Goal: Task Accomplishment & Management: Complete application form

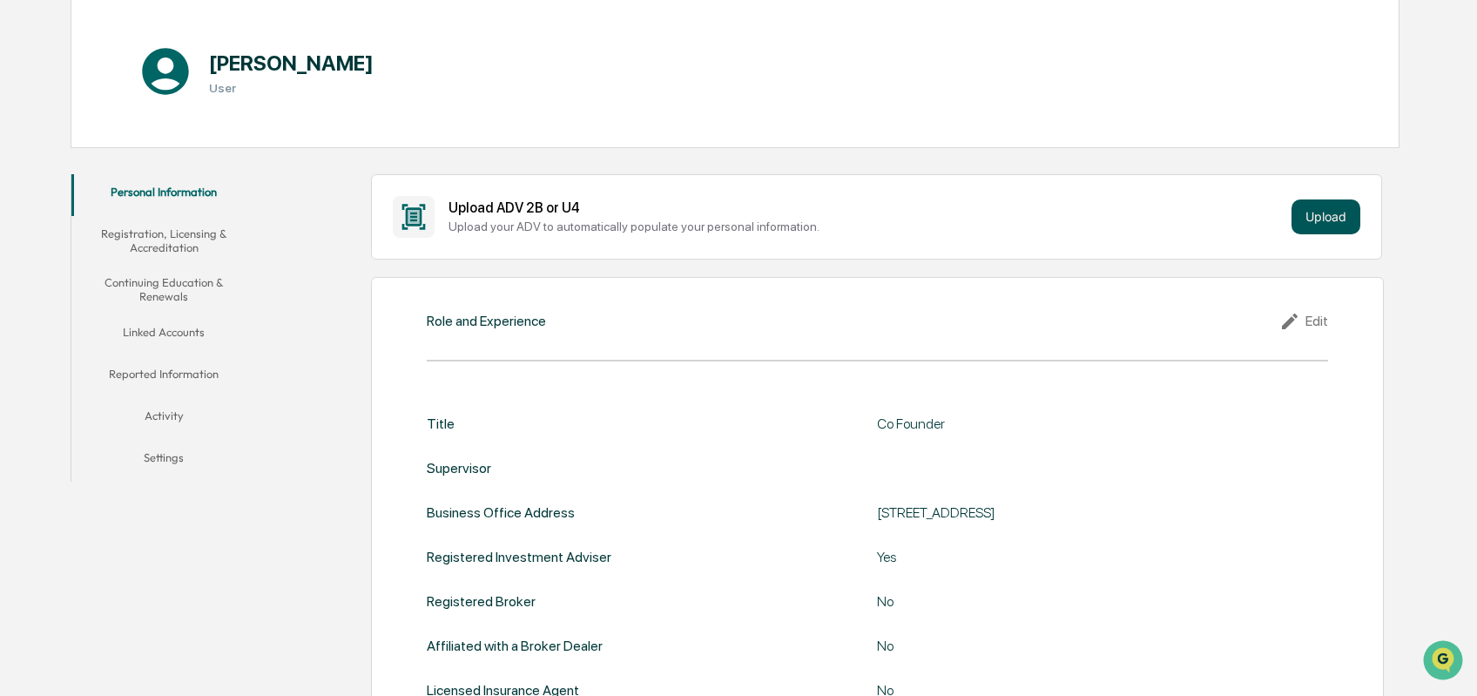
click at [1313, 224] on button "Upload" at bounding box center [1325, 216] width 69 height 35
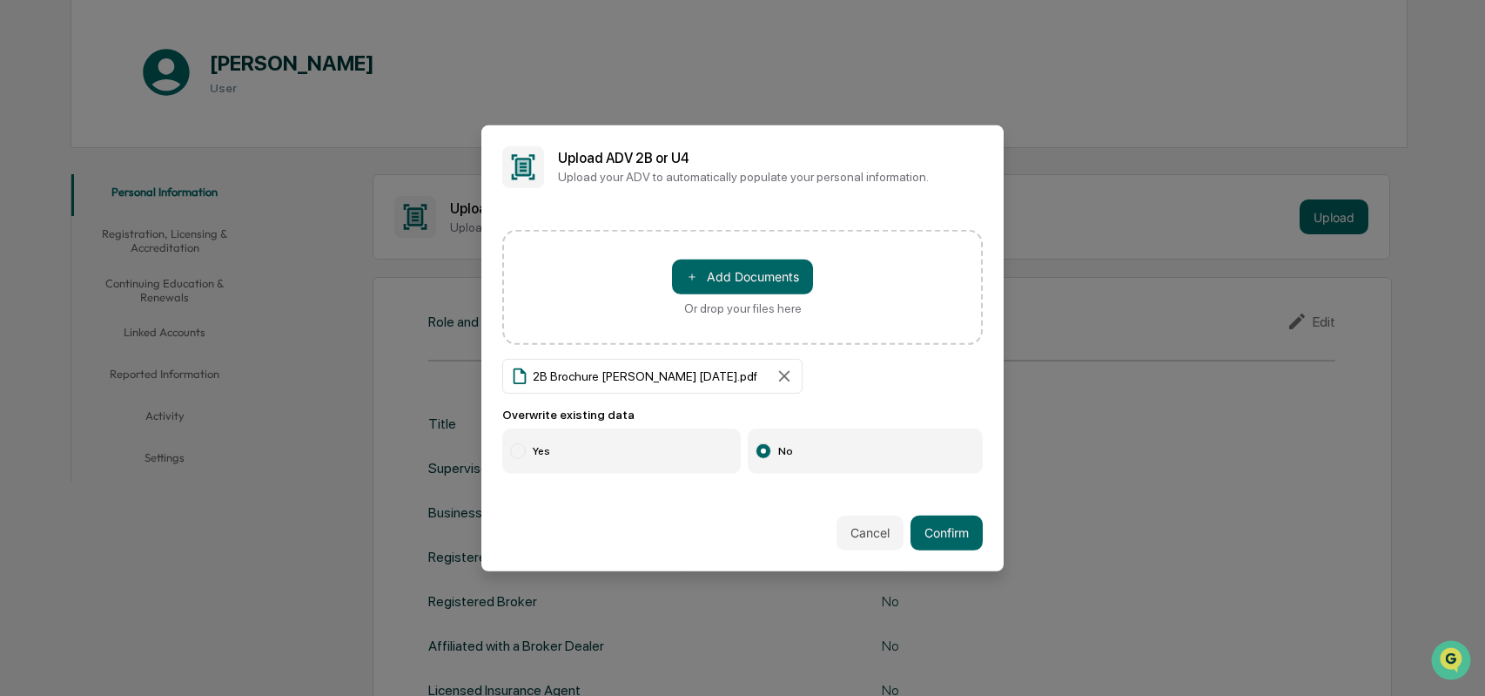
click at [517, 448] on div at bounding box center [518, 451] width 16 height 16
click at [948, 538] on button "Confirm" at bounding box center [947, 532] width 72 height 35
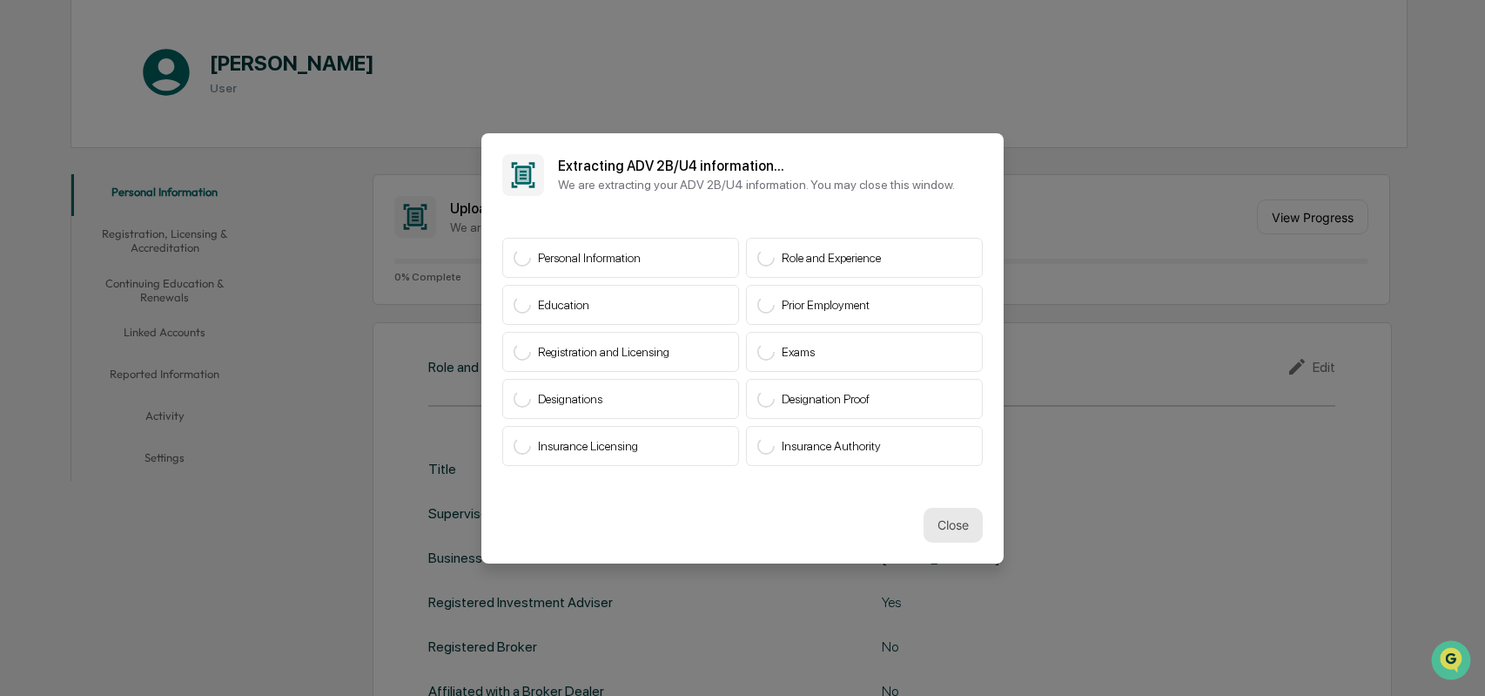
click at [940, 520] on button "Close" at bounding box center [953, 525] width 59 height 35
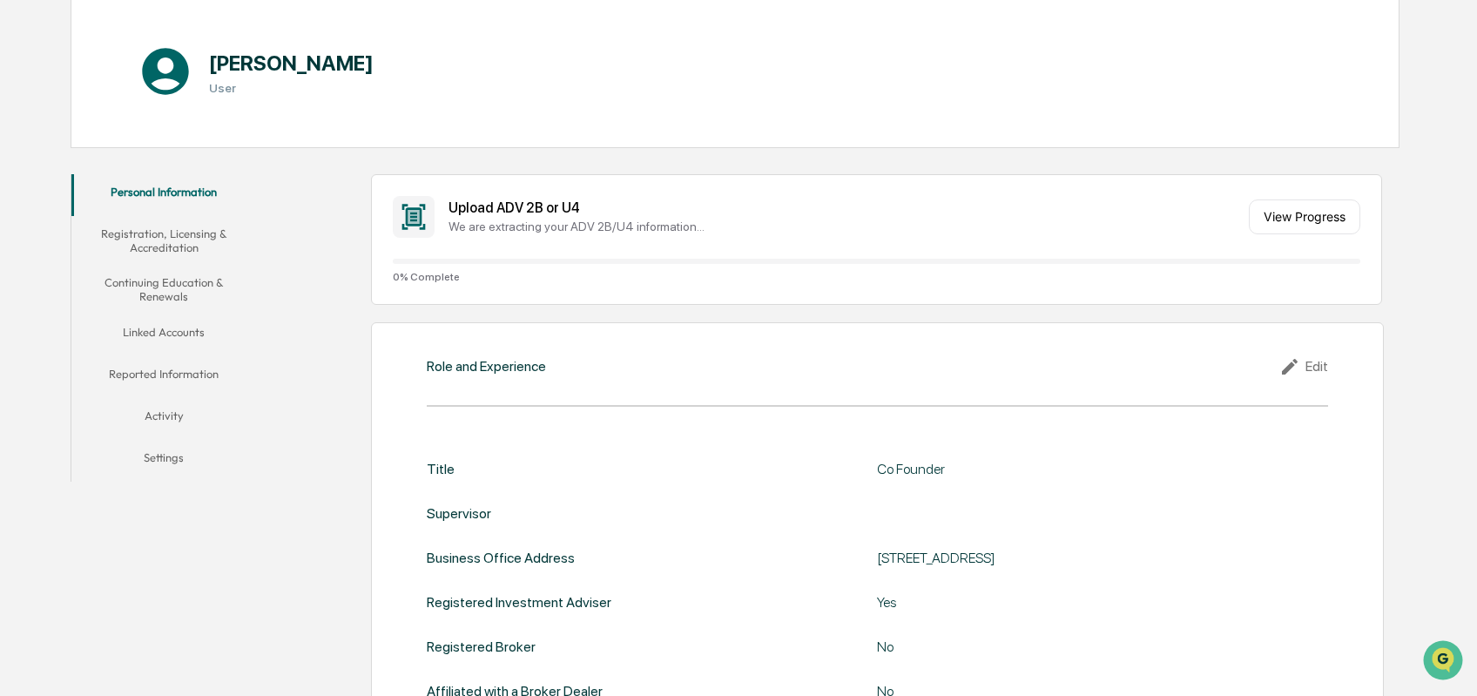
click at [176, 243] on button "Registration, Licensing & Accreditation" at bounding box center [163, 241] width 185 height 50
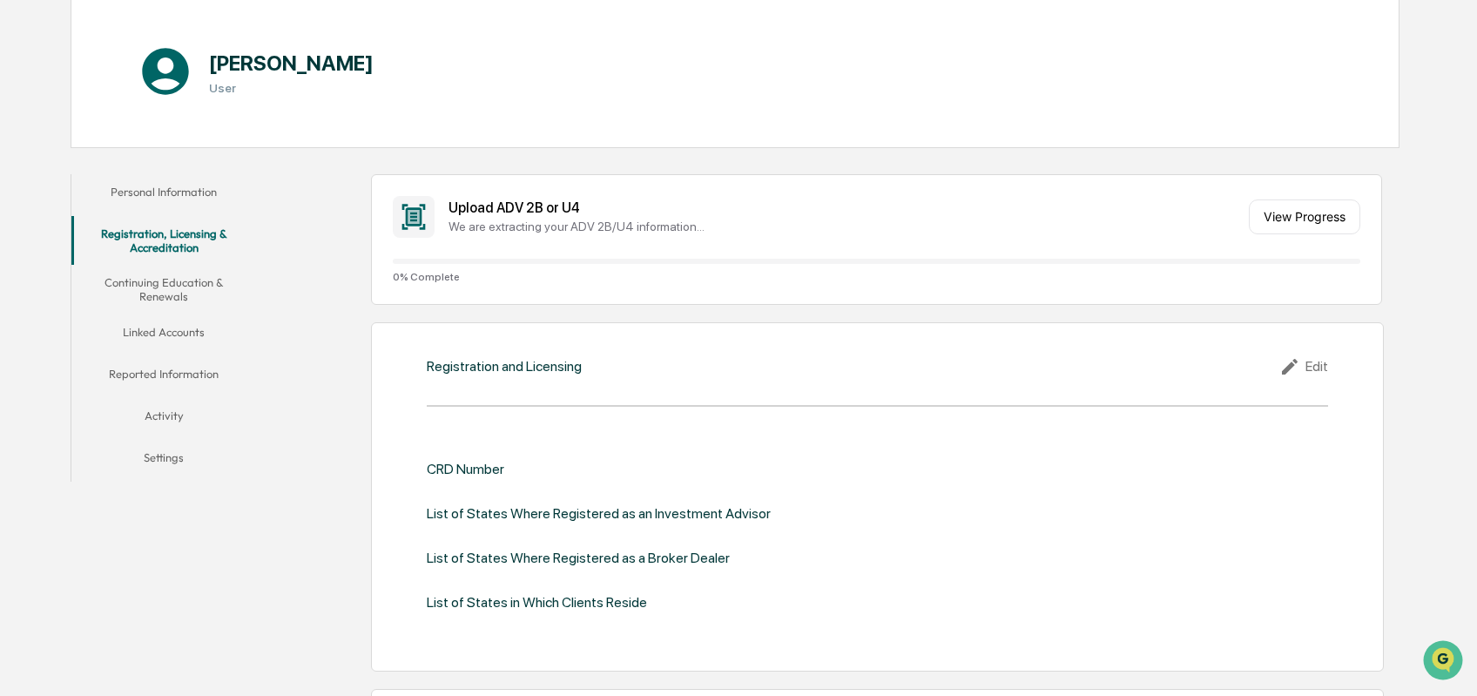
click at [164, 288] on button "Continuing Education & Renewals" at bounding box center [163, 290] width 185 height 50
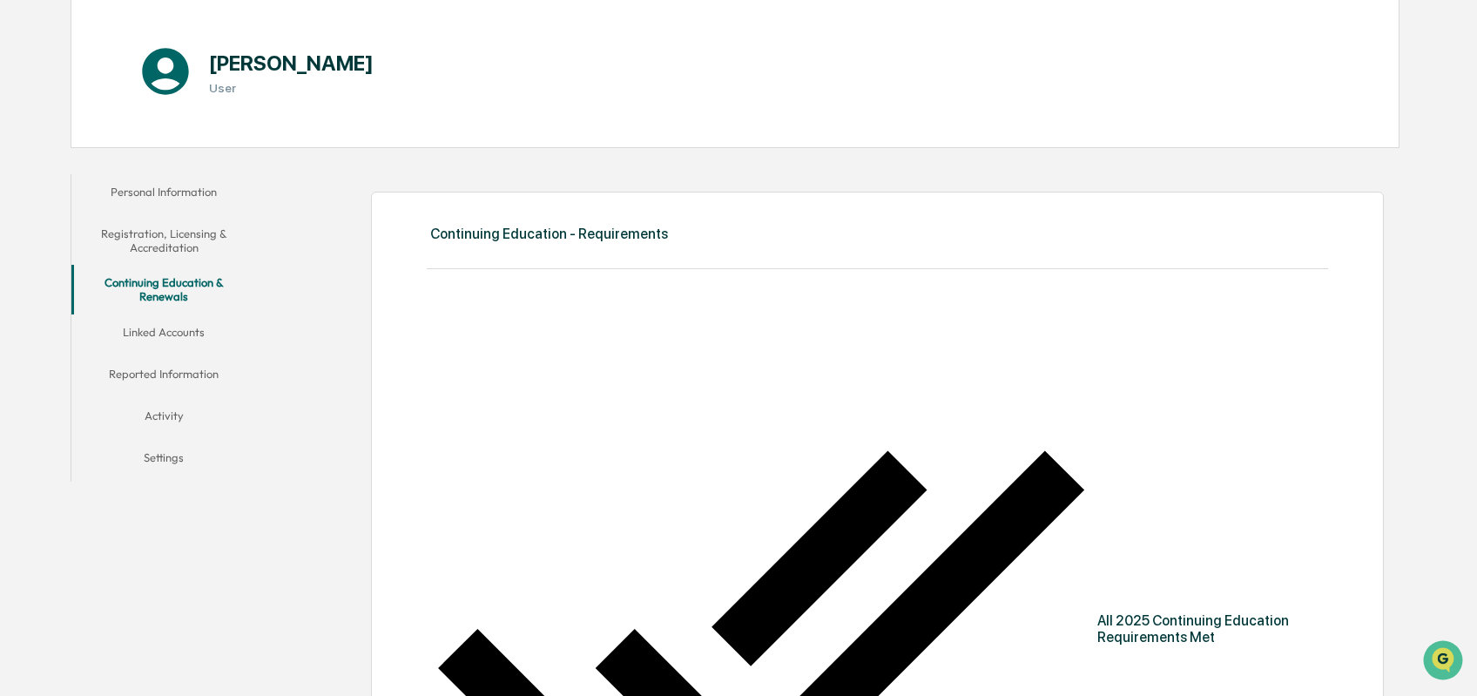
click at [172, 333] on button "Linked Accounts" at bounding box center [163, 335] width 185 height 42
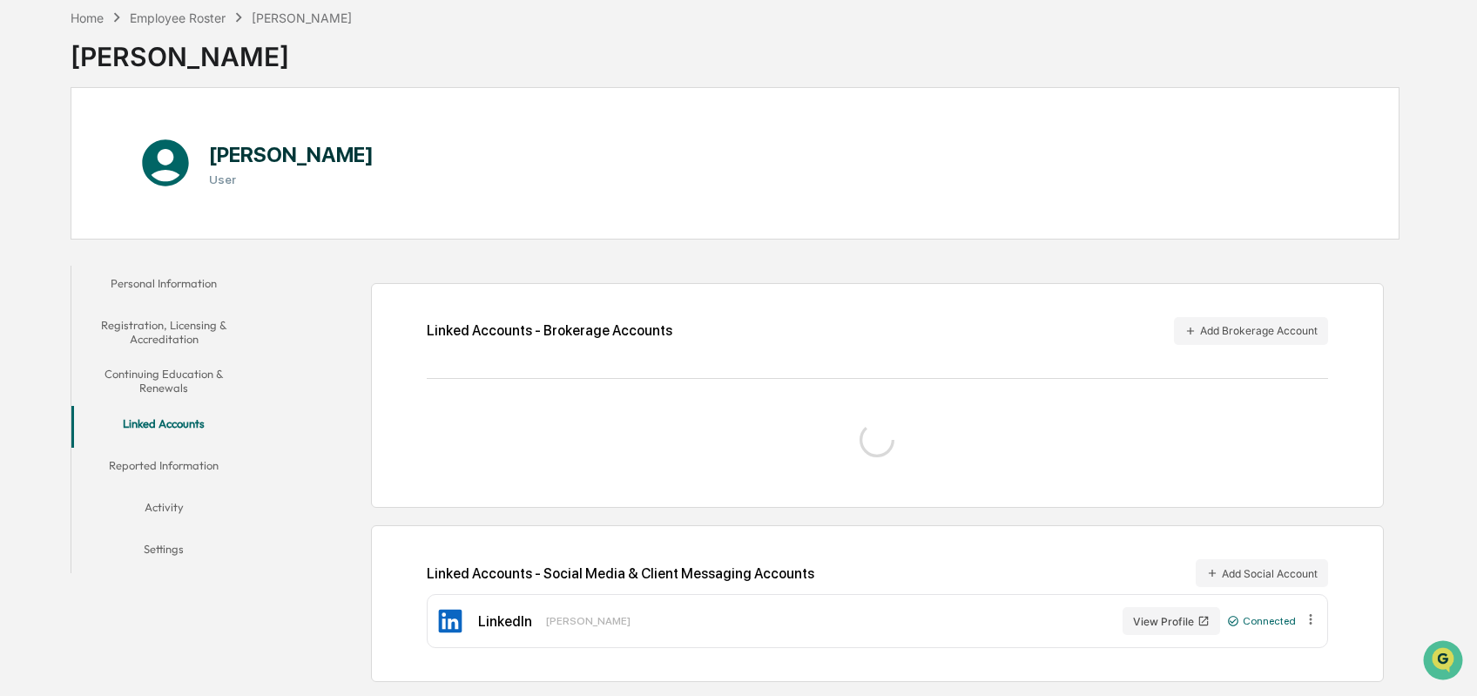
scroll to position [119, 0]
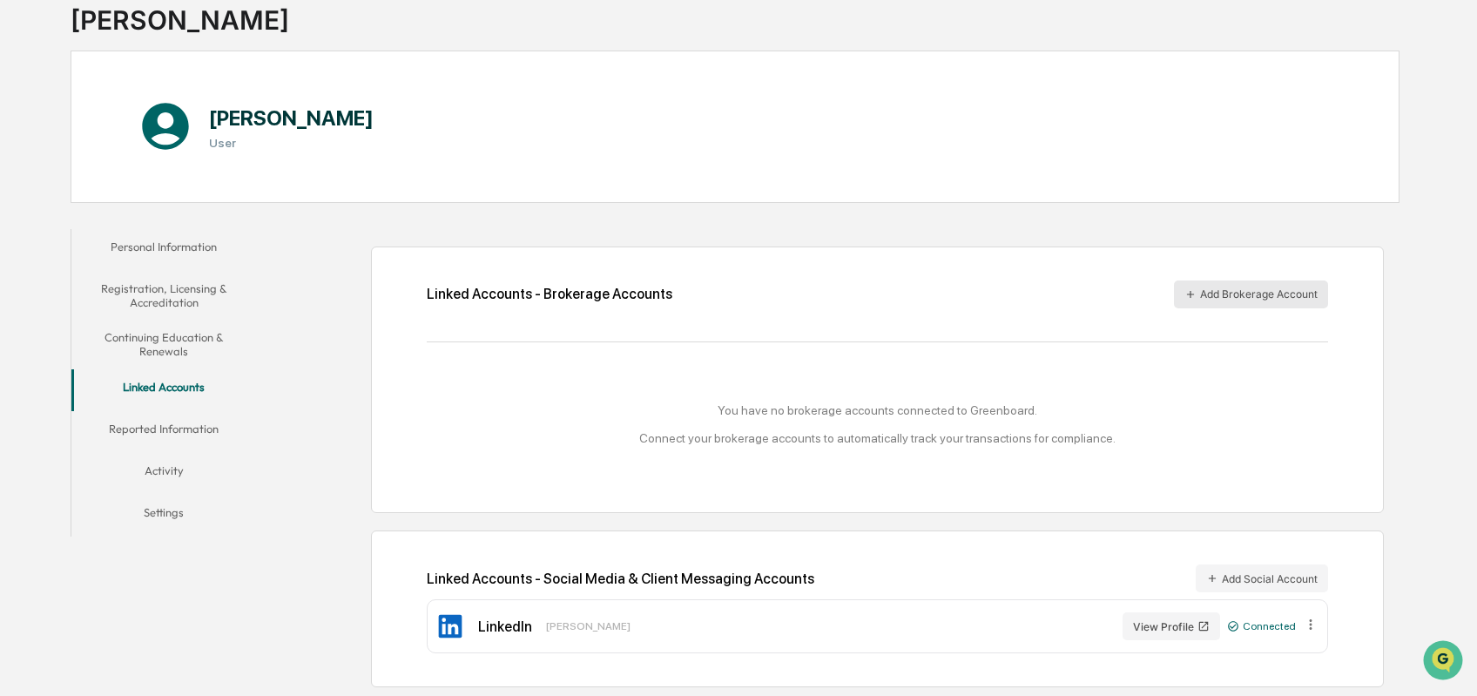
click at [1274, 302] on button "Add Brokerage Account" at bounding box center [1251, 294] width 154 height 28
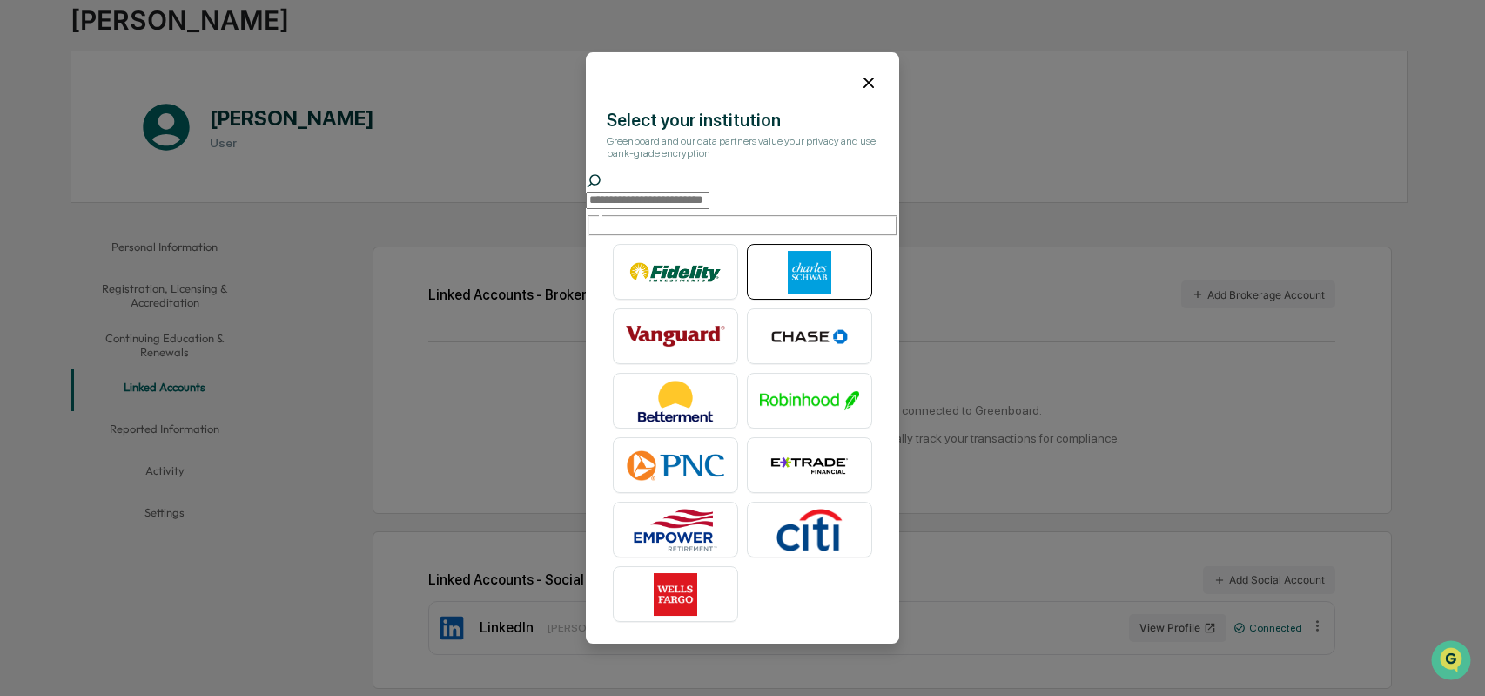
click at [811, 271] on img at bounding box center [809, 273] width 99 height 44
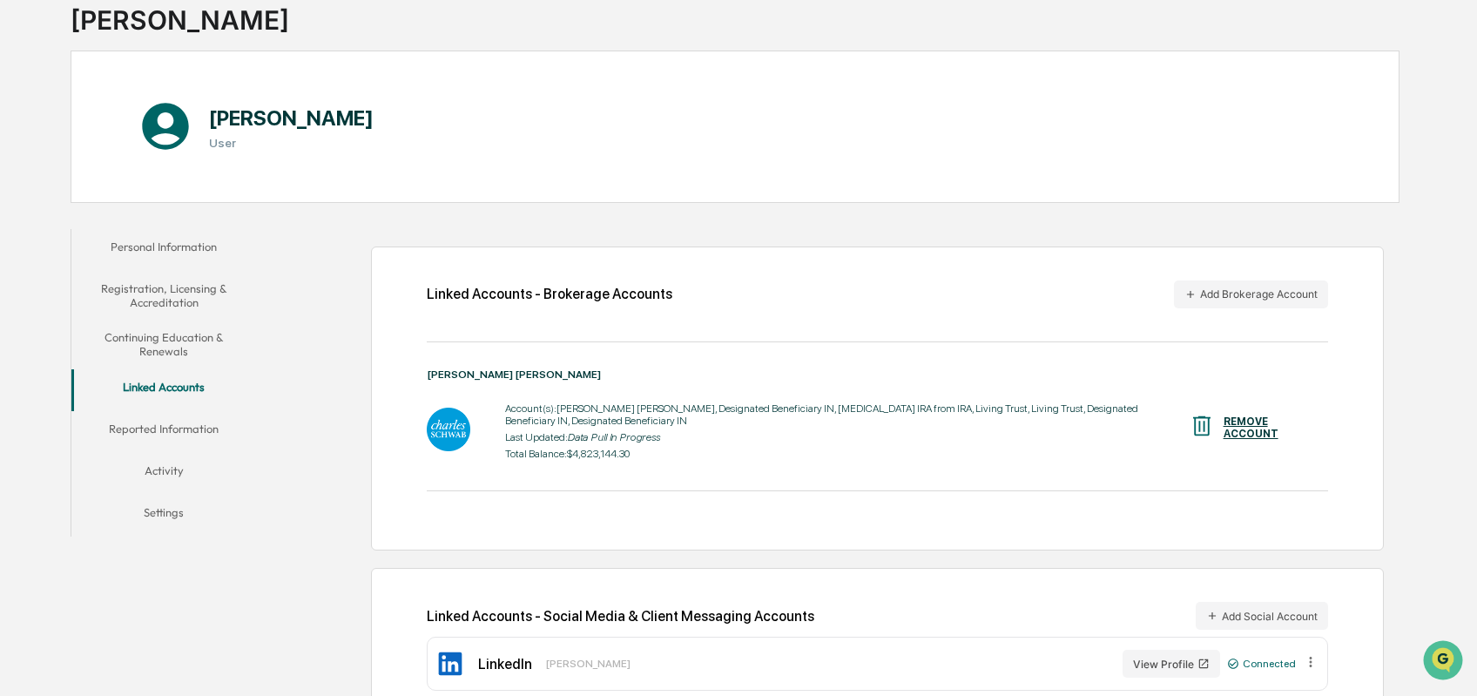
scroll to position [145, 0]
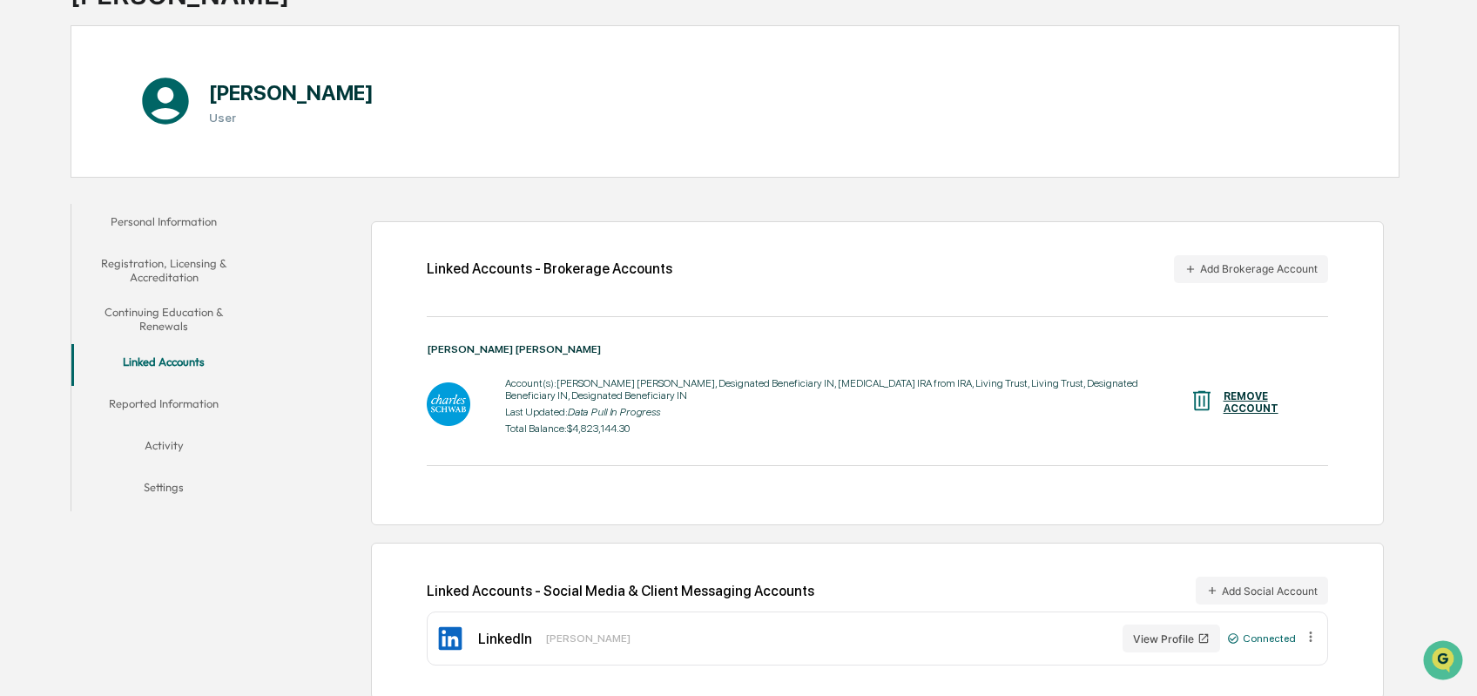
click at [185, 407] on button "Reported Information" at bounding box center [163, 407] width 185 height 42
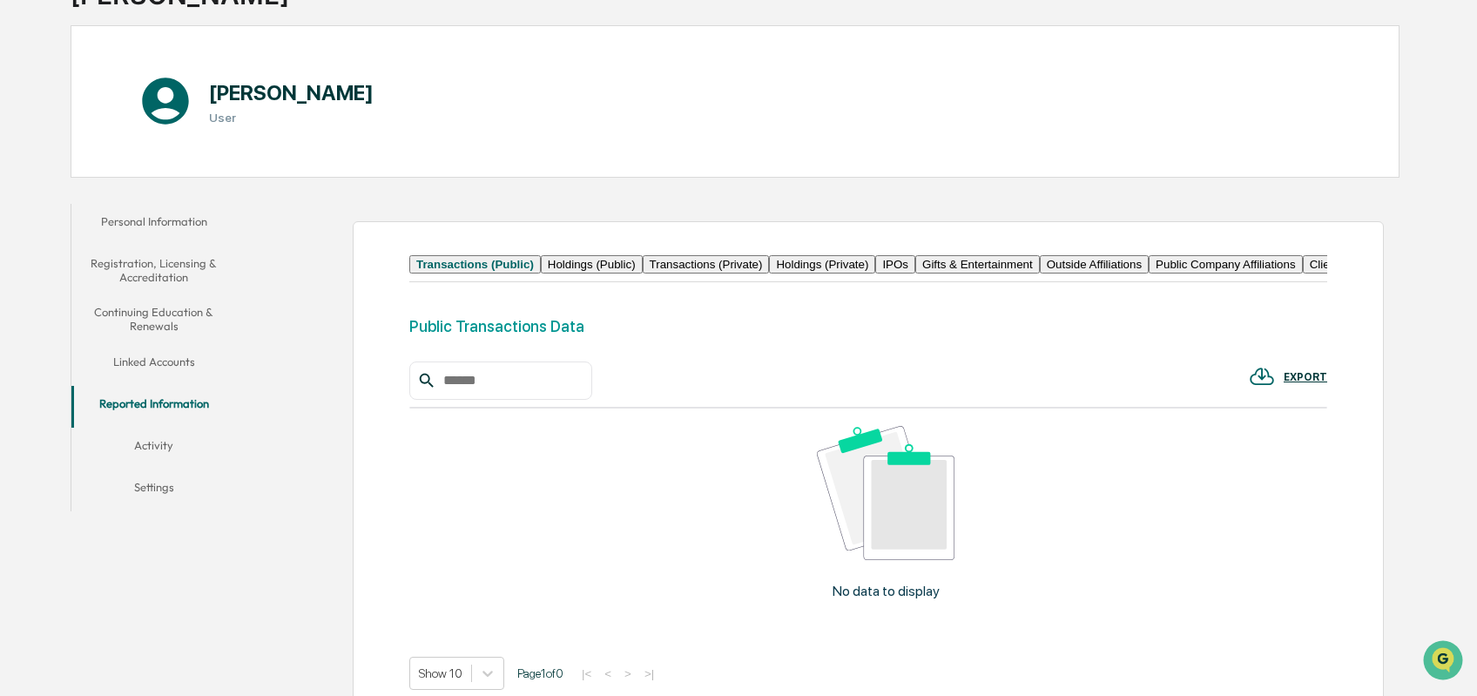
click at [172, 259] on button "Registration, Licensing & Accreditation" at bounding box center [153, 271] width 165 height 50
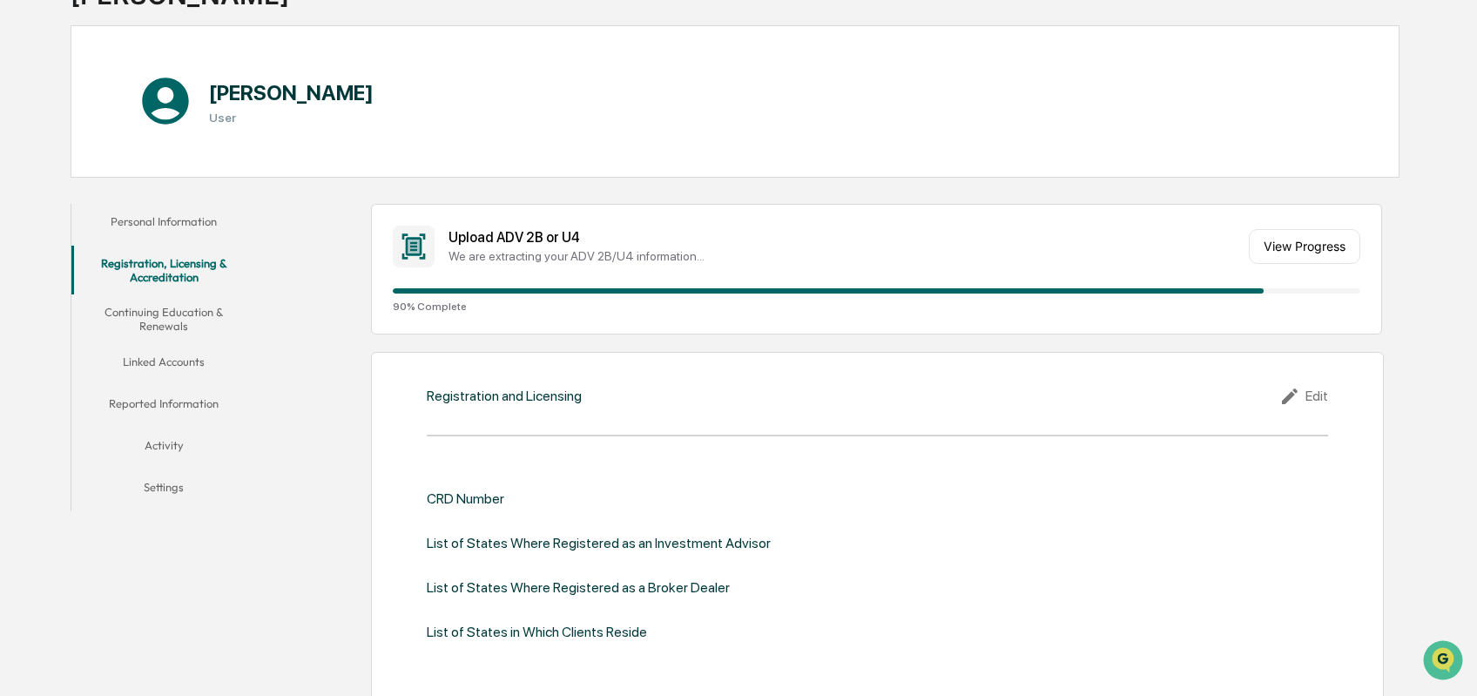
click at [181, 214] on button "Personal Information" at bounding box center [163, 225] width 185 height 42
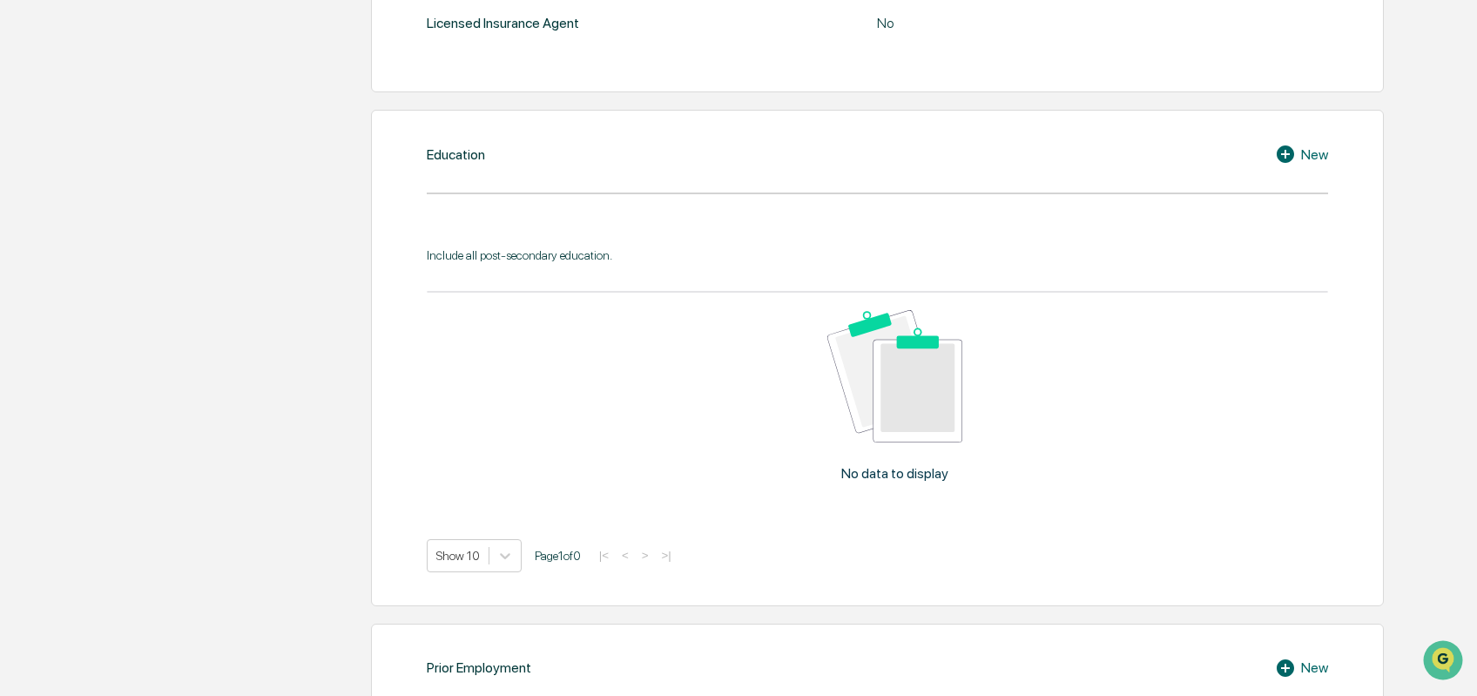
scroll to position [232, 0]
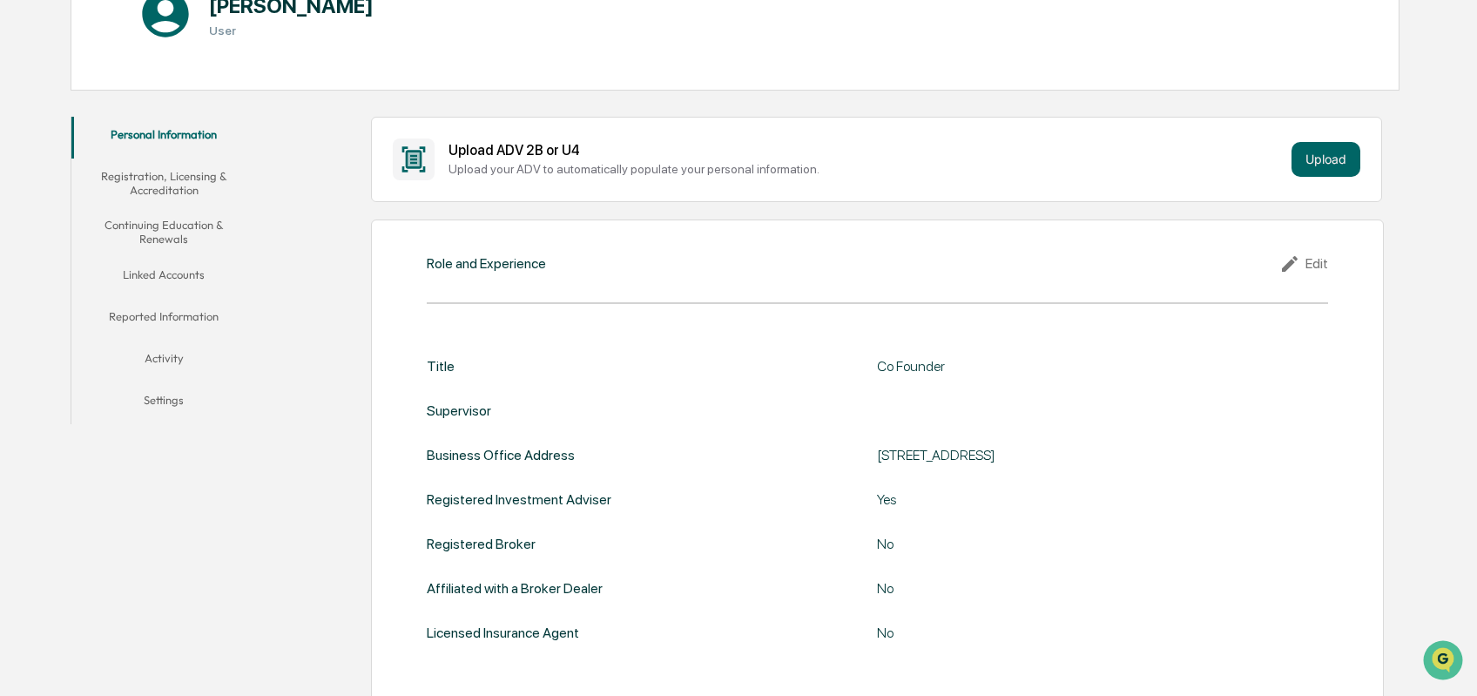
click at [151, 172] on button "Registration, Licensing & Accreditation" at bounding box center [163, 183] width 185 height 50
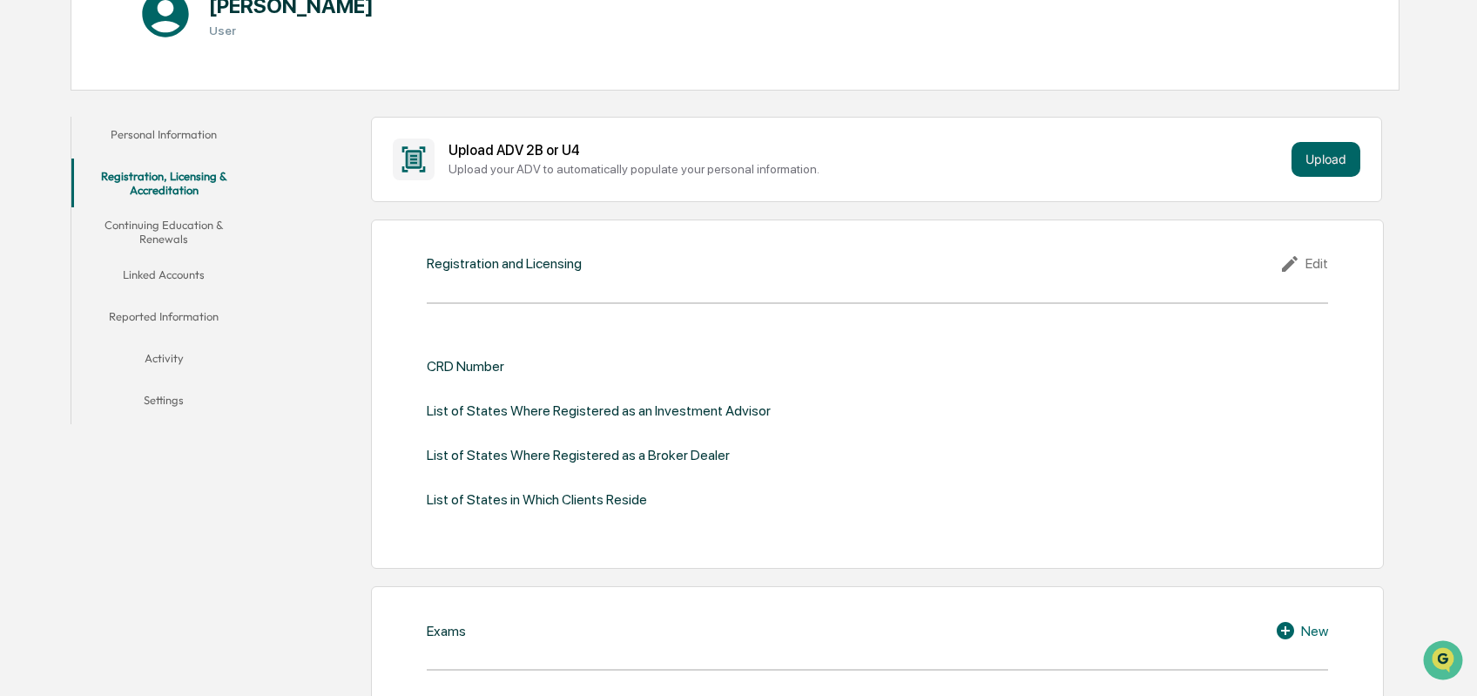
click at [179, 232] on button "Continuing Education & Renewals" at bounding box center [163, 232] width 185 height 50
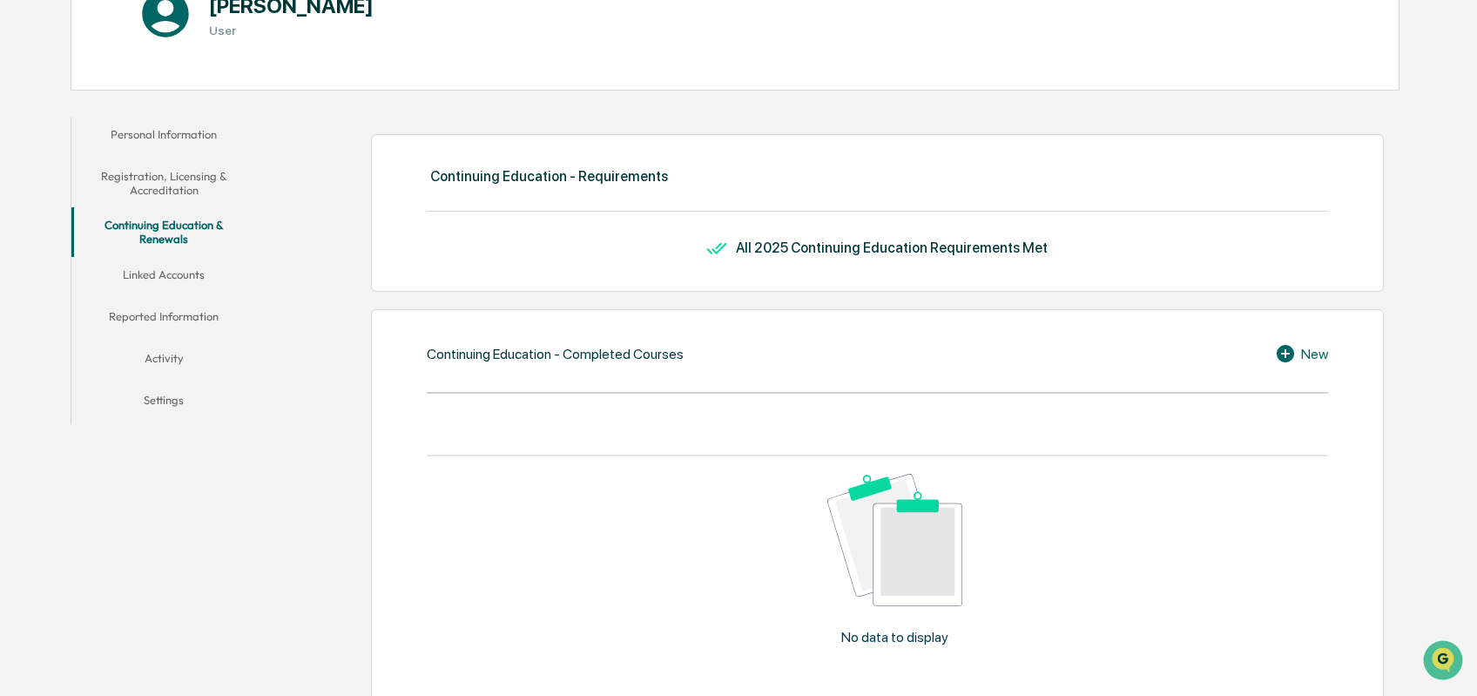
click at [165, 276] on button "Linked Accounts" at bounding box center [163, 278] width 185 height 42
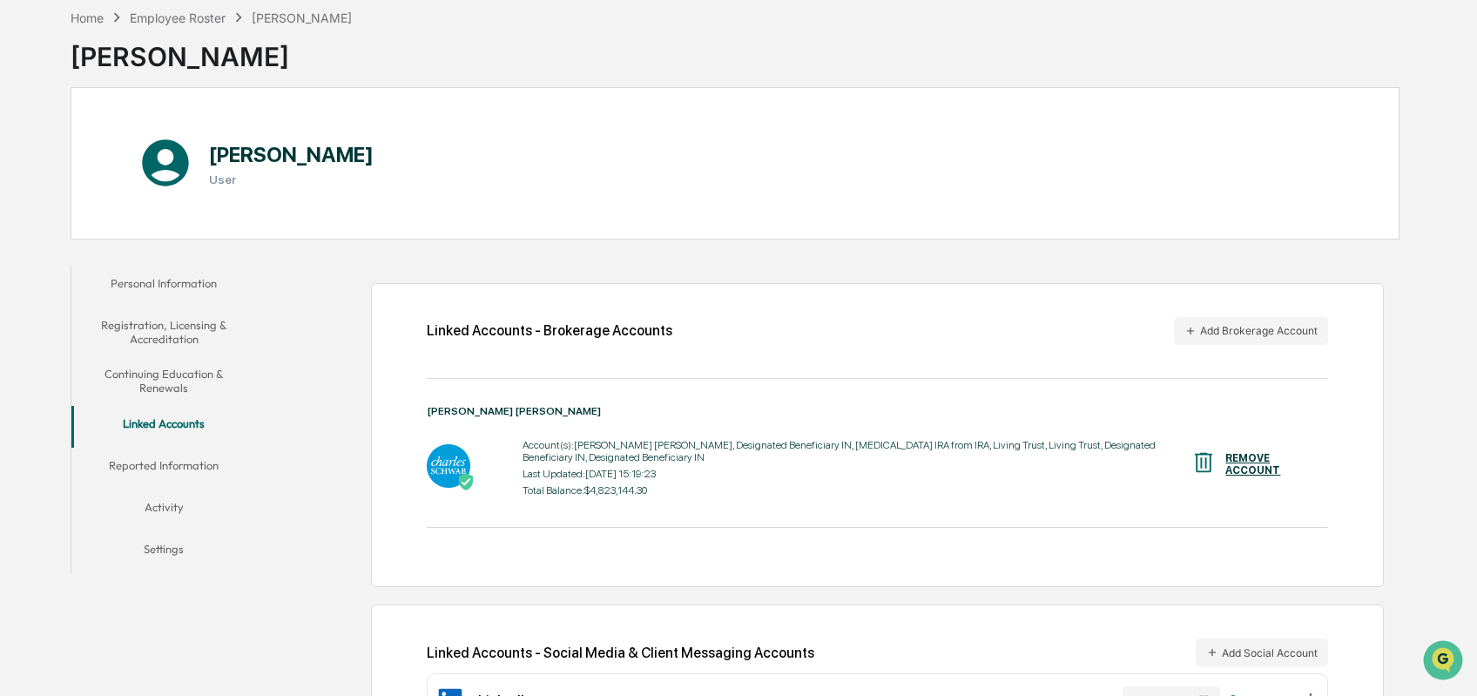
scroll to position [145, 0]
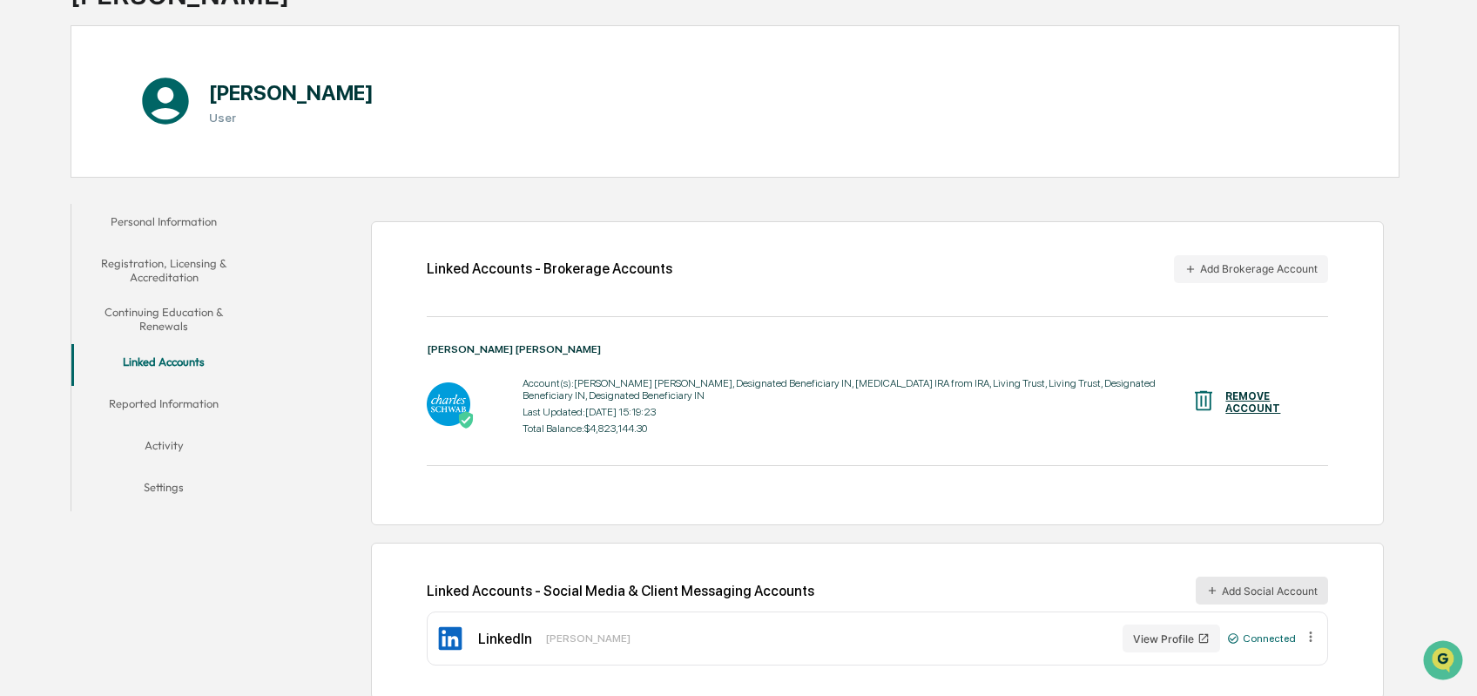
click at [1261, 578] on button "Add Social Account" at bounding box center [1261, 590] width 132 height 28
click at [160, 407] on button "Reported Information" at bounding box center [163, 407] width 185 height 42
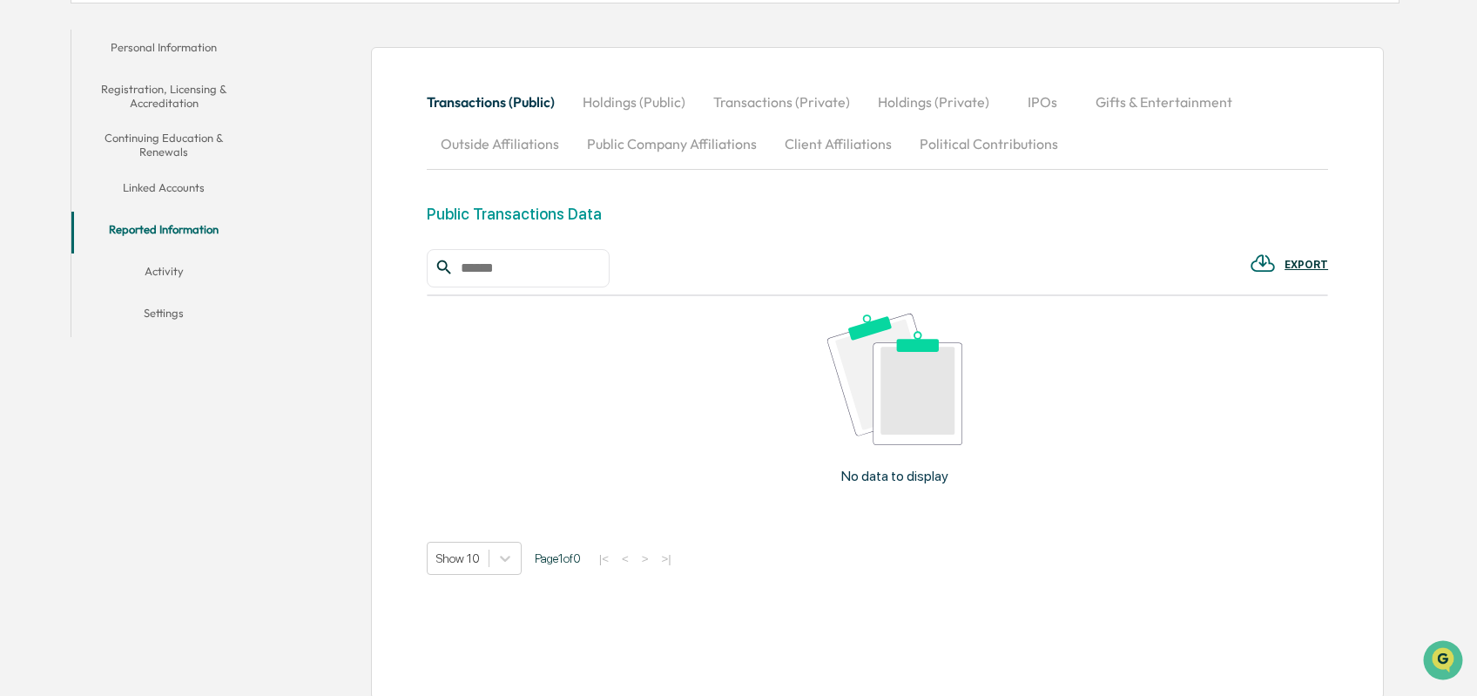
scroll to position [331, 0]
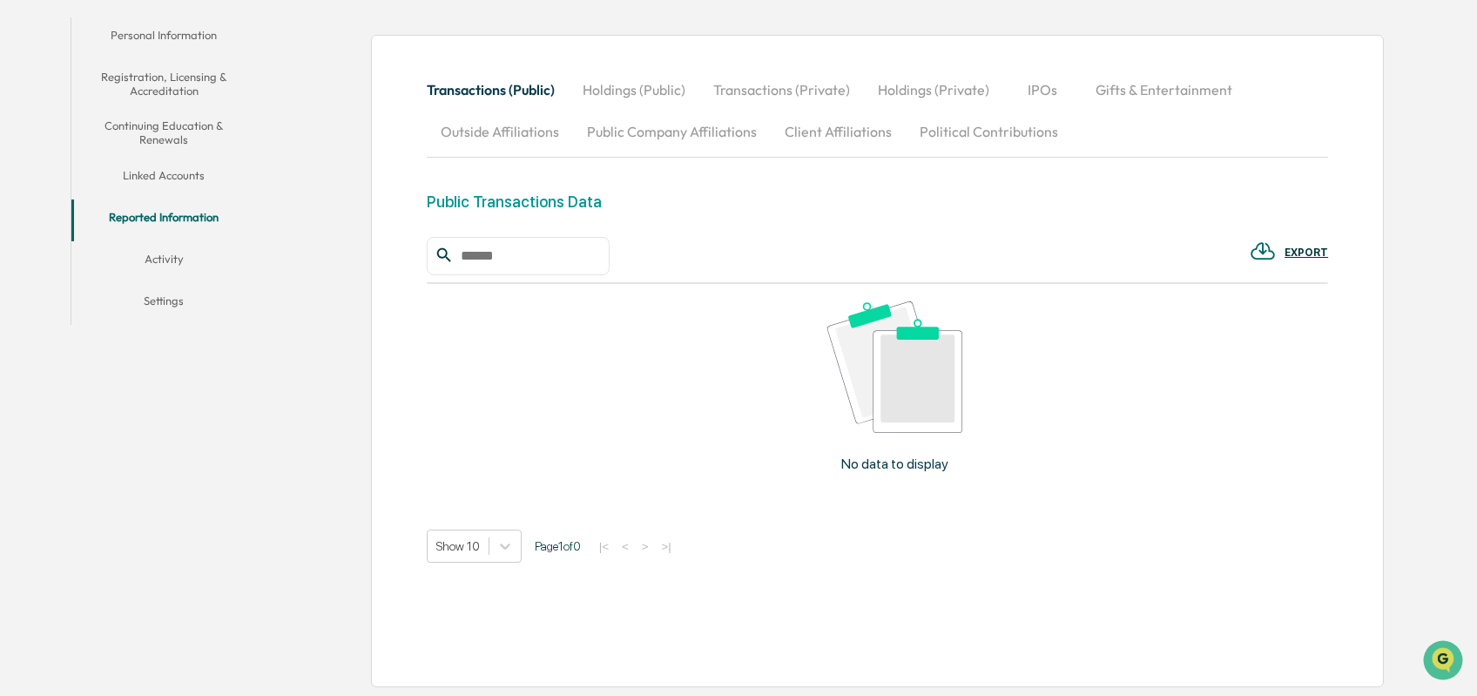
click at [162, 254] on button "Activity" at bounding box center [163, 262] width 185 height 42
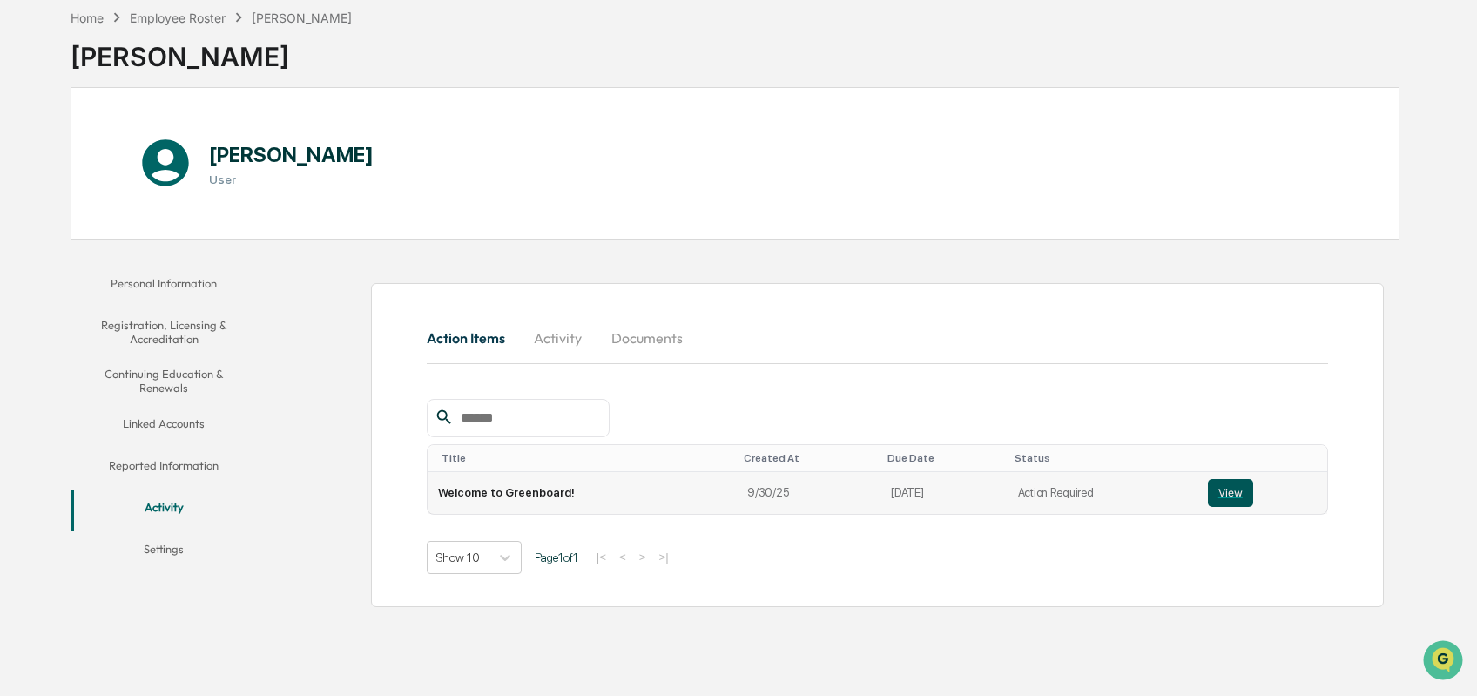
click at [1228, 496] on button "View" at bounding box center [1230, 493] width 45 height 28
click at [146, 286] on button "Personal Information" at bounding box center [163, 287] width 185 height 42
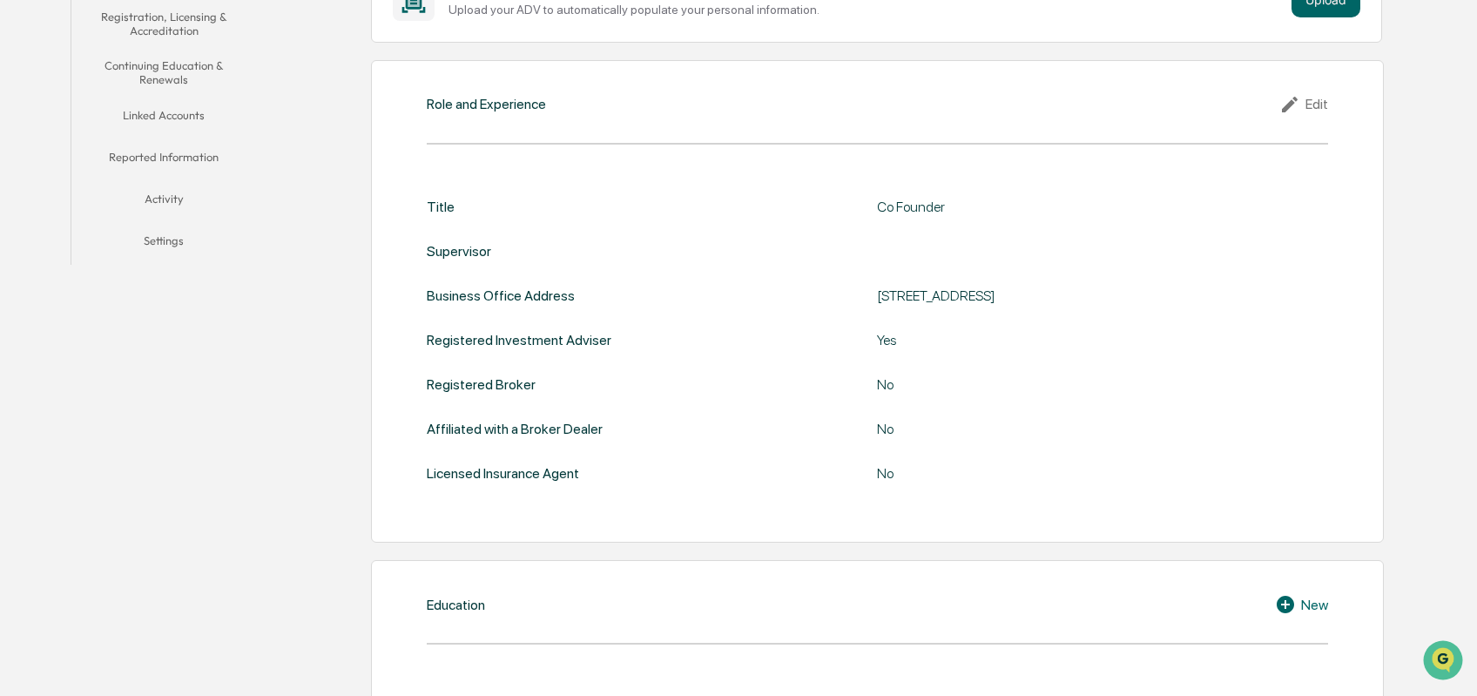
scroll to position [130, 0]
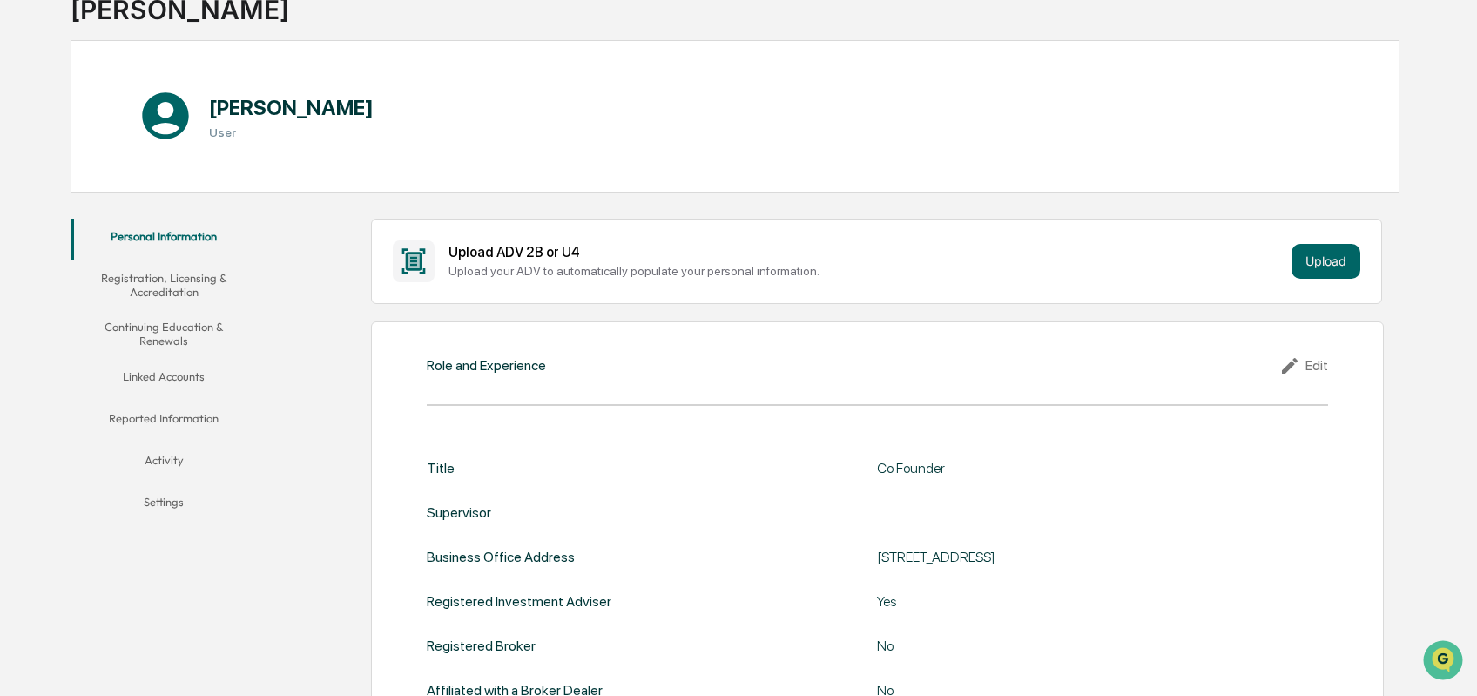
click at [155, 281] on button "Registration, Licensing & Accreditation" at bounding box center [163, 285] width 185 height 50
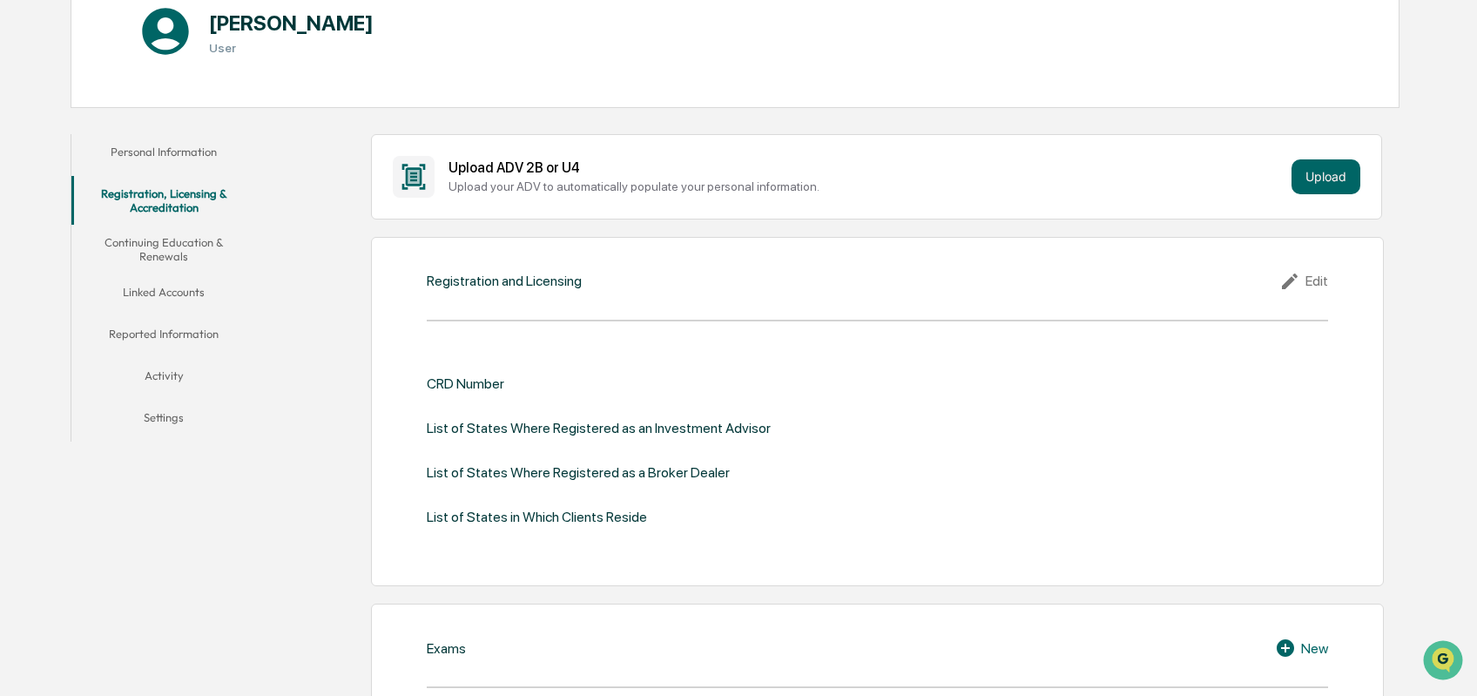
scroll to position [127, 0]
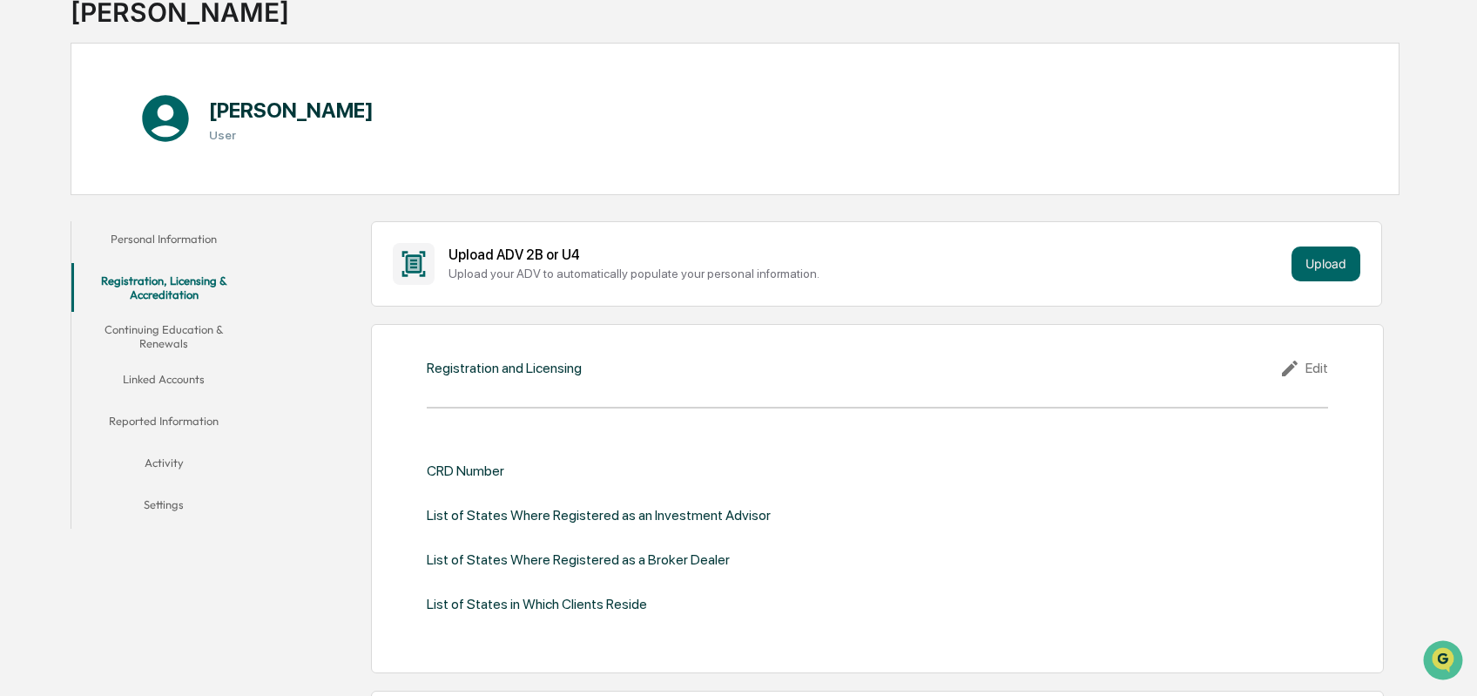
click at [167, 332] on button "Continuing Education & Renewals" at bounding box center [163, 337] width 185 height 50
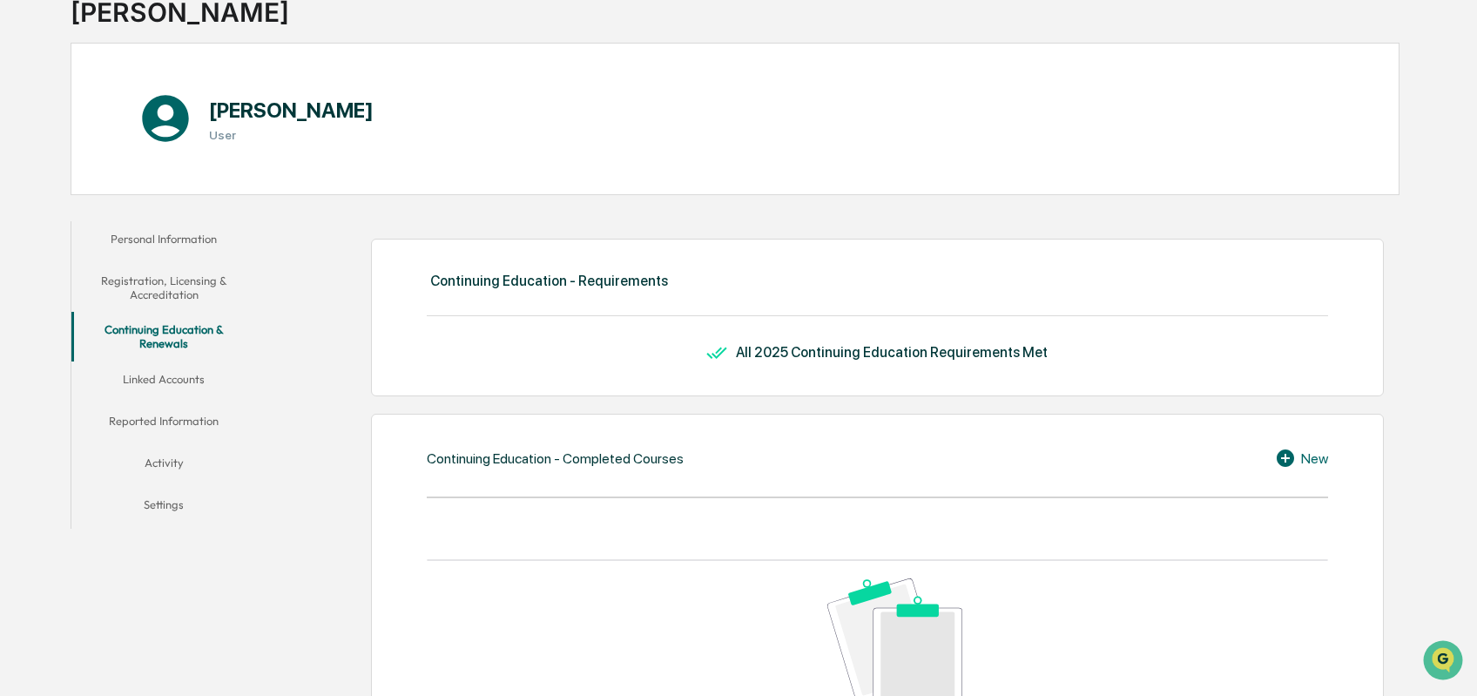
click at [158, 375] on button "Linked Accounts" at bounding box center [163, 382] width 185 height 42
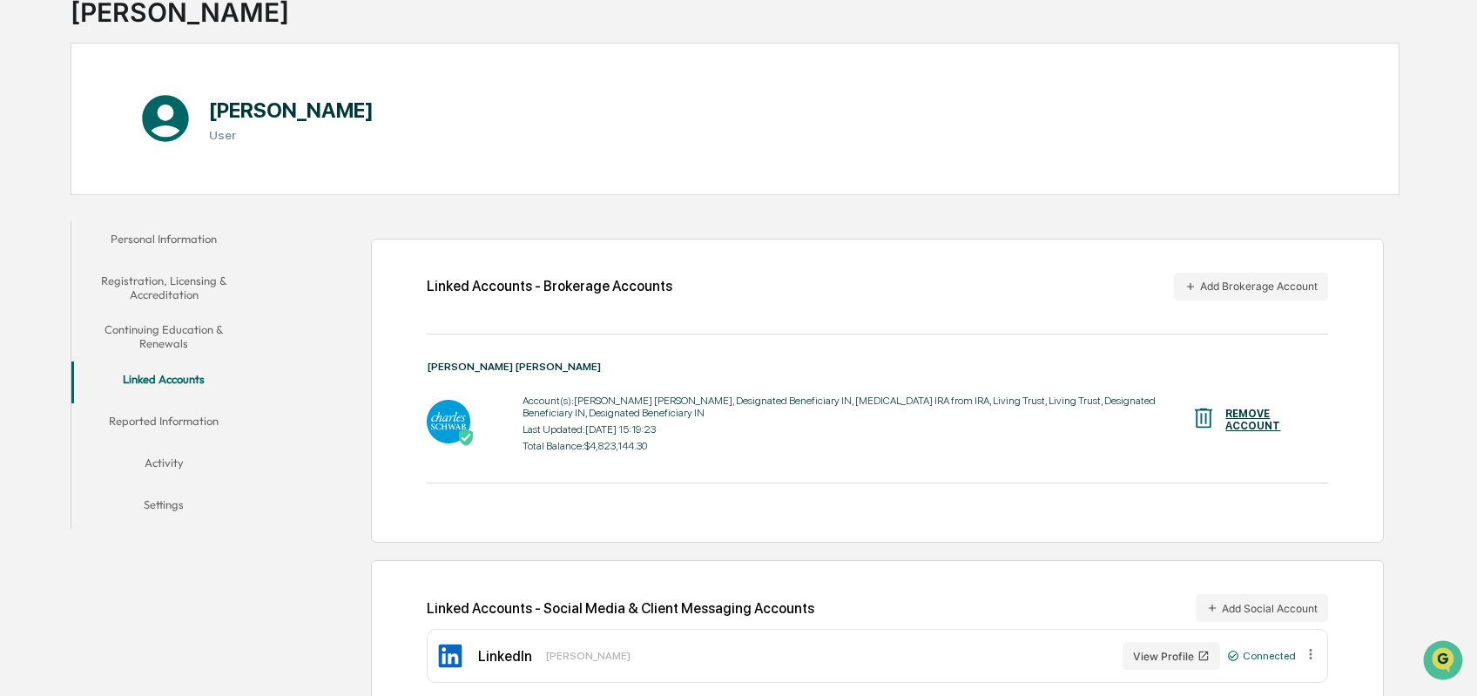
scroll to position [145, 0]
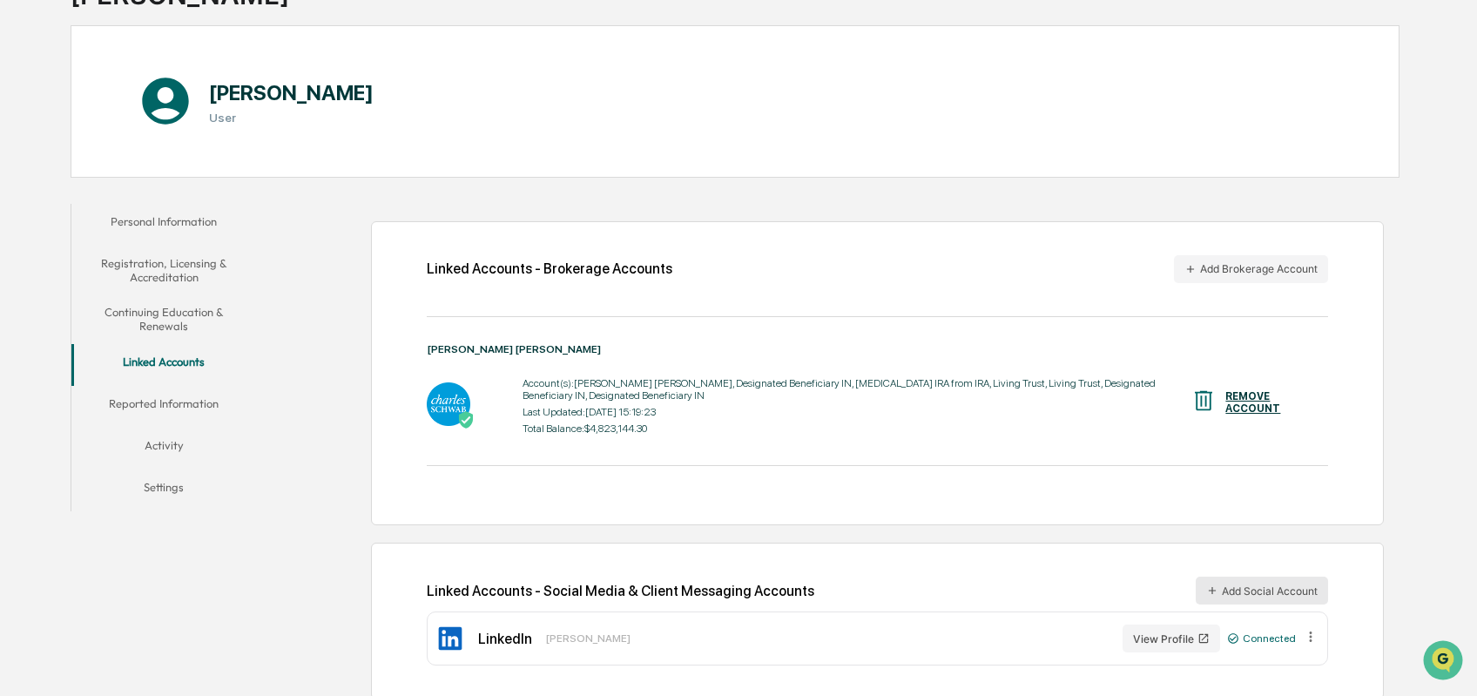
click at [1263, 582] on button "Add Social Account" at bounding box center [1261, 590] width 132 height 28
click at [171, 402] on button "Reported Information" at bounding box center [163, 407] width 185 height 42
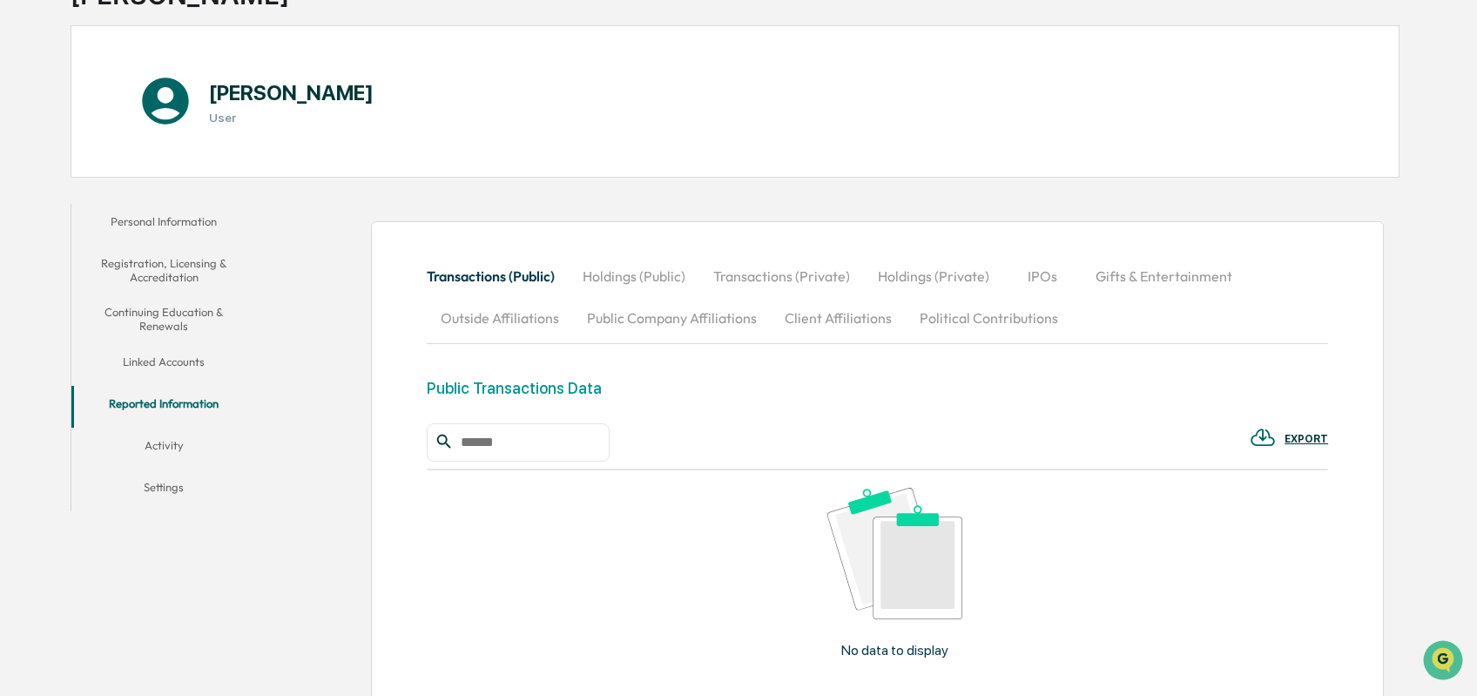
click at [165, 437] on button "Activity" at bounding box center [163, 449] width 185 height 42
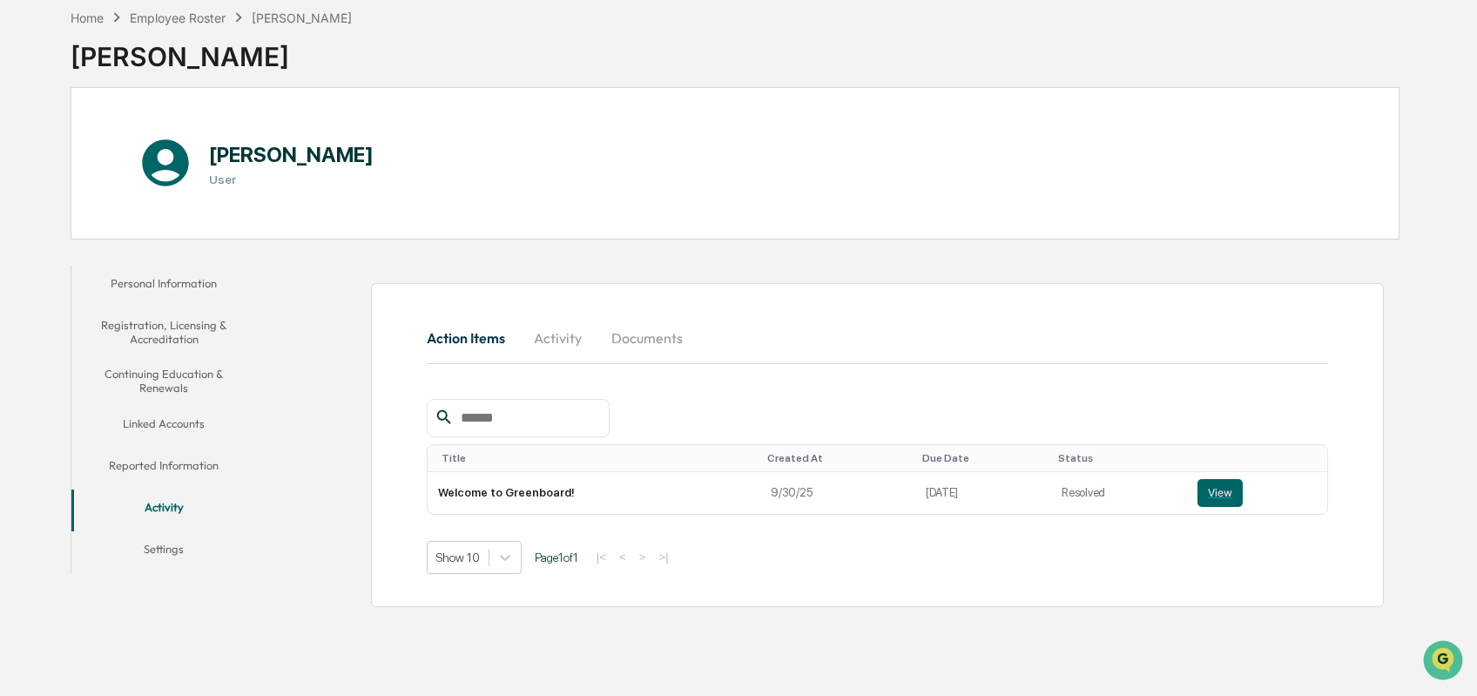
click at [167, 549] on button "Settings" at bounding box center [163, 552] width 185 height 42
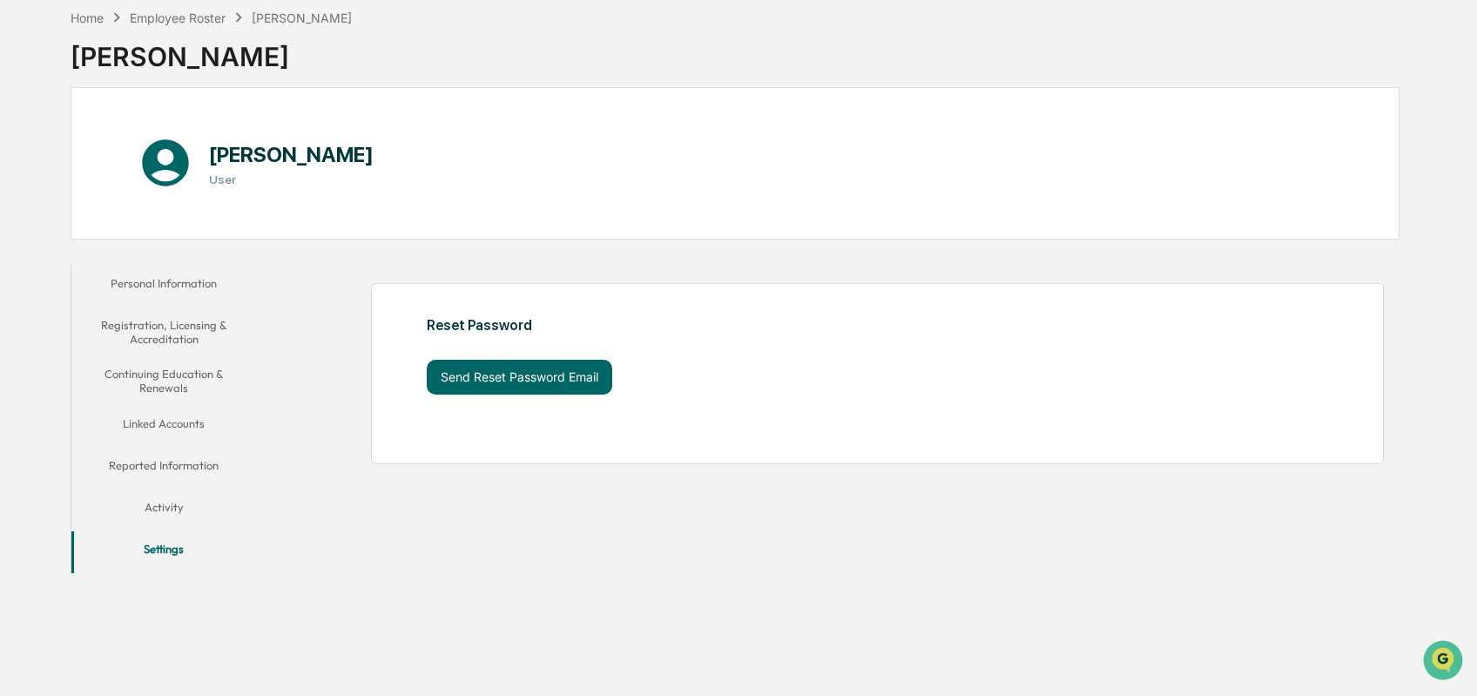
click at [183, 283] on button "Personal Information" at bounding box center [163, 287] width 185 height 42
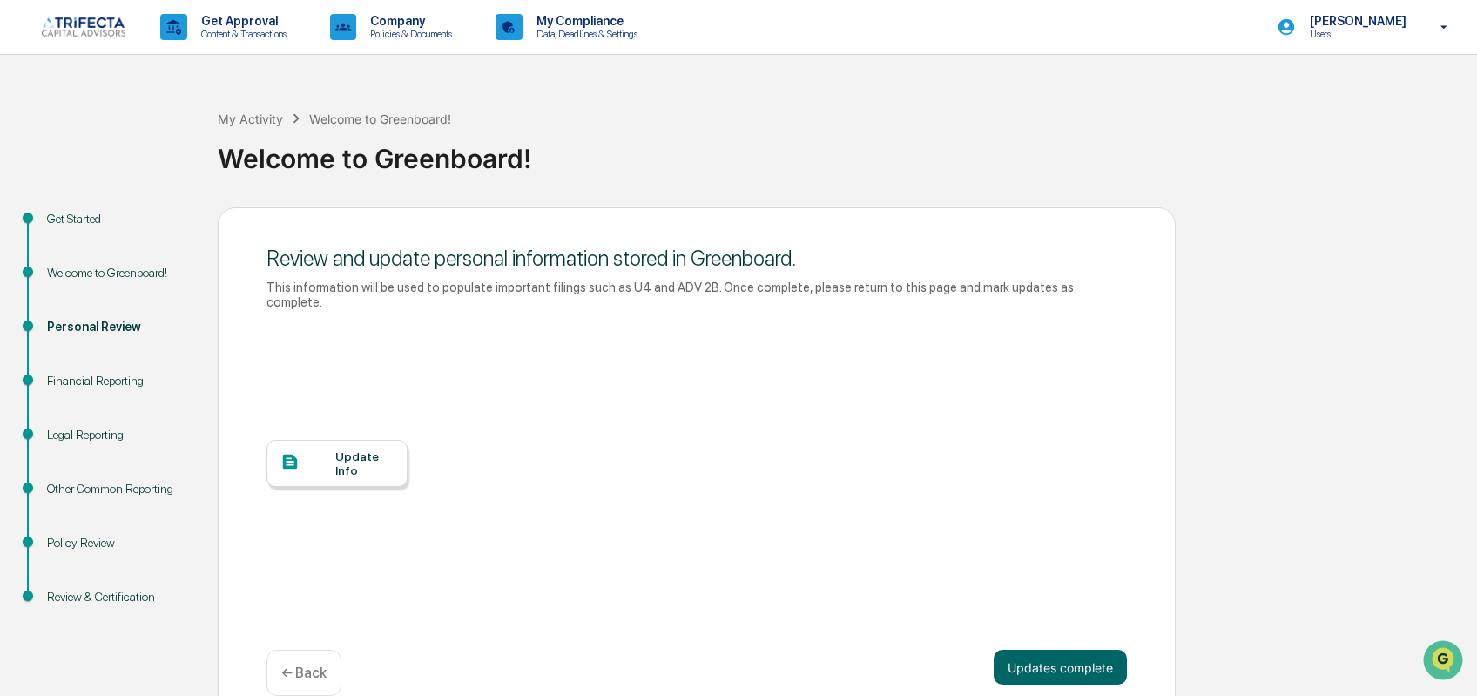
scroll to position [48, 0]
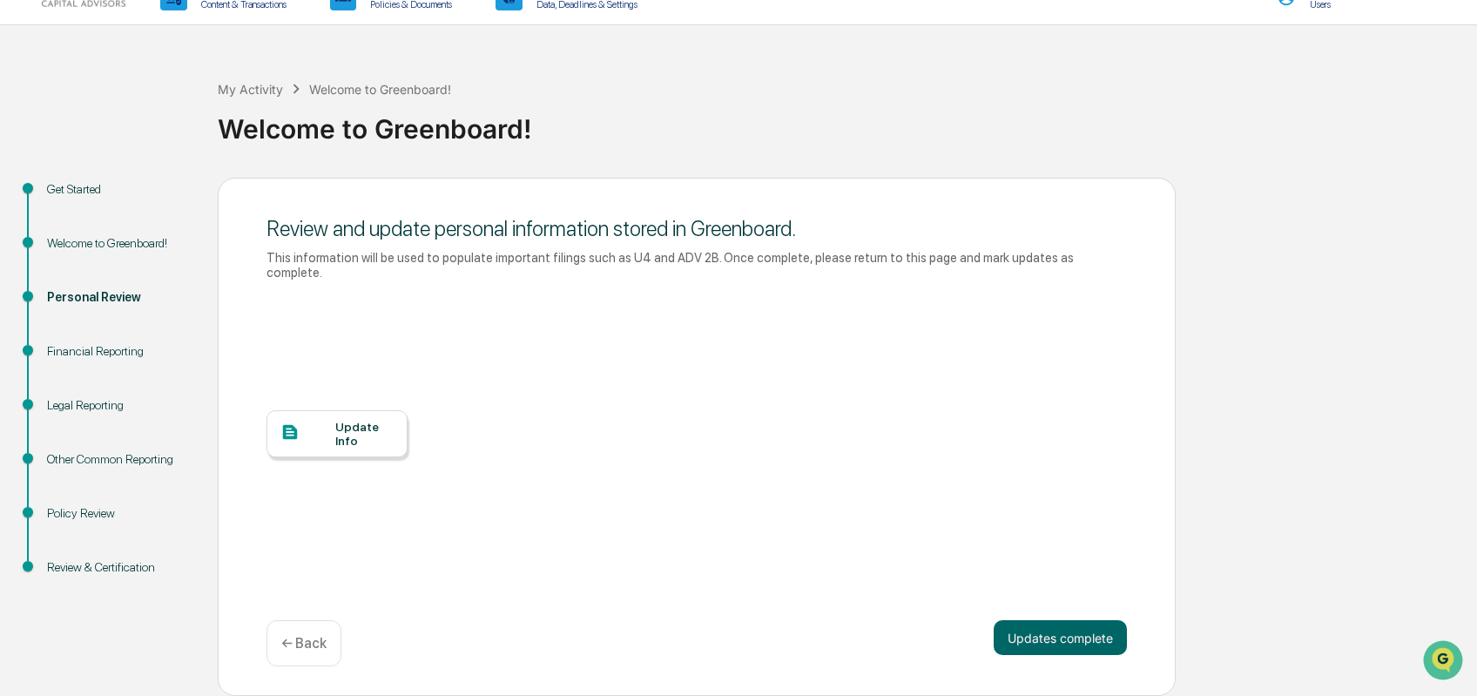
click at [105, 412] on div "Legal Reporting" at bounding box center [118, 405] width 143 height 18
click at [293, 643] on p "← Back" at bounding box center [303, 643] width 45 height 17
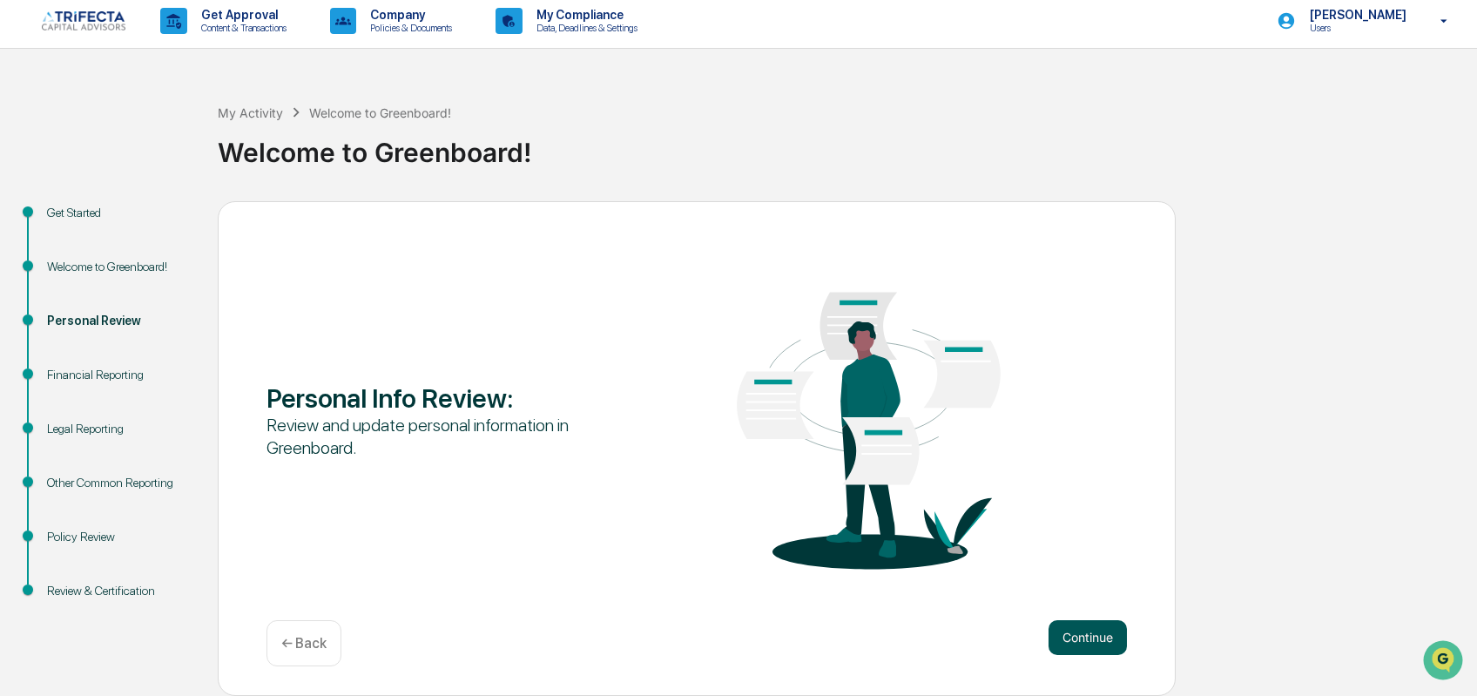
click at [1095, 642] on button "Continue" at bounding box center [1087, 637] width 78 height 35
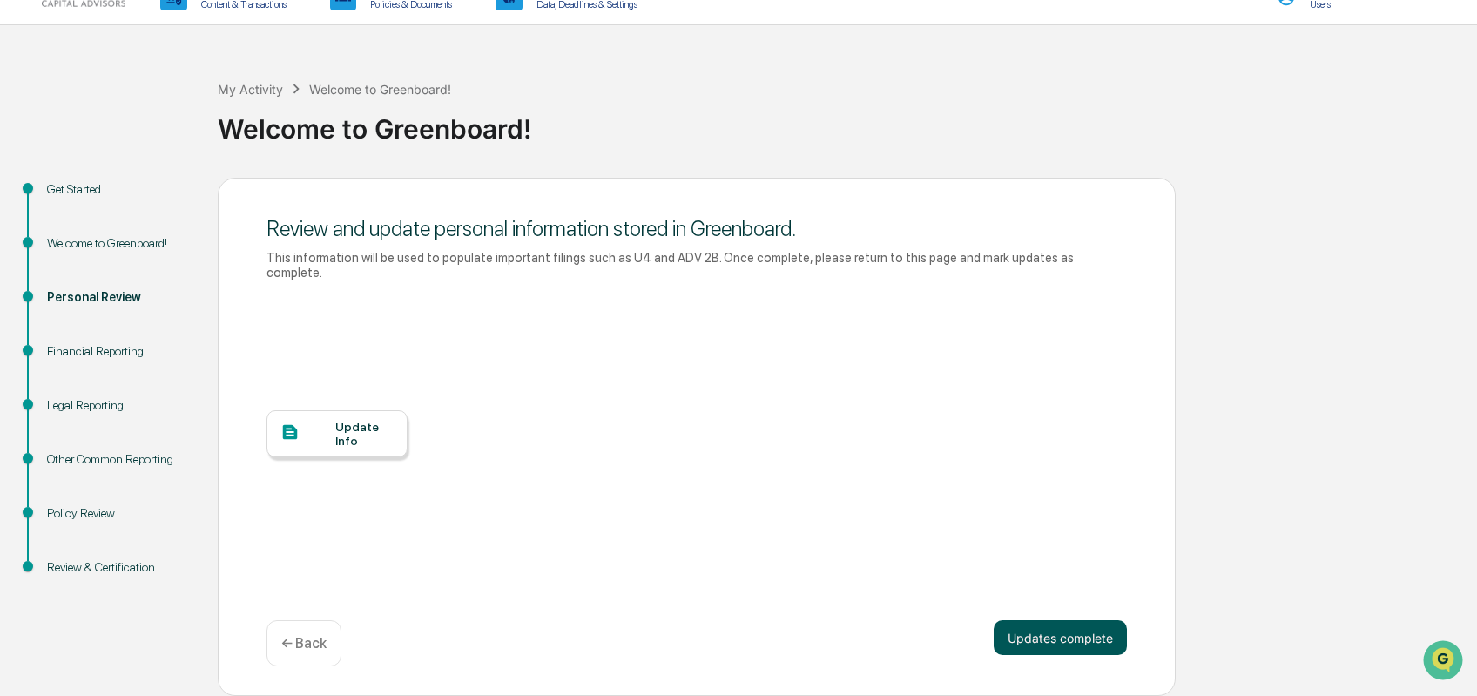
click at [1026, 646] on button "Updates complete" at bounding box center [1059, 637] width 133 height 35
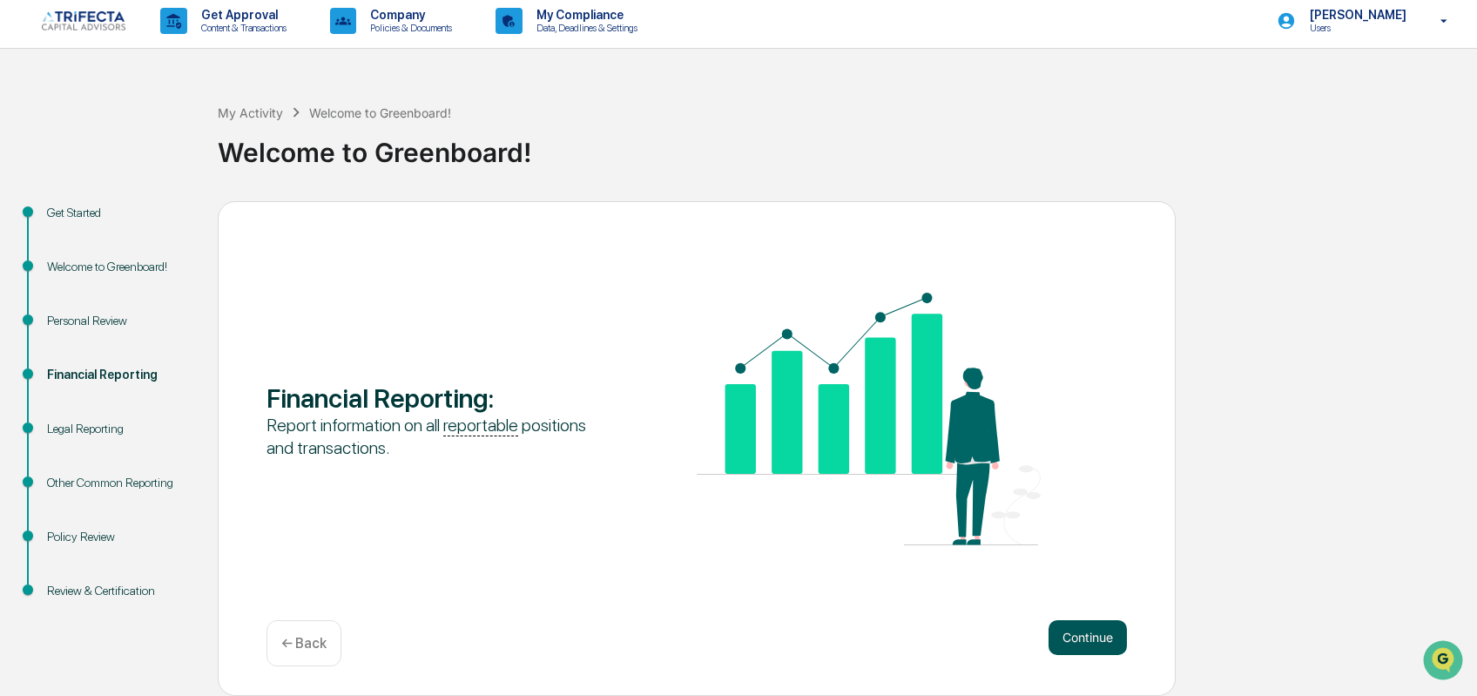
click at [1088, 655] on button "Continue" at bounding box center [1087, 637] width 78 height 35
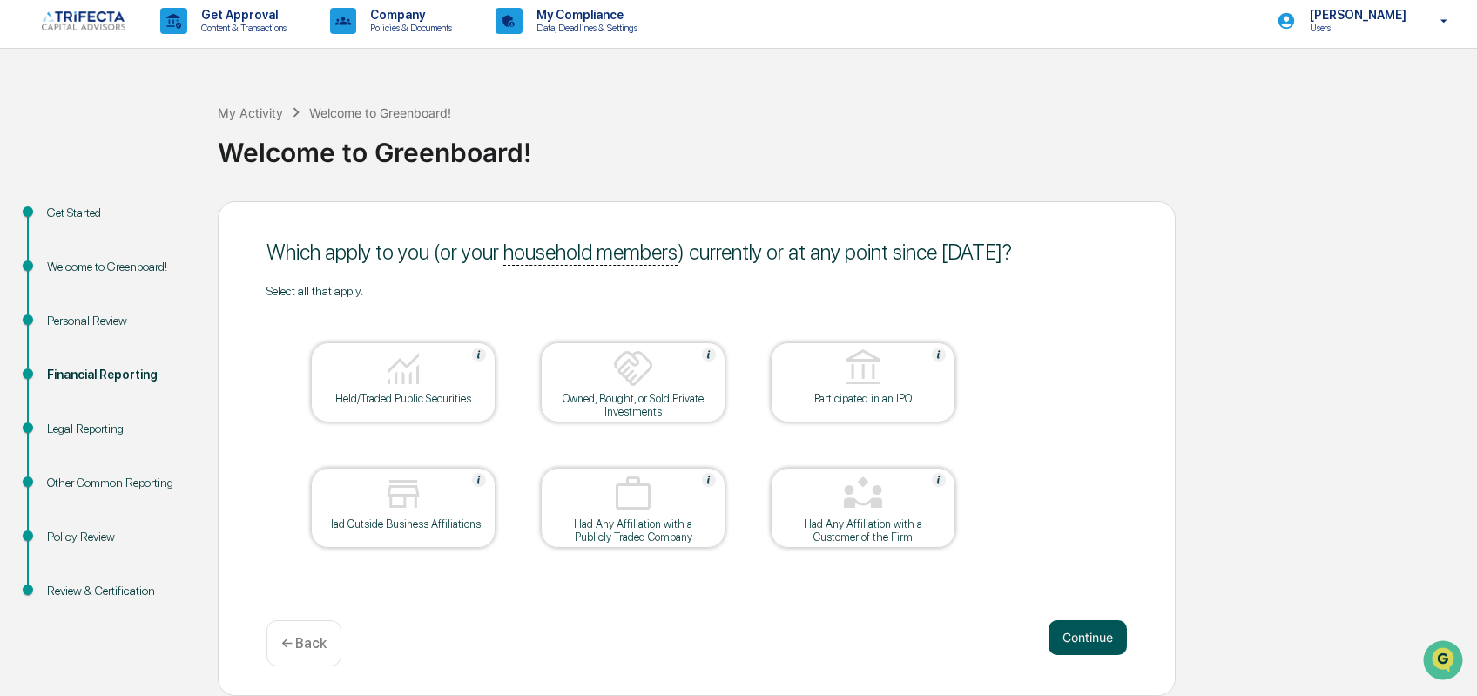
click at [1078, 636] on button "Continue" at bounding box center [1087, 637] width 78 height 35
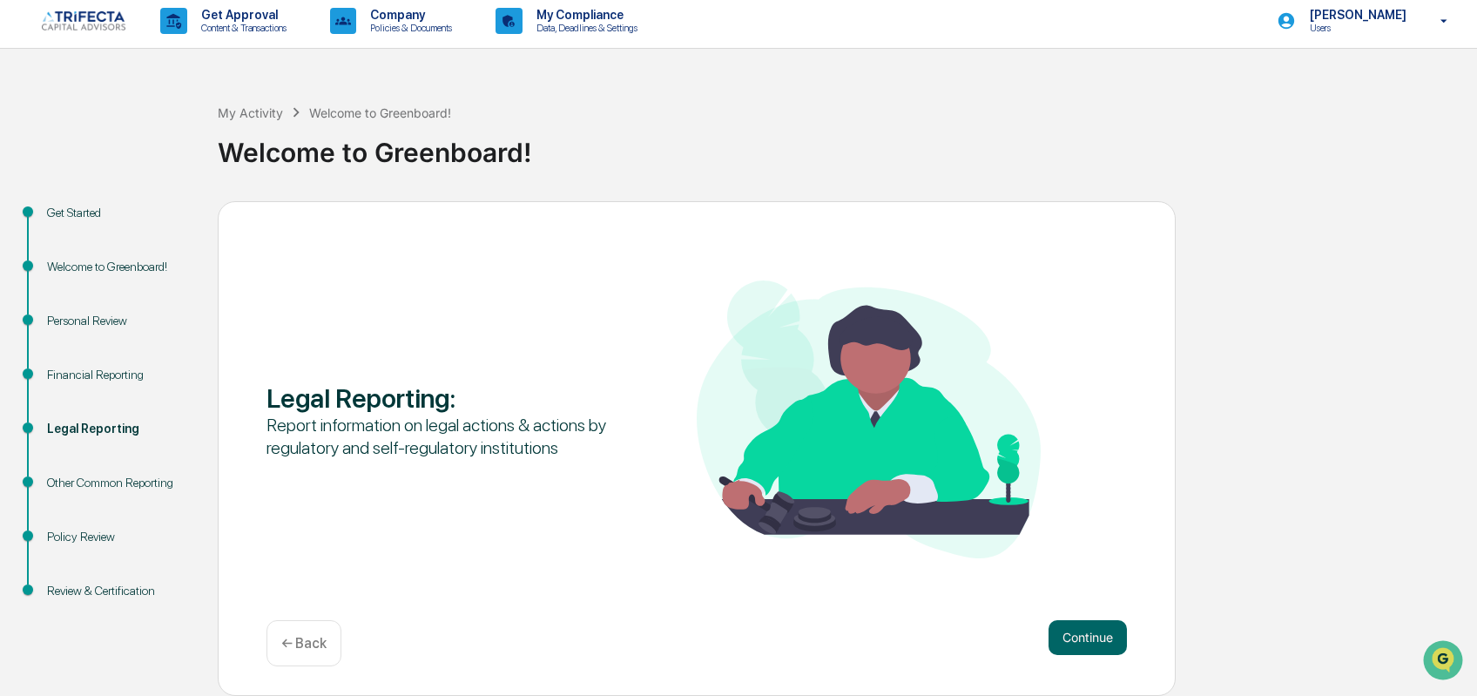
click at [1078, 636] on button "Continue" at bounding box center [1087, 637] width 78 height 35
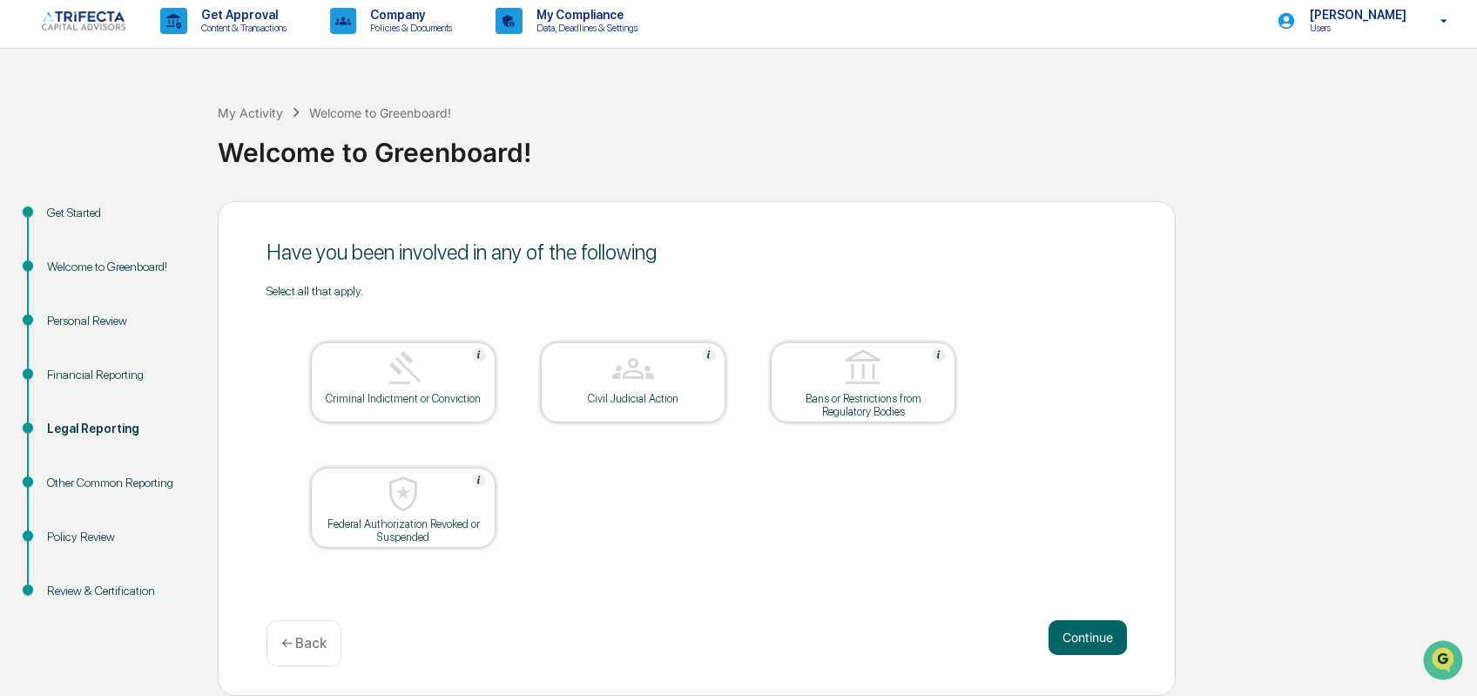
click at [1078, 636] on button "Continue" at bounding box center [1087, 637] width 78 height 35
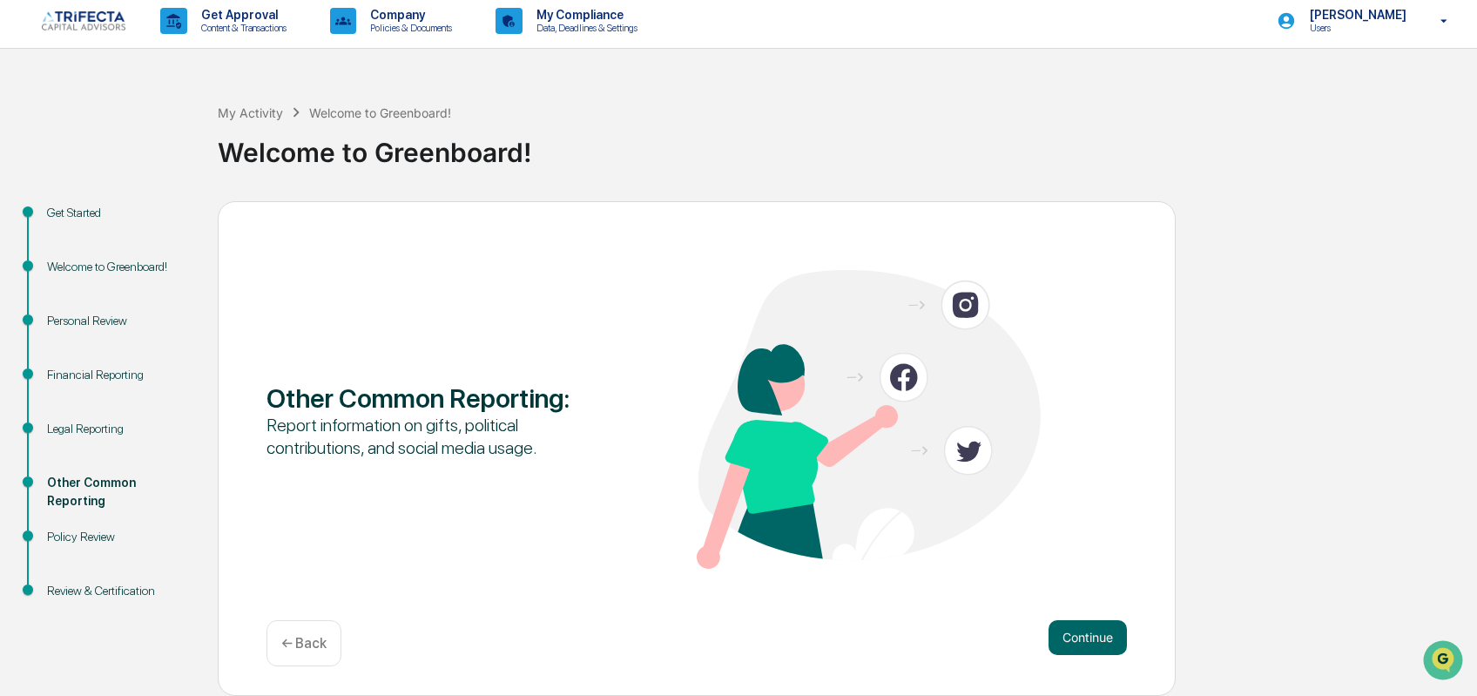
click at [1078, 636] on button "Continue" at bounding box center [1087, 637] width 78 height 35
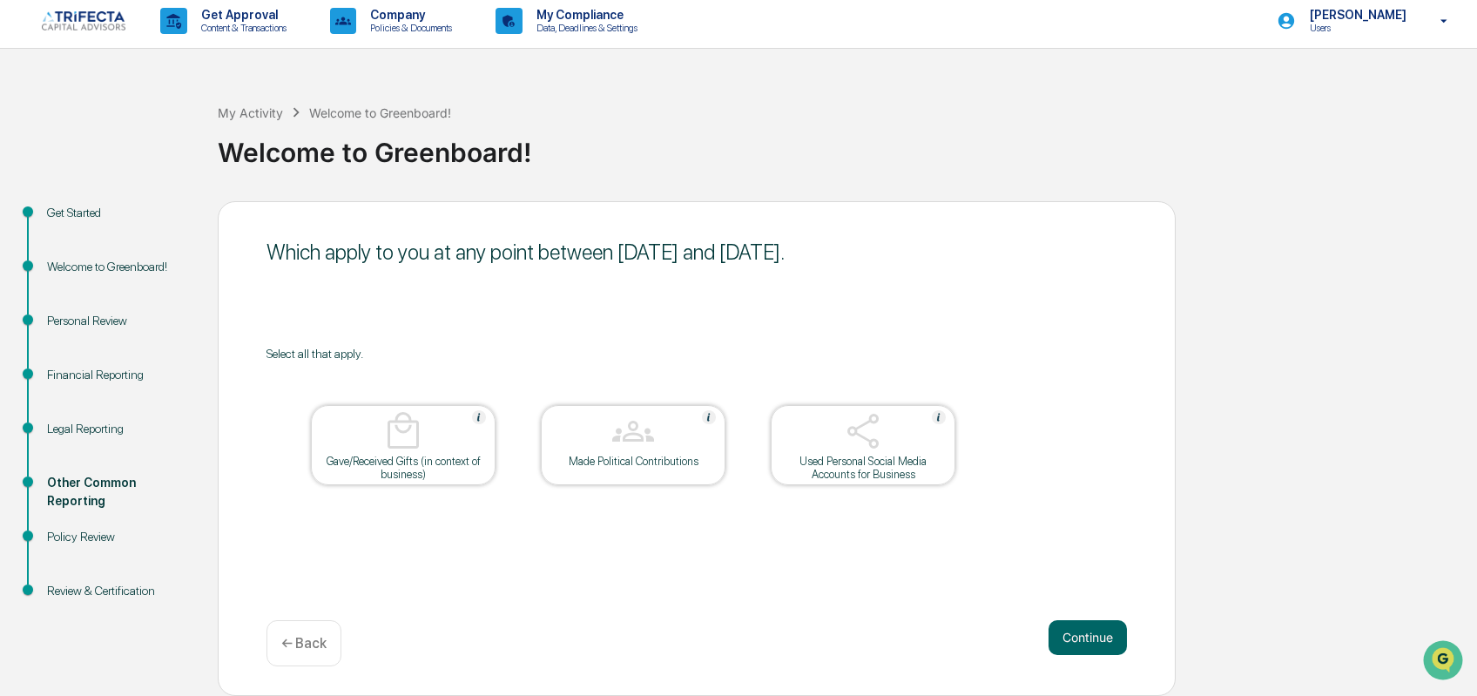
click at [1078, 636] on button "Continue" at bounding box center [1087, 637] width 78 height 35
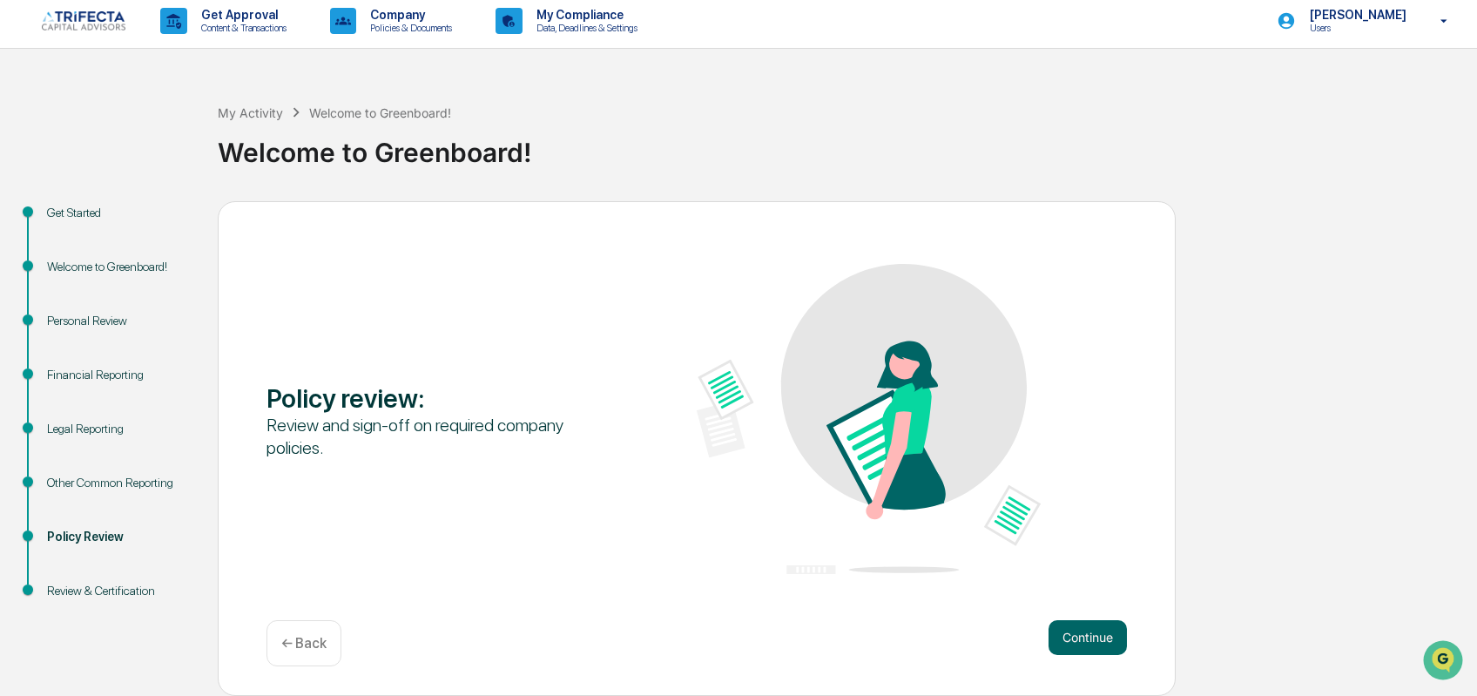
click at [1078, 636] on button "Continue" at bounding box center [1087, 637] width 78 height 35
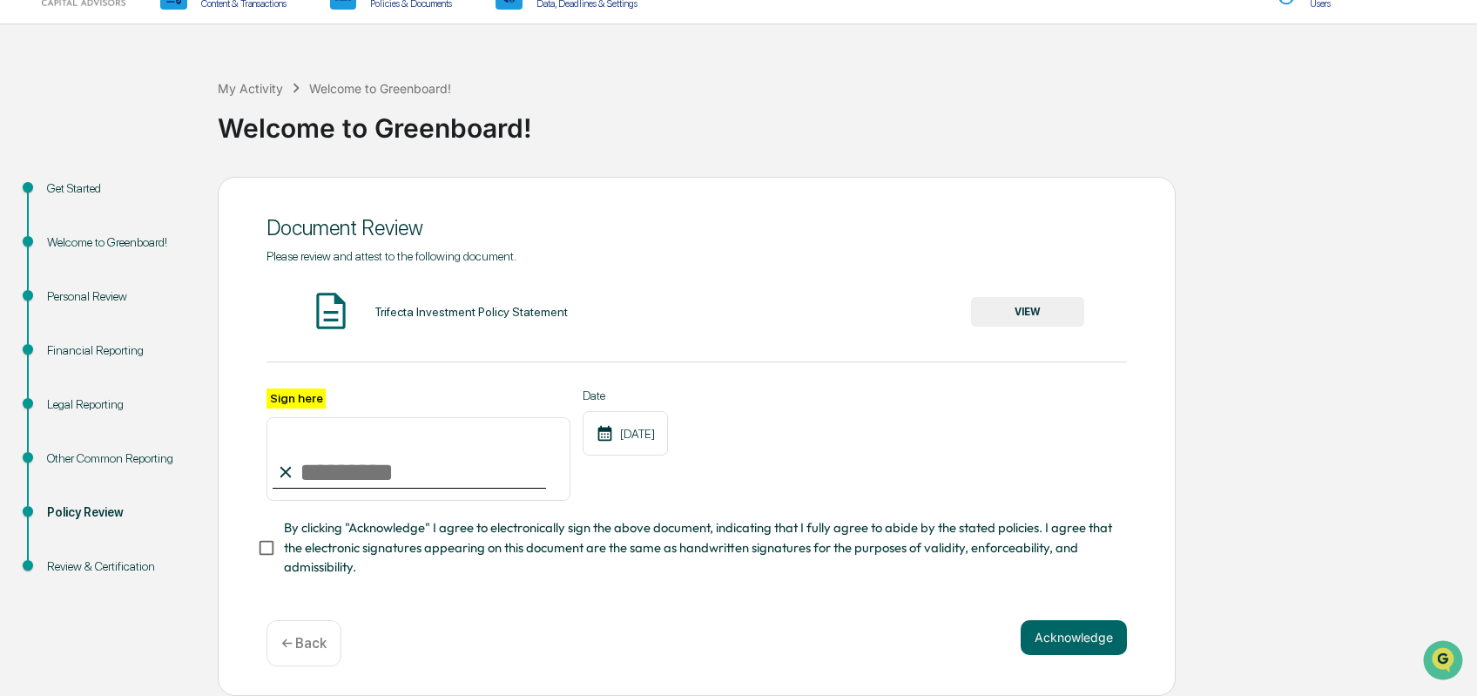
click at [300, 500] on input "Sign here" at bounding box center [418, 459] width 304 height 84
type input "**********"
click at [1084, 655] on button "Acknowledge" at bounding box center [1073, 637] width 106 height 35
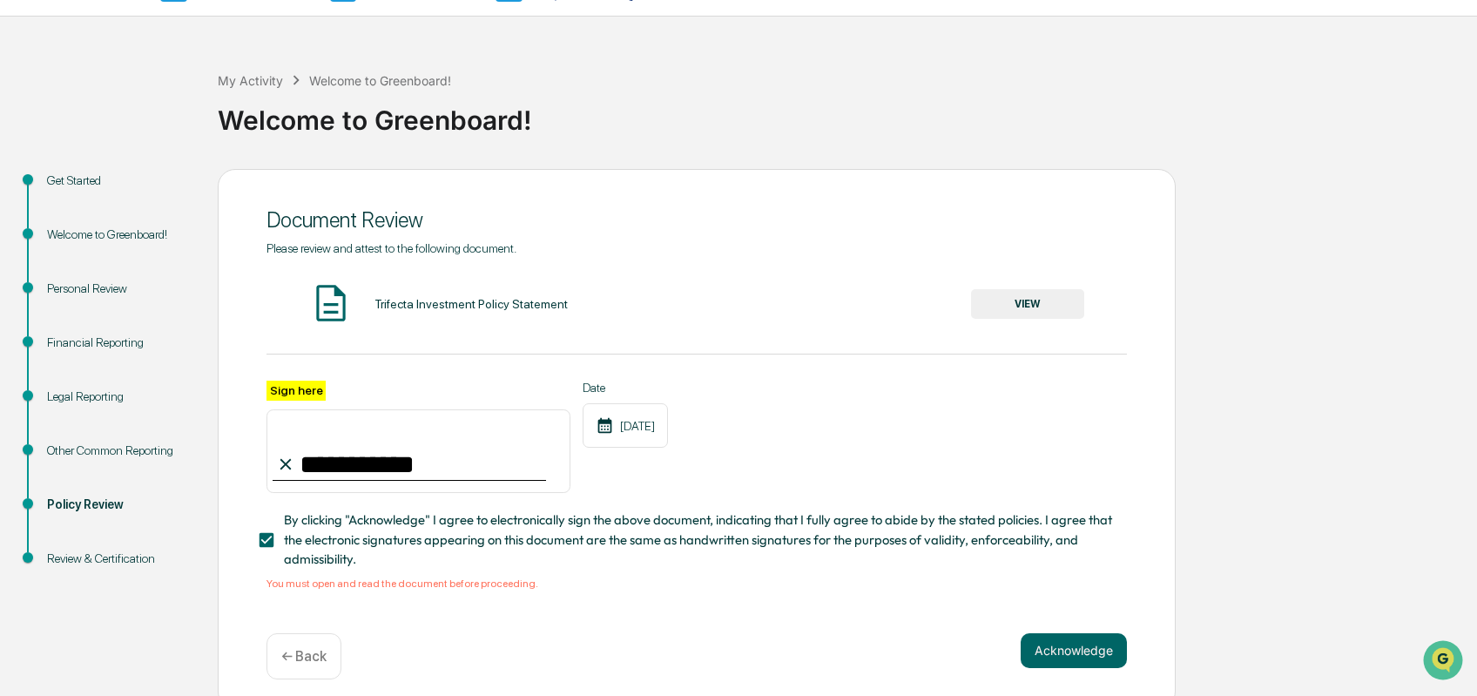
scroll to position [89, 0]
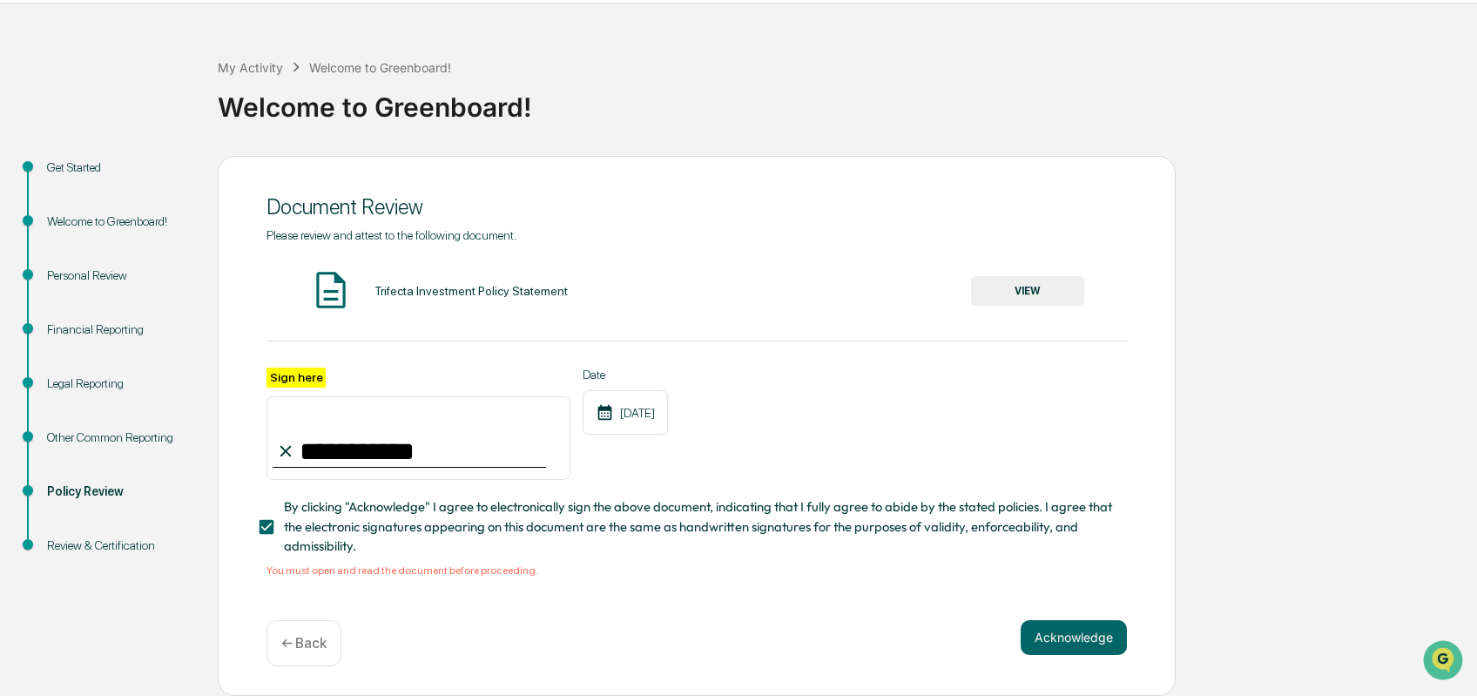
click at [1012, 291] on button "VIEW" at bounding box center [1027, 291] width 113 height 30
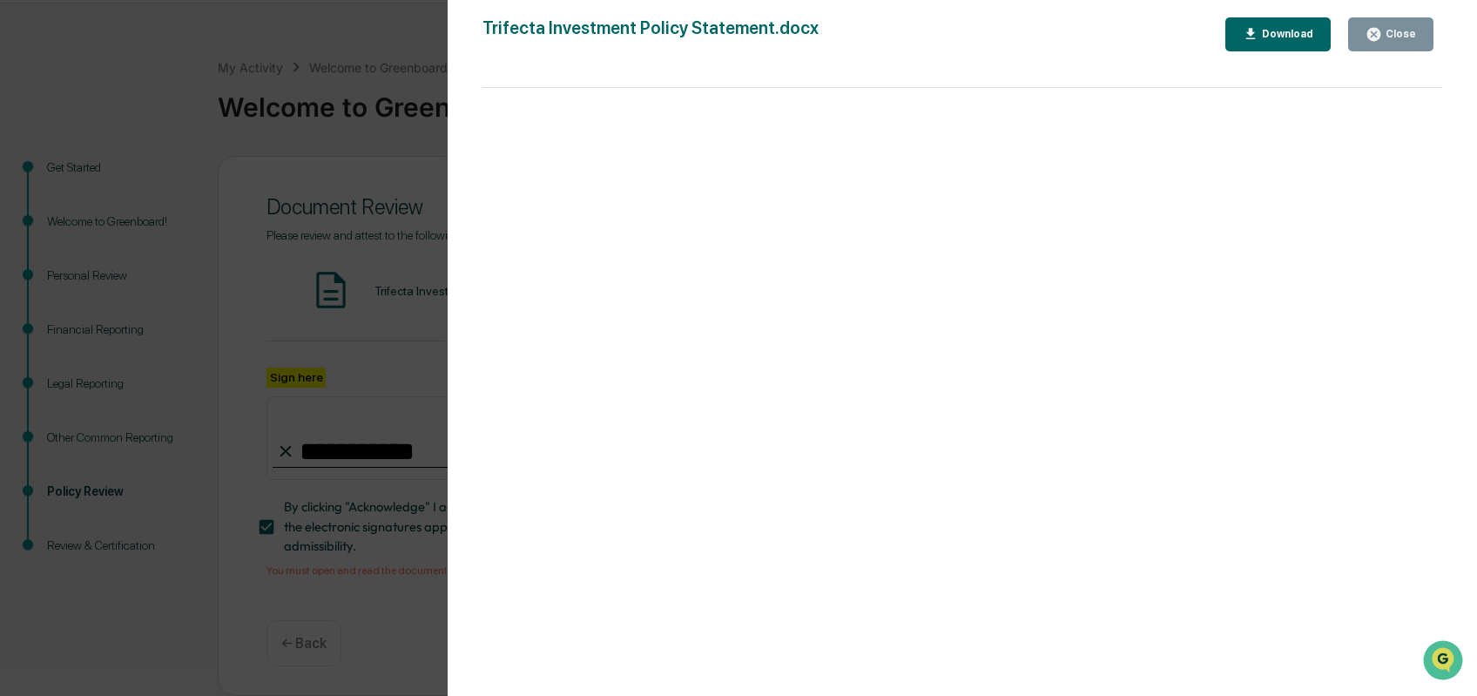
click at [1397, 32] on div "Close" at bounding box center [1399, 34] width 34 height 12
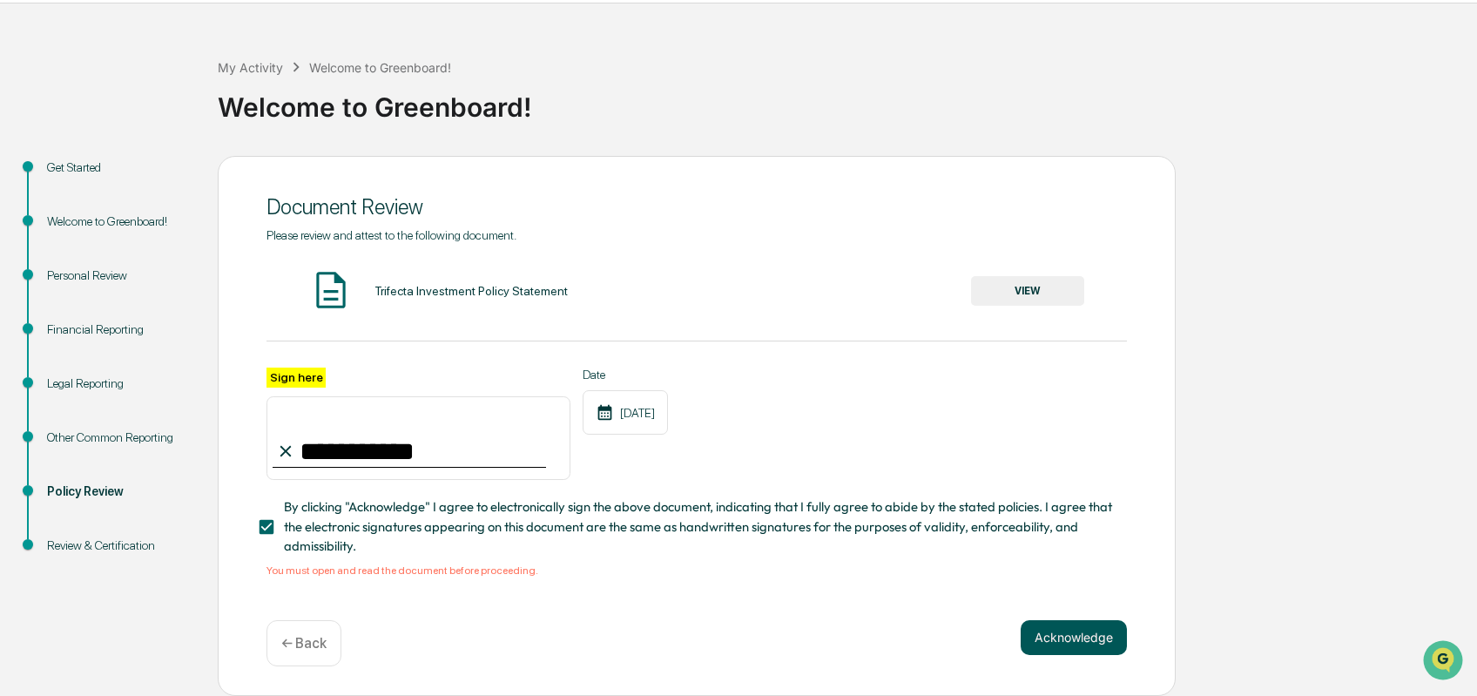
click at [1049, 637] on button "Acknowledge" at bounding box center [1073, 637] width 106 height 35
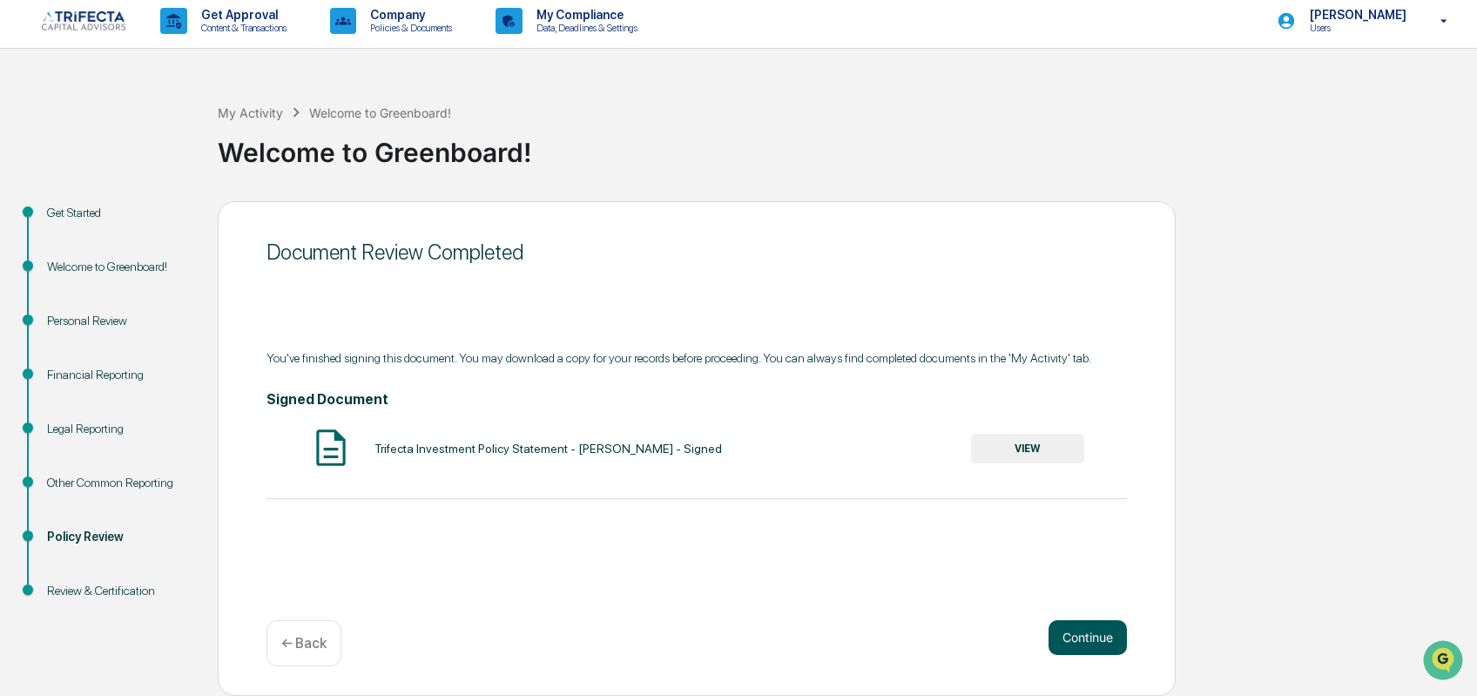
click at [1063, 636] on button "Continue" at bounding box center [1087, 637] width 78 height 35
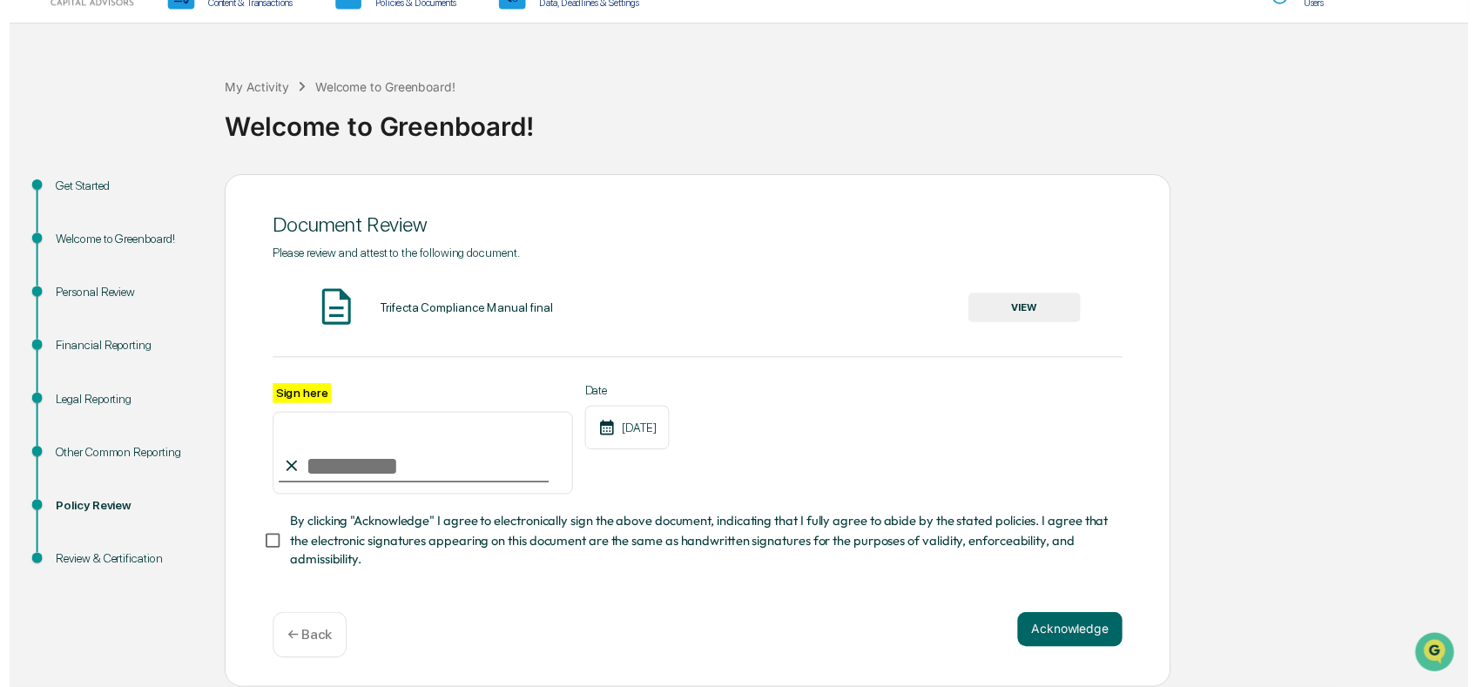
scroll to position [68, 0]
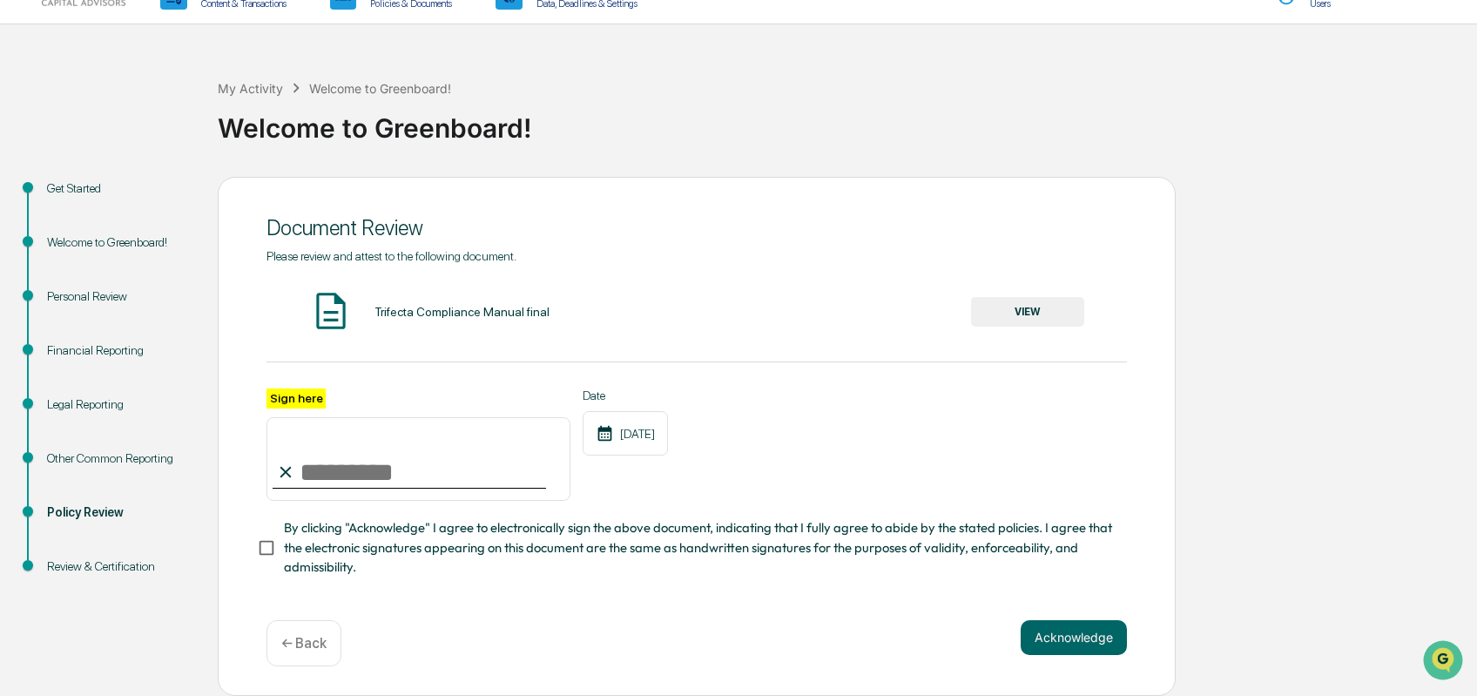
click at [1013, 309] on button "VIEW" at bounding box center [1027, 312] width 113 height 30
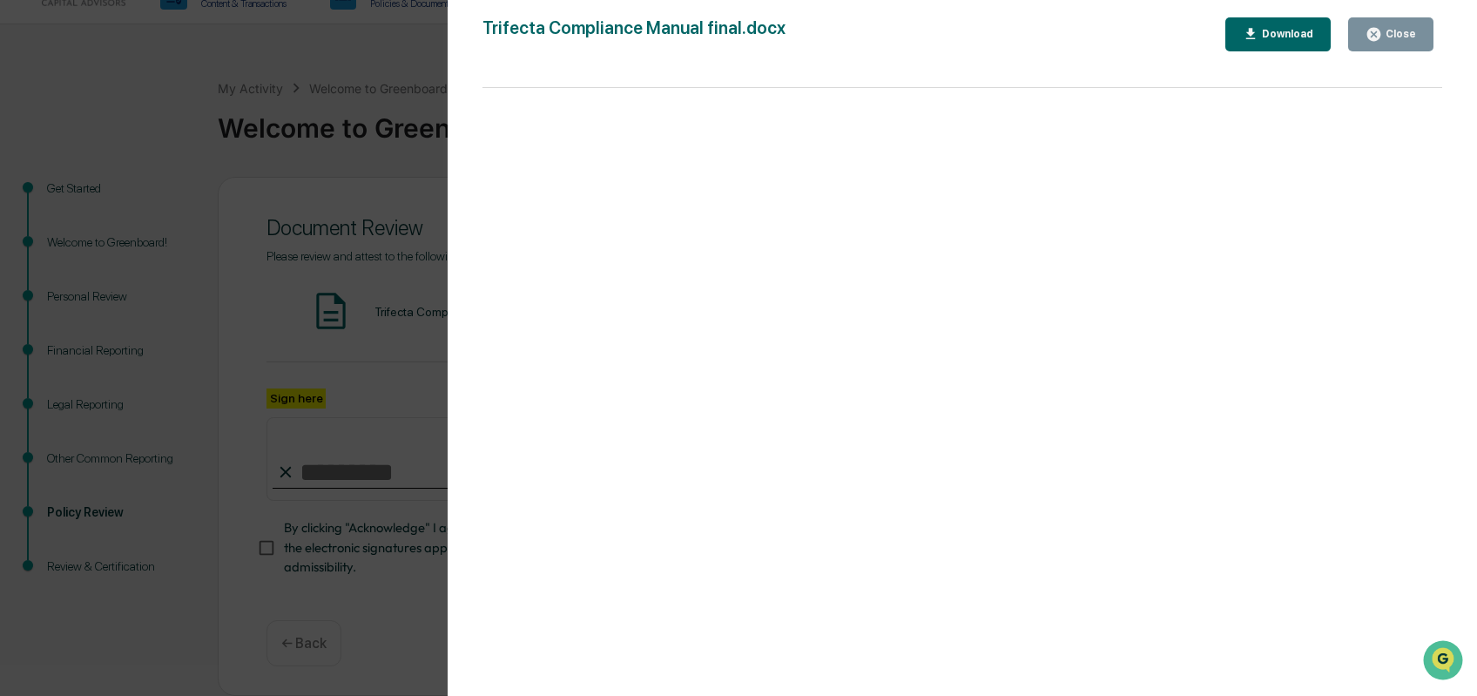
click at [1377, 40] on icon "button" at bounding box center [1373, 34] width 13 height 13
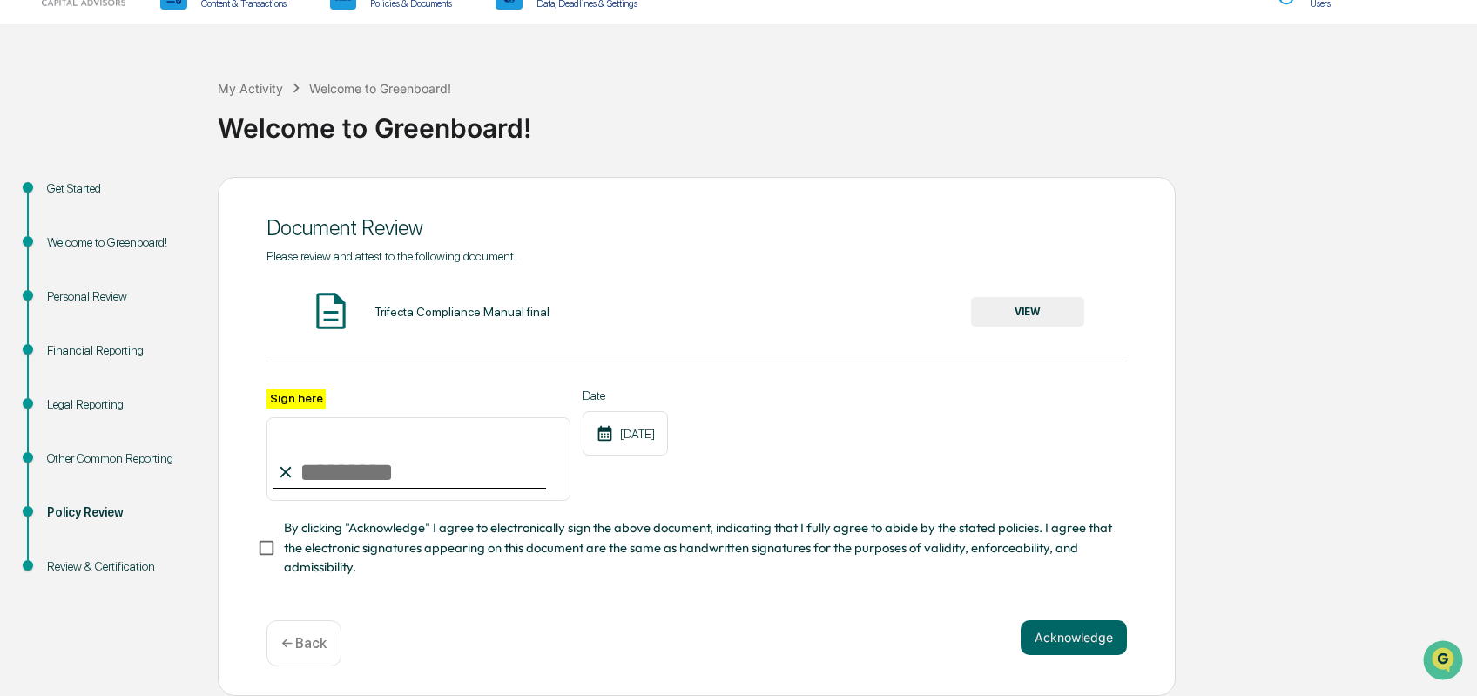
click at [392, 471] on input "Sign here" at bounding box center [418, 459] width 304 height 84
type input "**********"
click at [1080, 655] on button "Acknowledge" at bounding box center [1073, 637] width 106 height 35
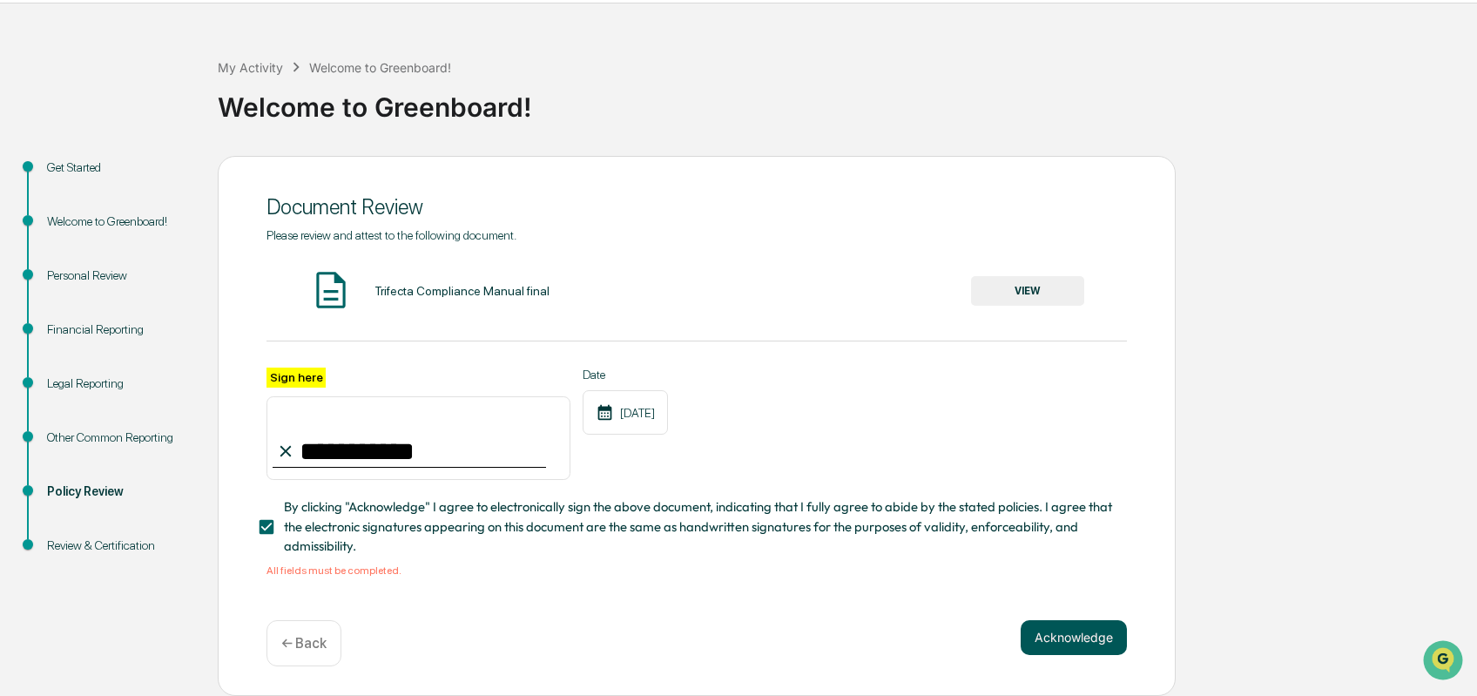
click at [1067, 655] on button "Acknowledge" at bounding box center [1073, 637] width 106 height 35
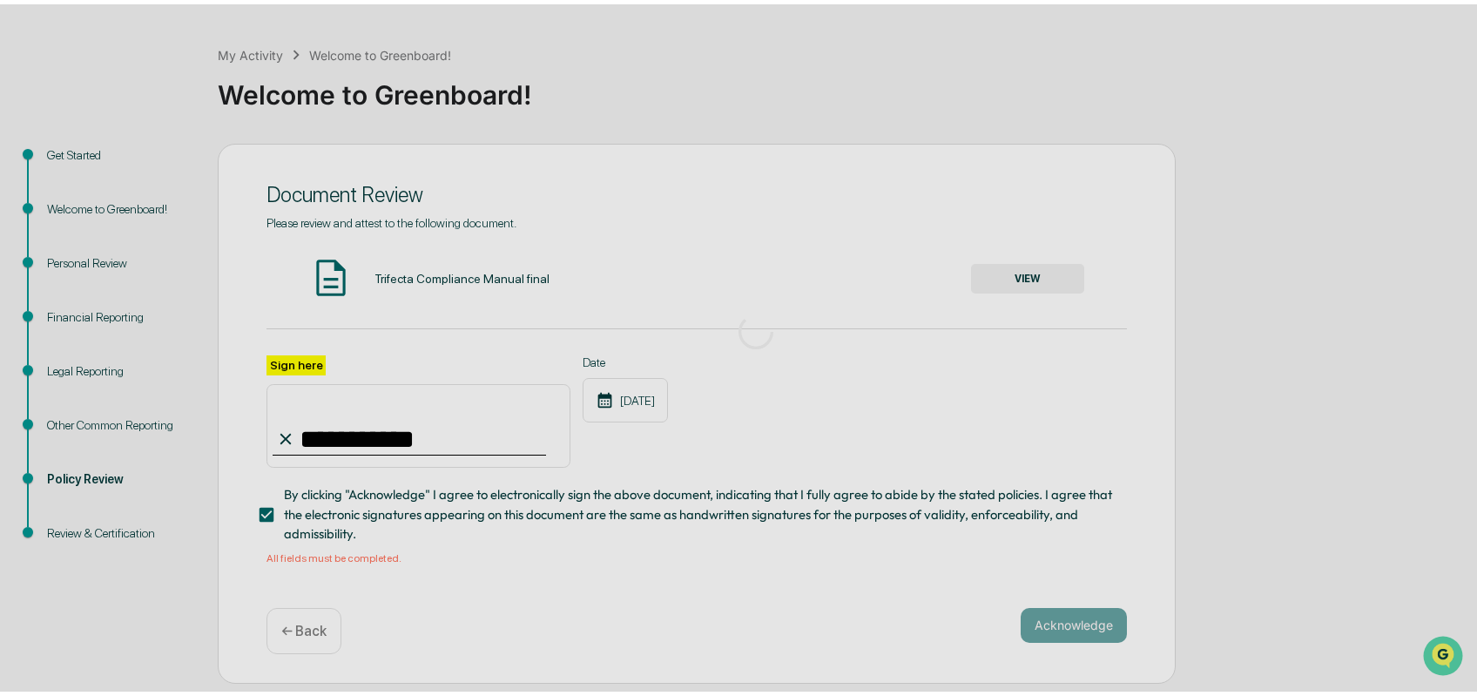
scroll to position [38, 0]
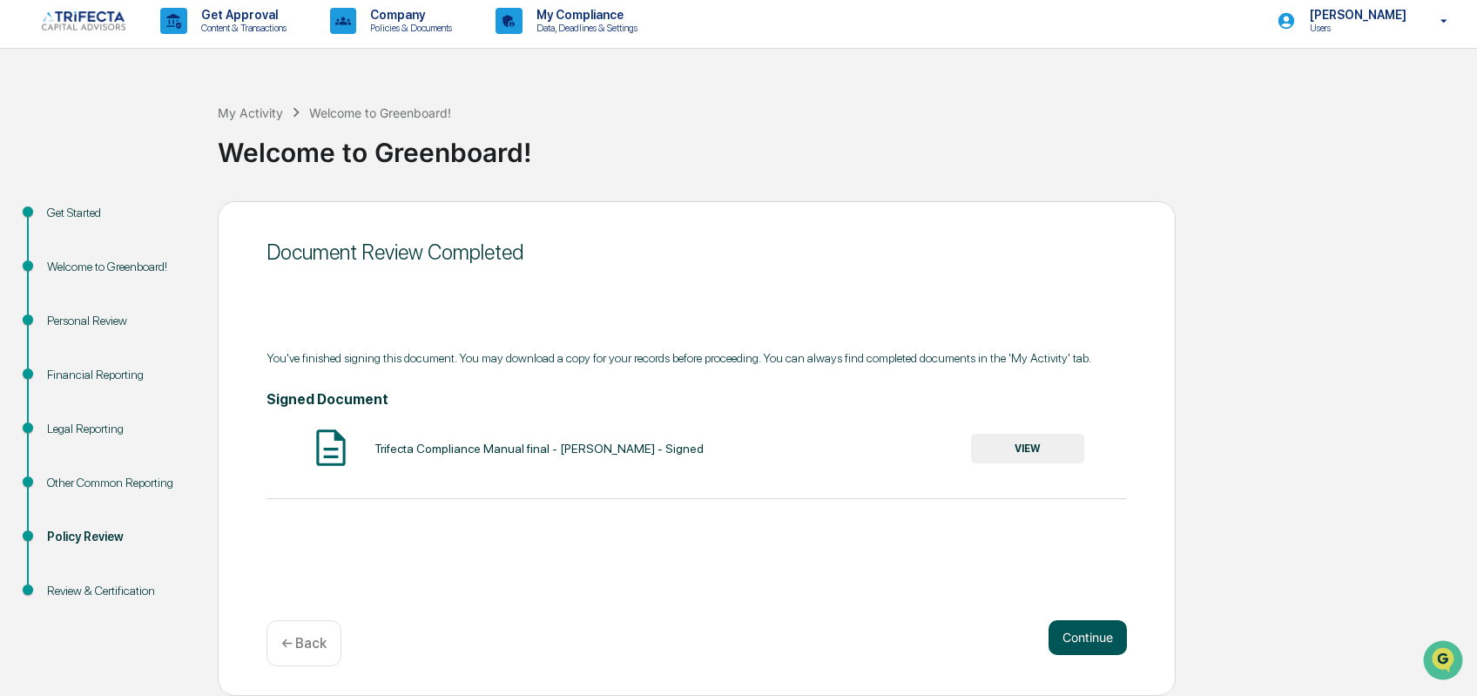
click at [1073, 636] on button "Continue" at bounding box center [1087, 637] width 78 height 35
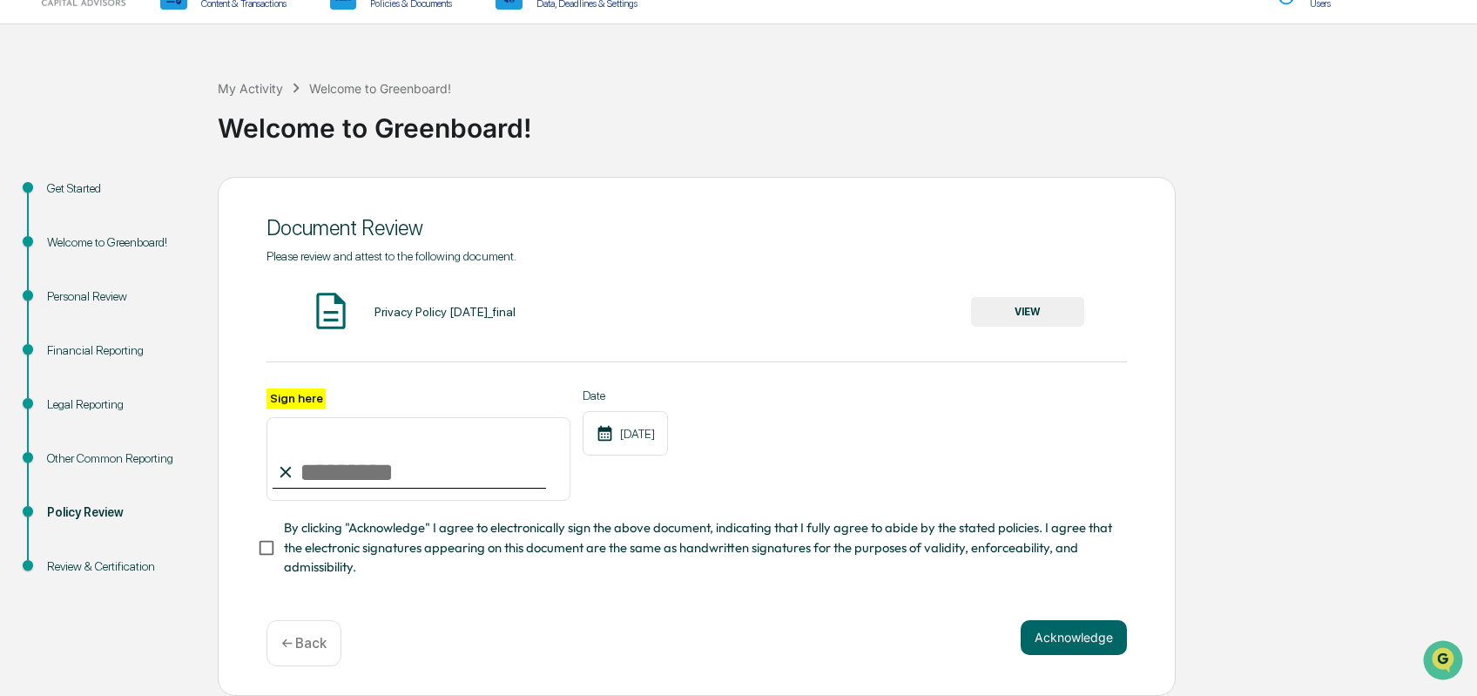
click at [1058, 311] on div "Please review and attest to the following document. Privacy Policy April 2025_f…" at bounding box center [696, 413] width 860 height 328
click at [1019, 327] on button "VIEW" at bounding box center [1027, 312] width 113 height 30
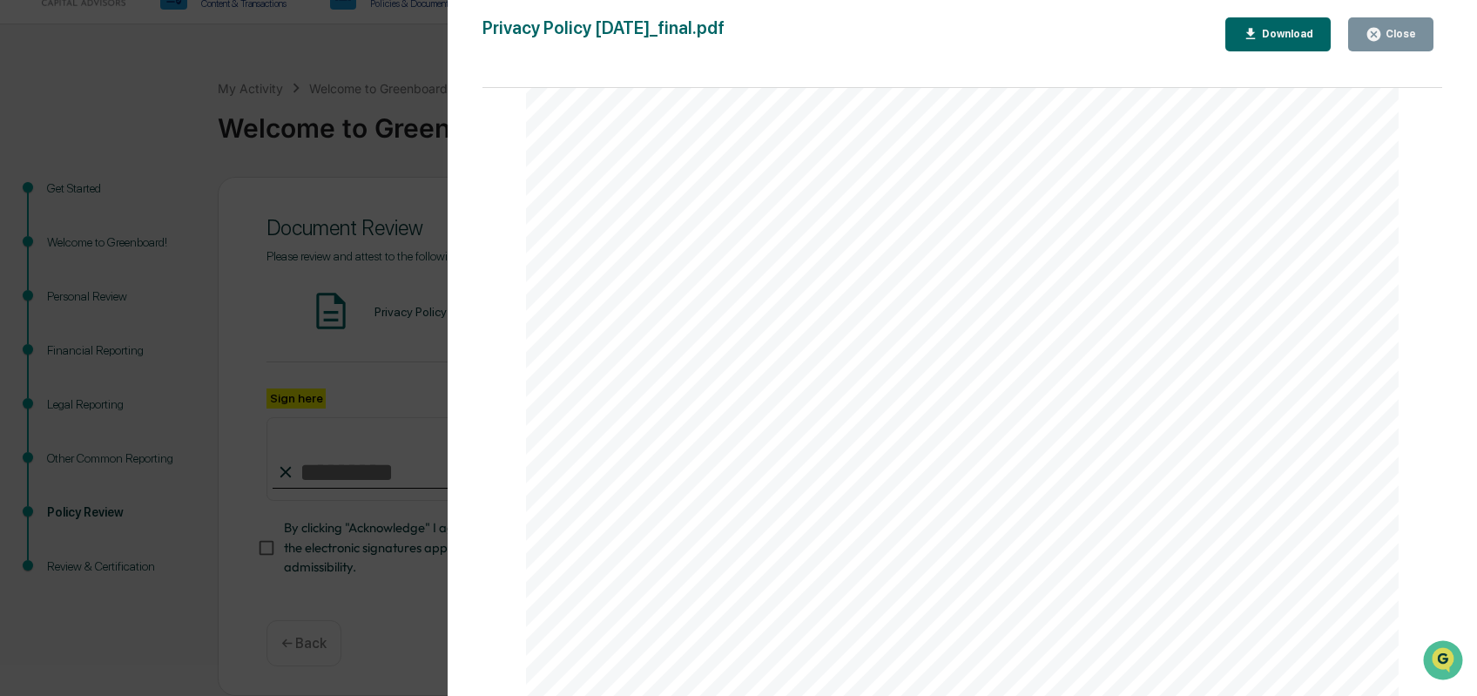
scroll to position [1567, 0]
click at [1390, 44] on button "Close" at bounding box center [1390, 34] width 85 height 34
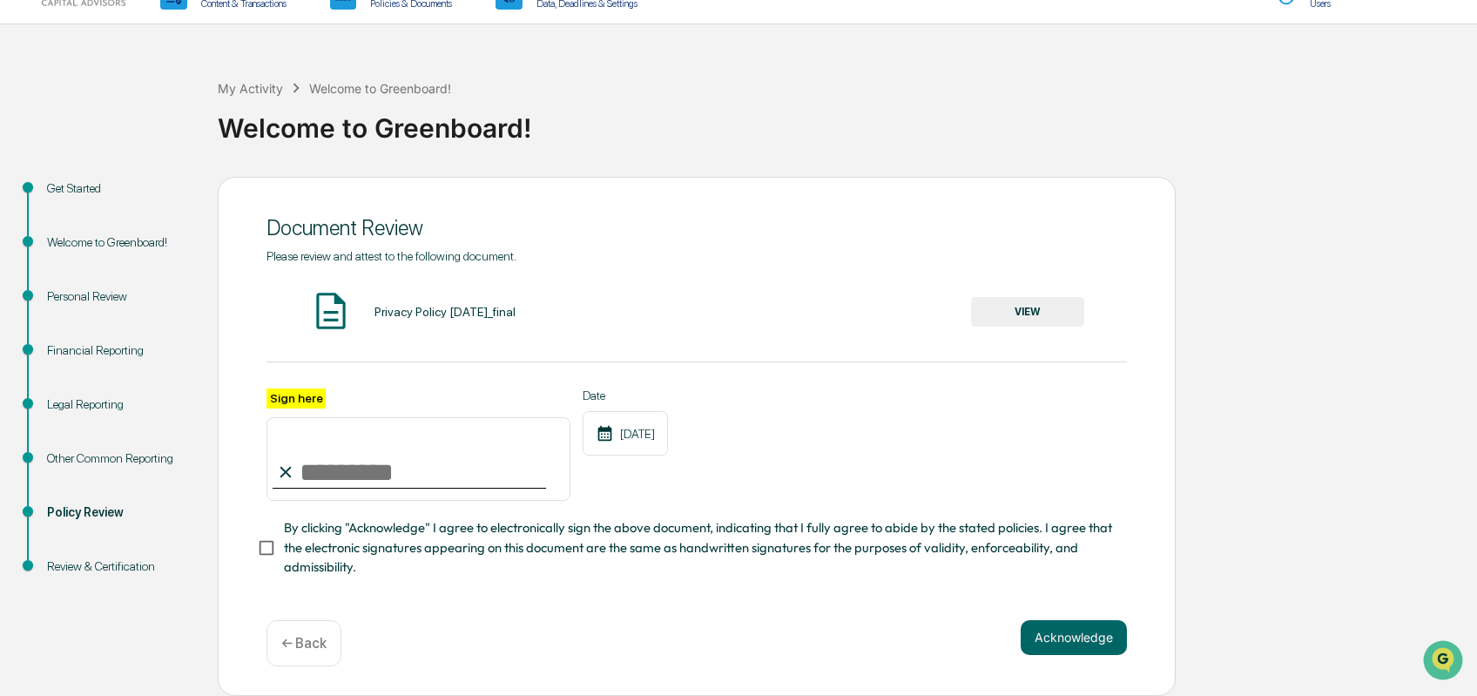
click at [323, 501] on input "Sign here" at bounding box center [418, 459] width 304 height 84
type input "**********"
click at [1025, 655] on button "Acknowledge" at bounding box center [1073, 637] width 106 height 35
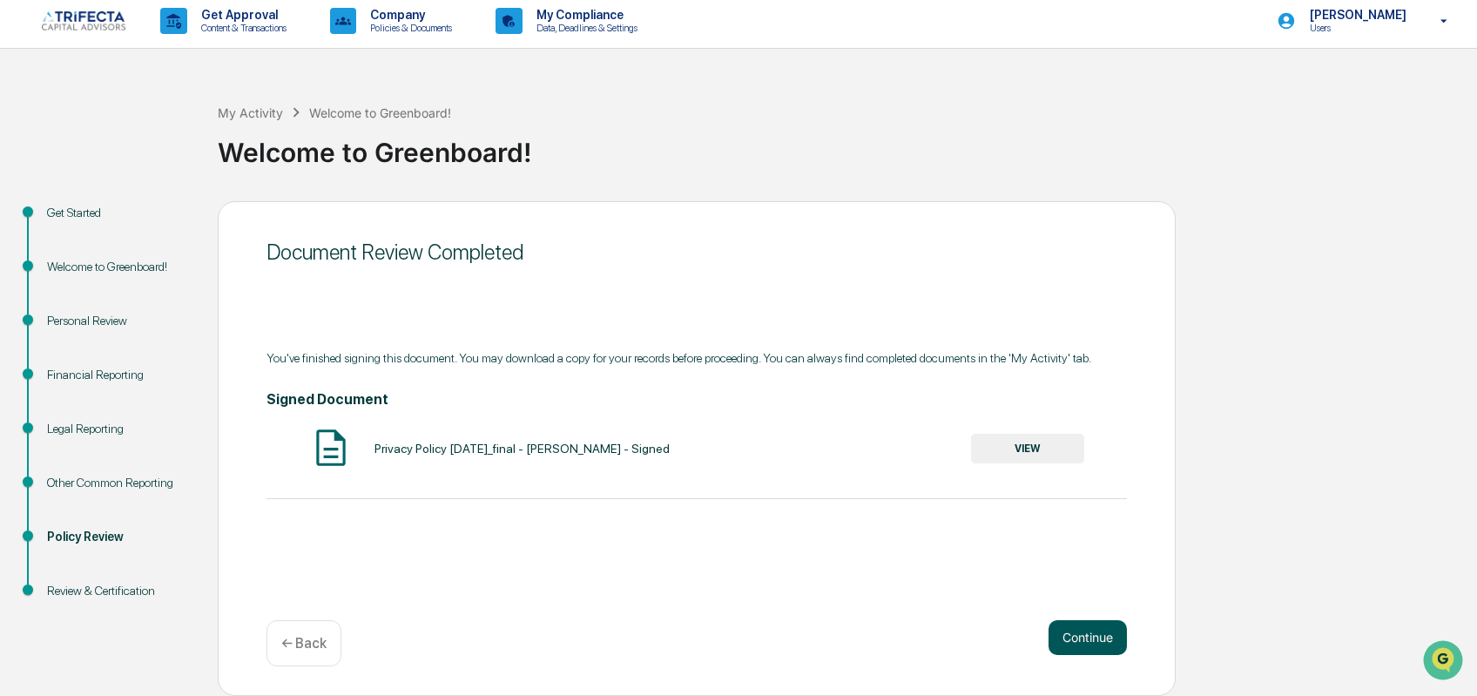
click at [1060, 640] on button "Continue" at bounding box center [1087, 637] width 78 height 35
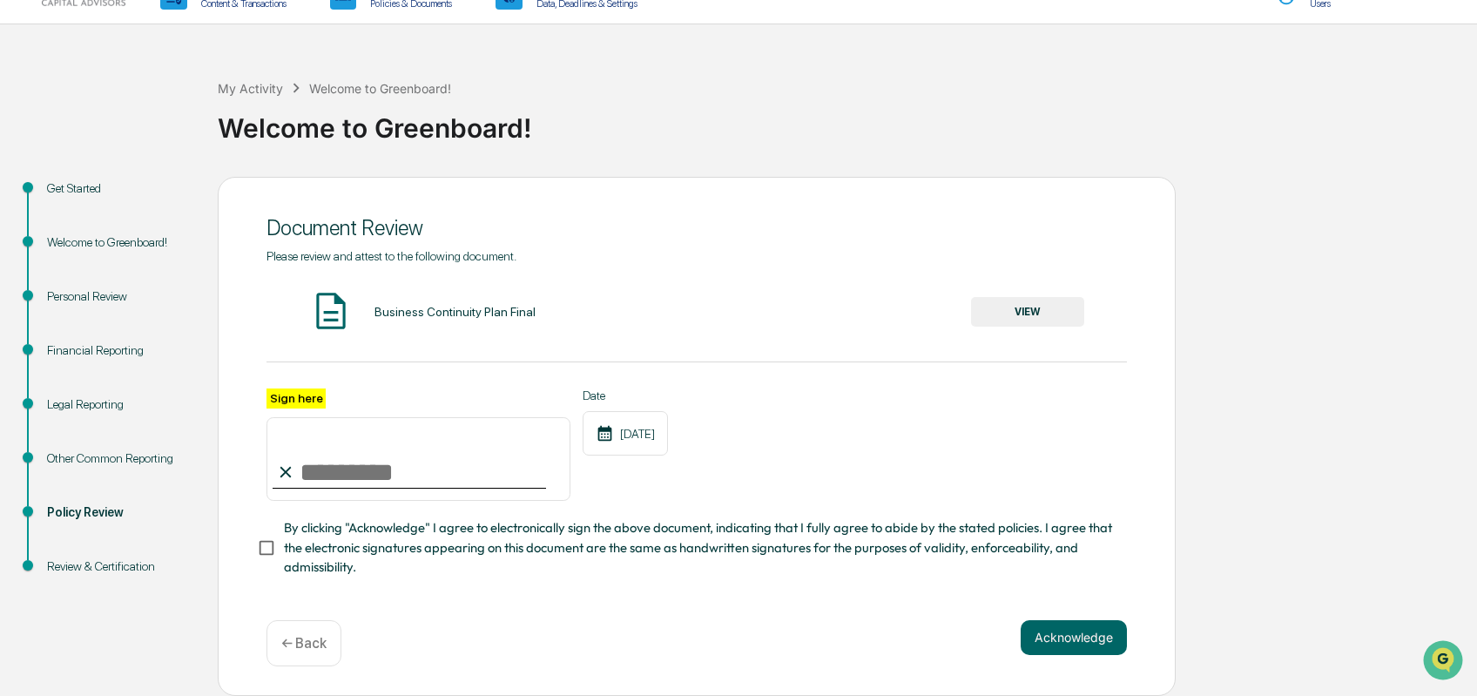
click at [1044, 327] on button "VIEW" at bounding box center [1027, 312] width 113 height 30
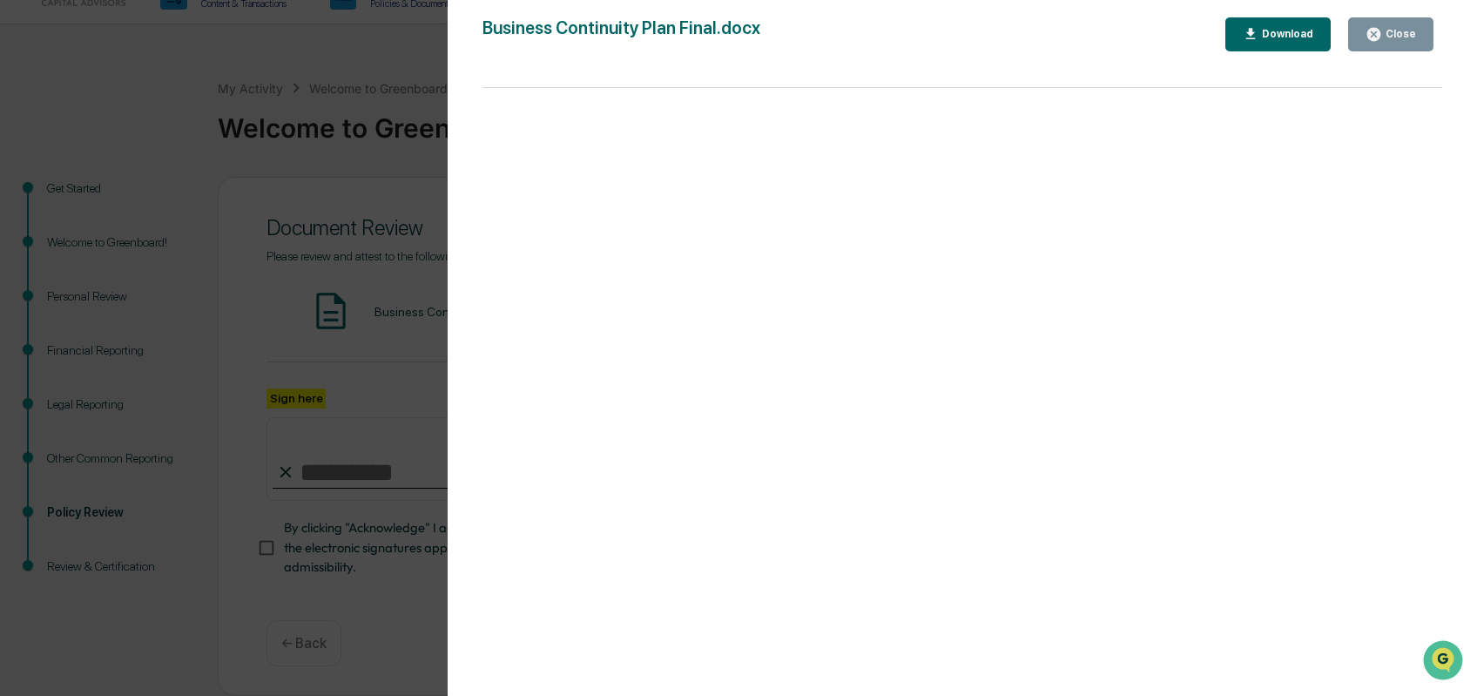
click at [1390, 39] on div "Close" at bounding box center [1399, 34] width 34 height 12
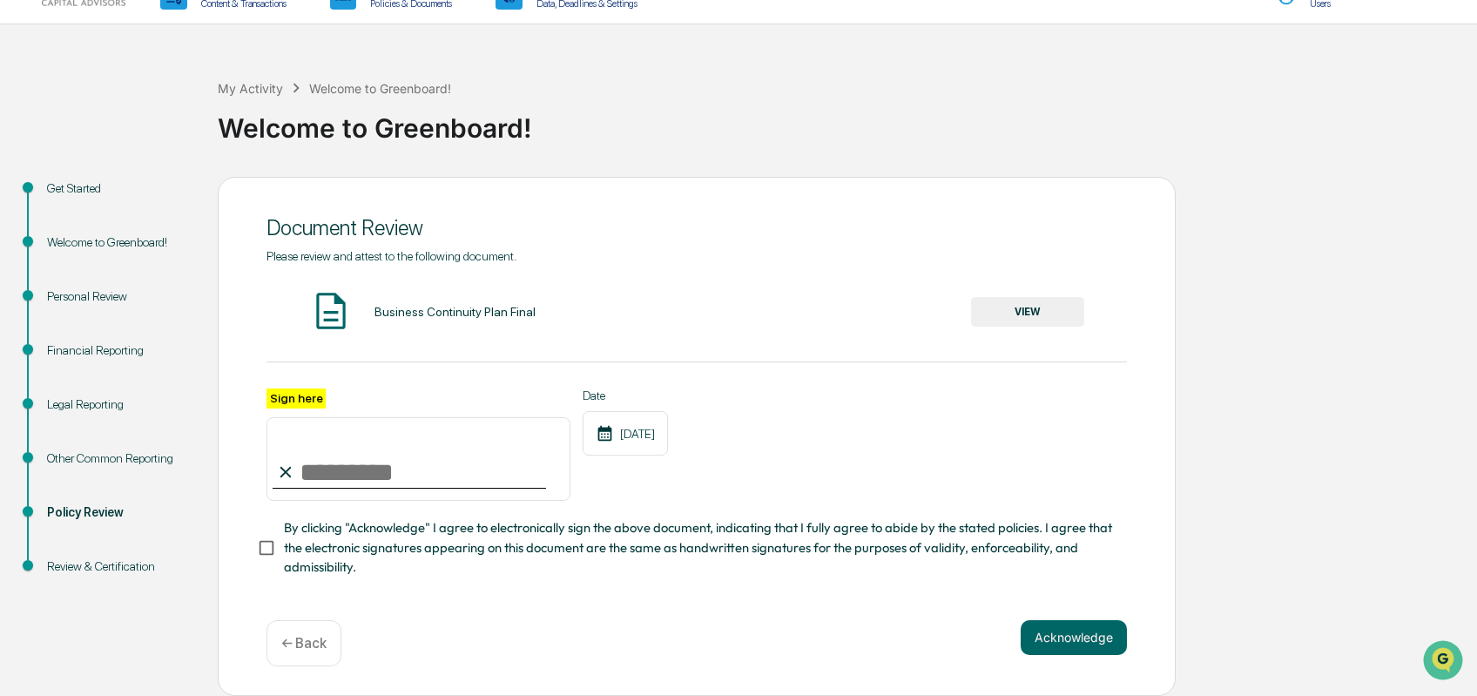
click at [367, 488] on input "Sign here" at bounding box center [418, 459] width 304 height 84
type input "**********"
click at [1074, 655] on button "Acknowledge" at bounding box center [1073, 637] width 106 height 35
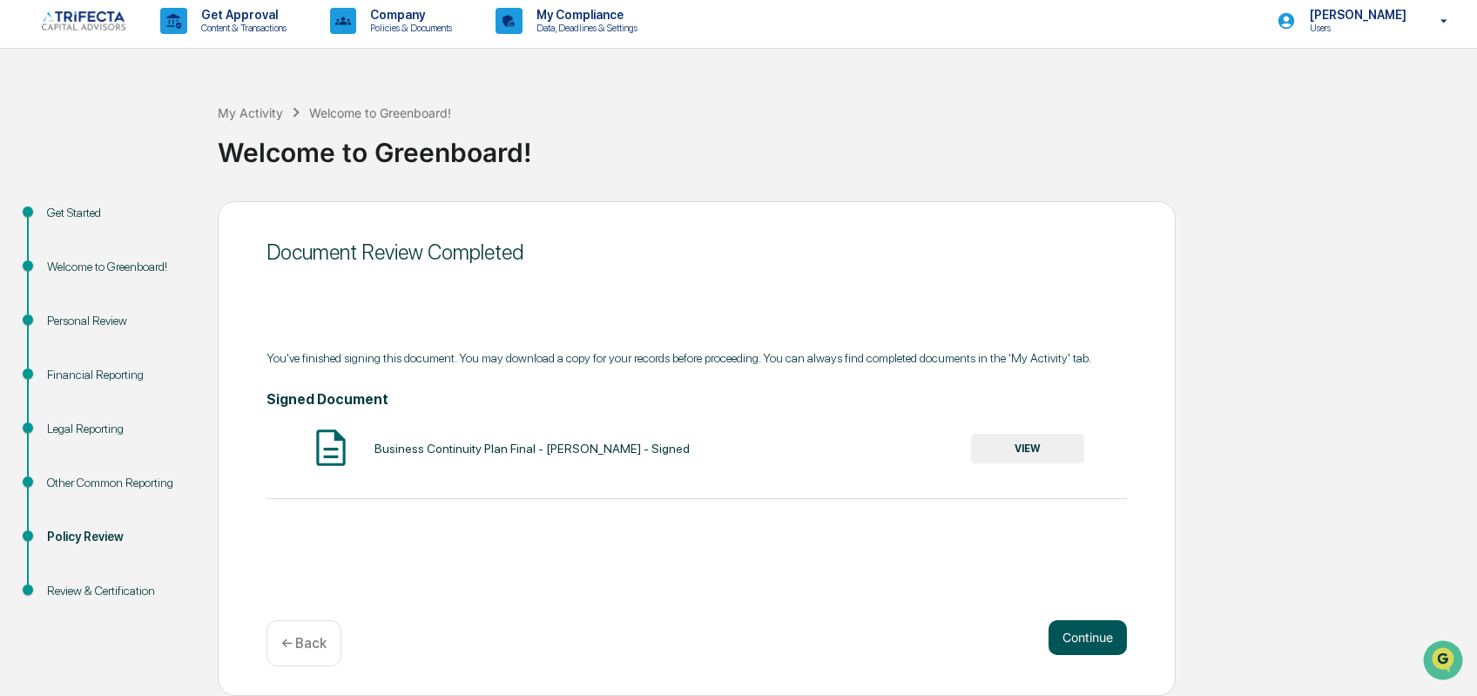
click at [1074, 638] on button "Continue" at bounding box center [1087, 637] width 78 height 35
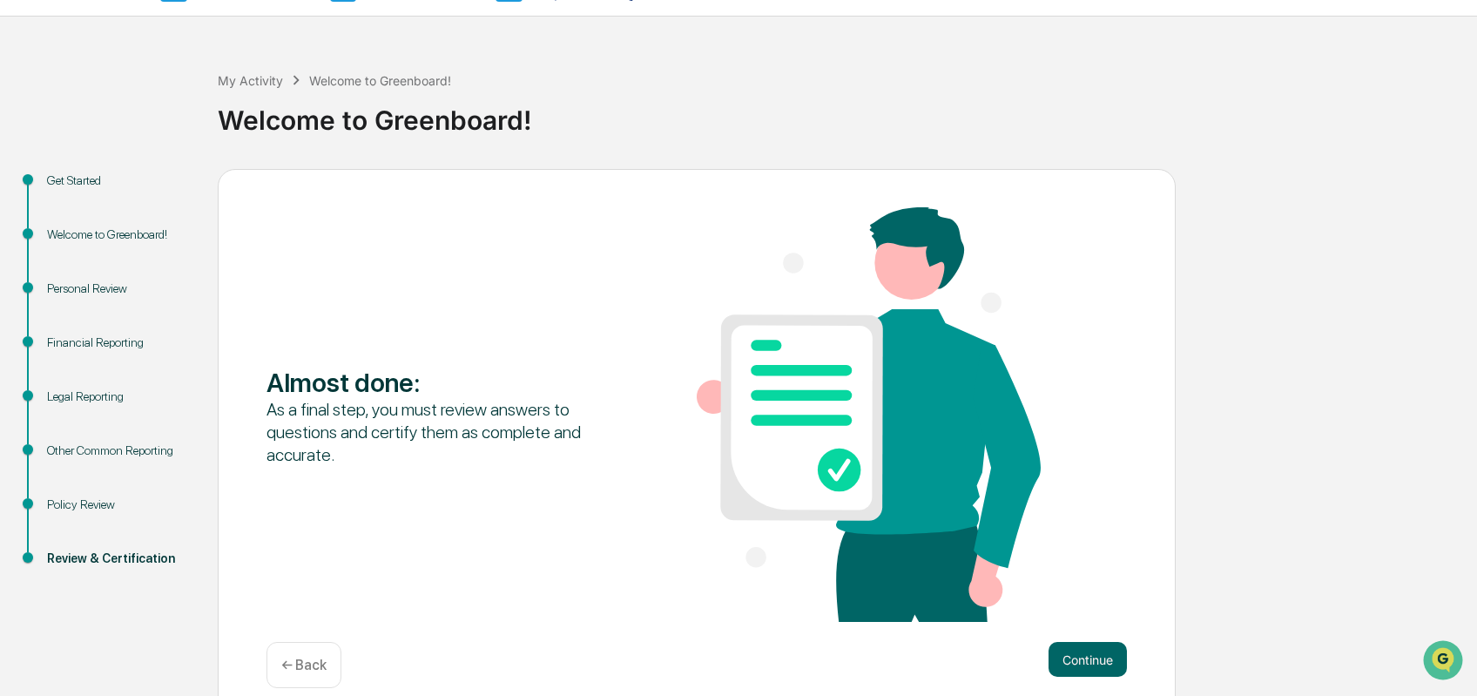
scroll to position [93, 0]
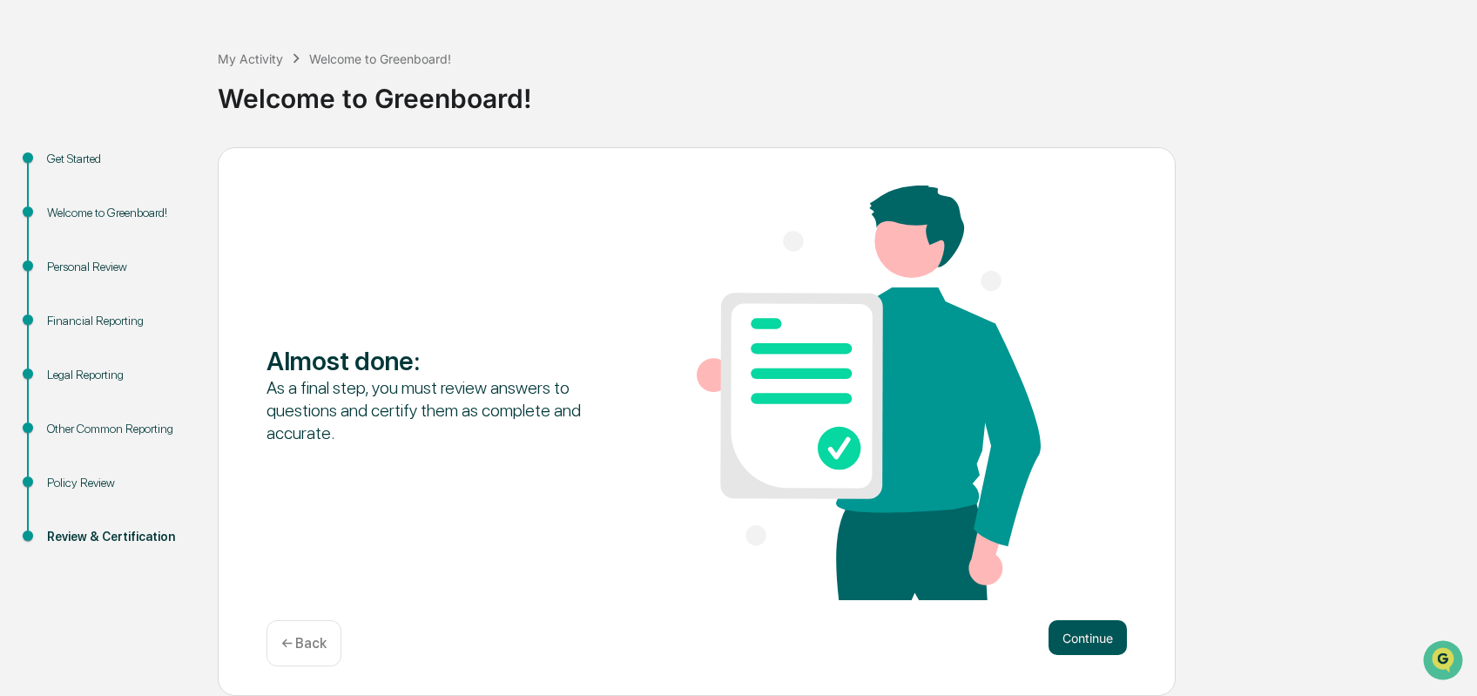
click at [1067, 623] on button "Continue" at bounding box center [1087, 637] width 78 height 35
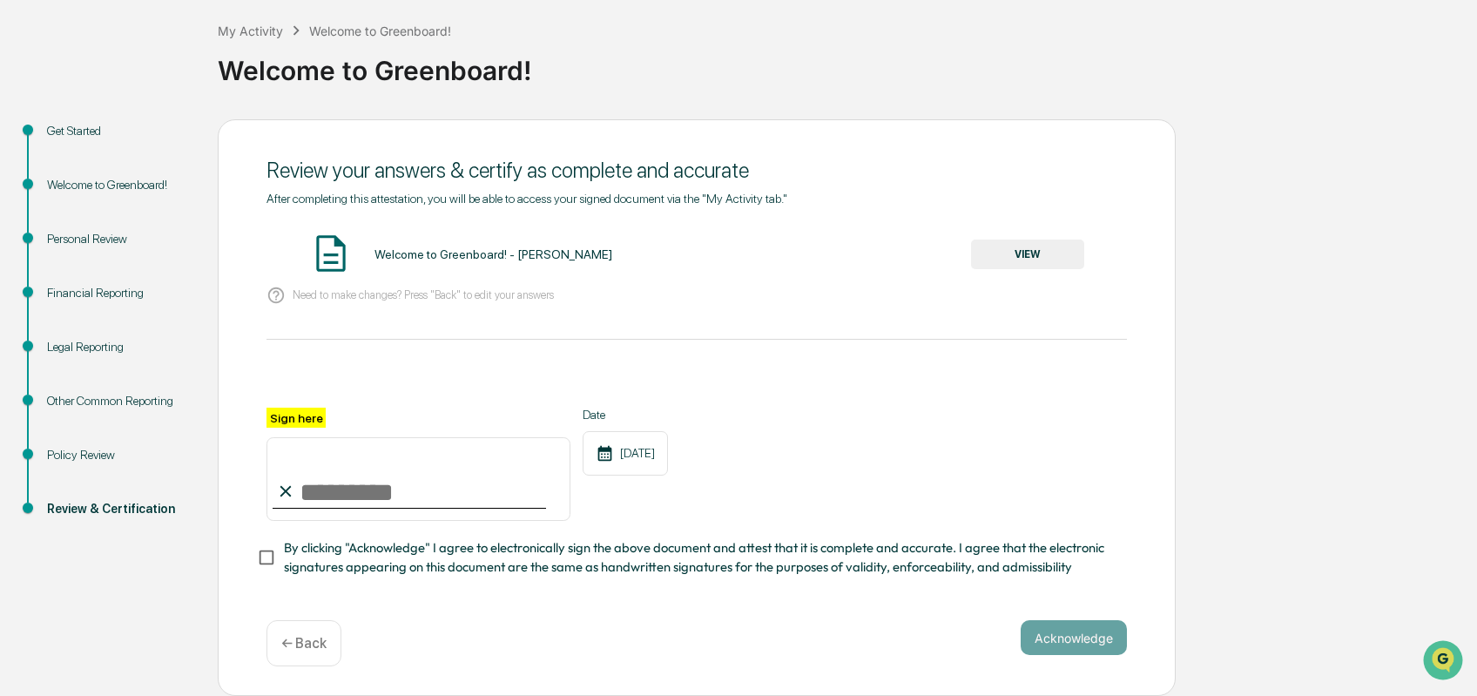
click at [1024, 269] on button "VIEW" at bounding box center [1027, 254] width 113 height 30
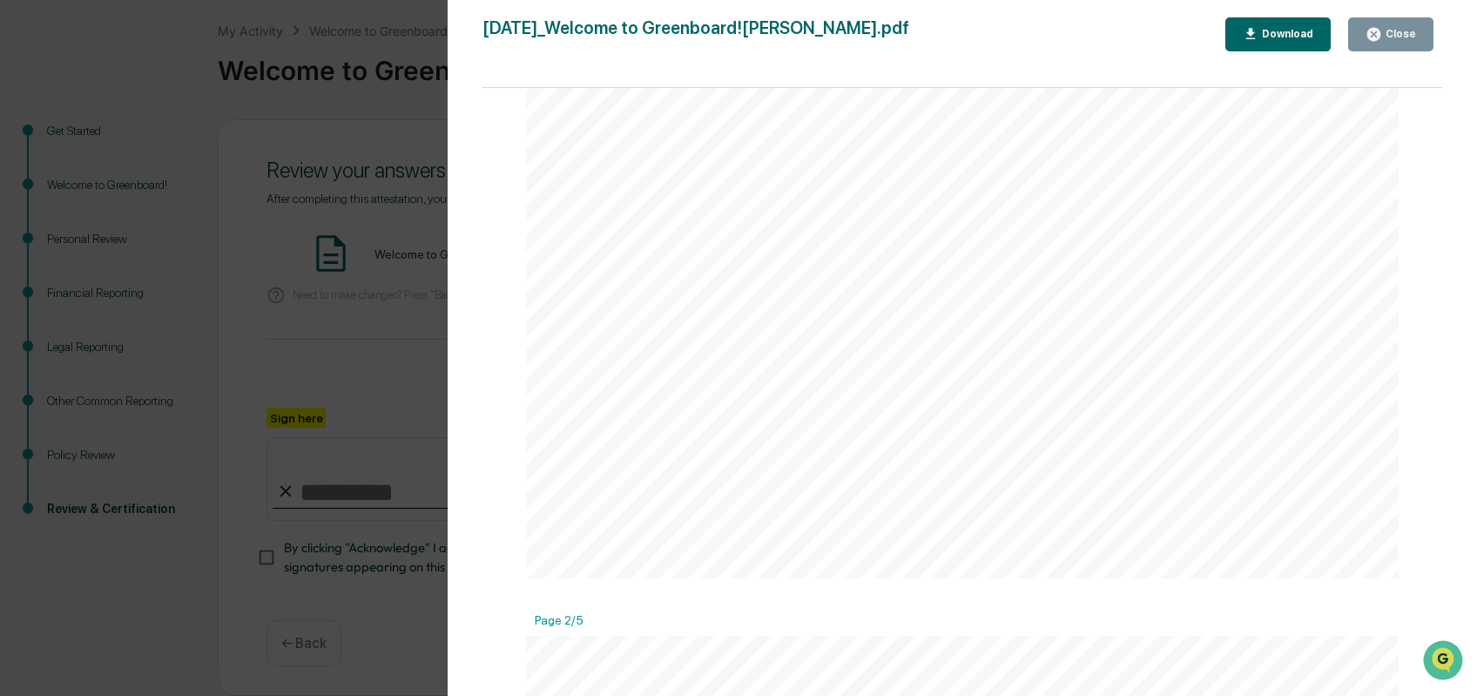
scroll to position [1306, 0]
click at [1372, 37] on icon "button" at bounding box center [1373, 34] width 13 height 13
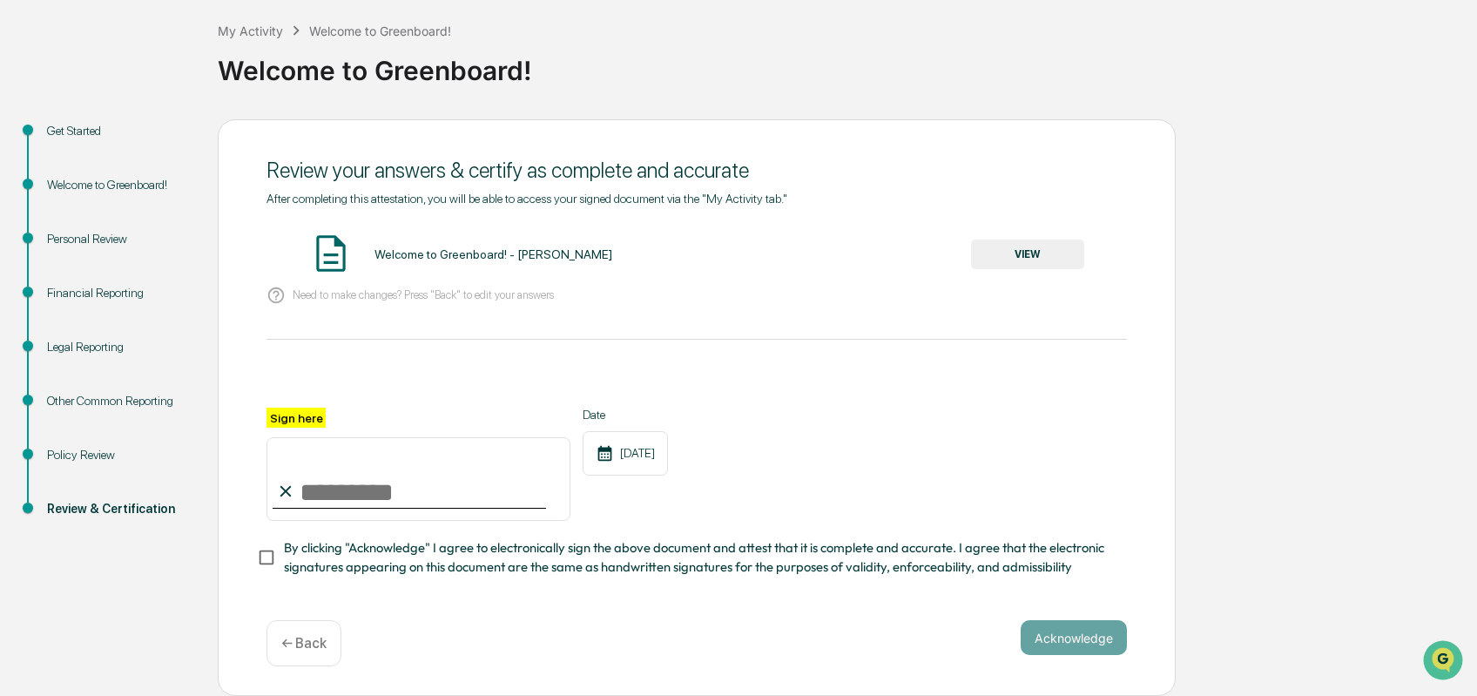
click at [338, 521] on input "Sign here" at bounding box center [418, 479] width 304 height 84
type input "**********"
click at [1055, 655] on button "Acknowledge" at bounding box center [1073, 637] width 106 height 35
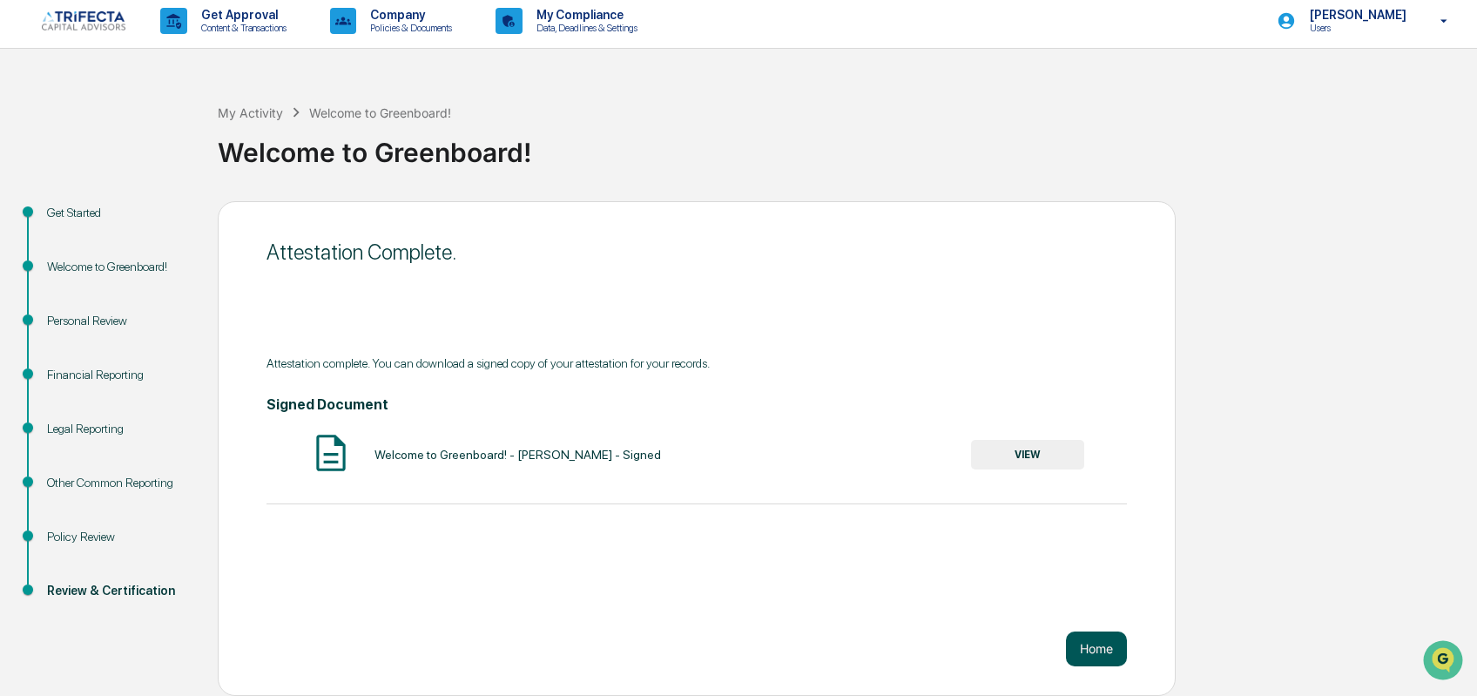
click at [1086, 643] on button "Home" at bounding box center [1096, 648] width 61 height 35
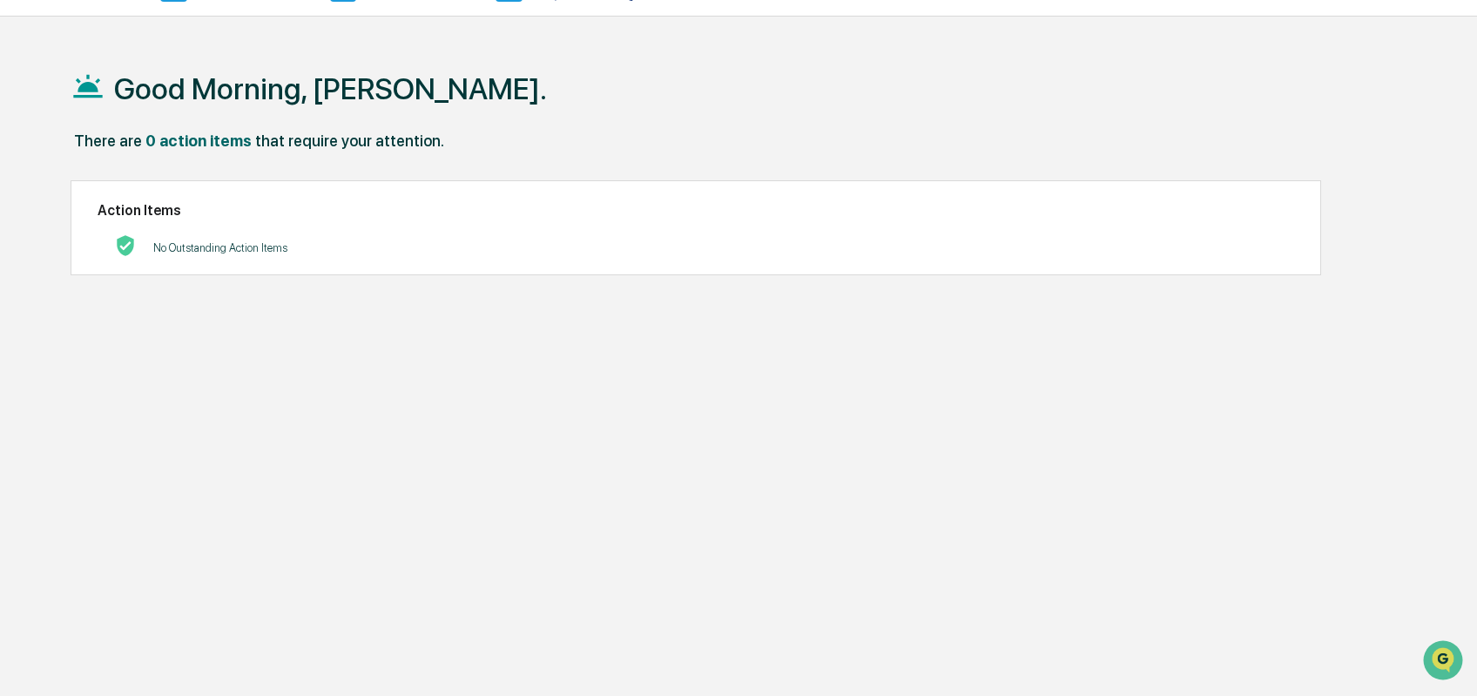
scroll to position [83, 0]
